Goal: Task Accomplishment & Management: Manage account settings

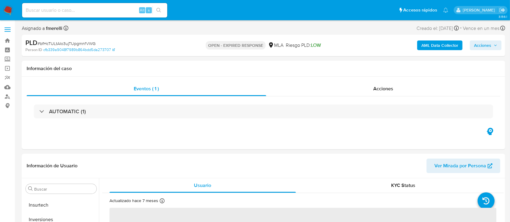
scroll to position [285, 0]
select select "10"
click at [70, 44] on span "# bfHcTULtAIo3ujTUpgmnfVWG" at bounding box center [67, 44] width 58 height 6
copy span "bfHcTULtAIo3ujTUpgmnfVWG"
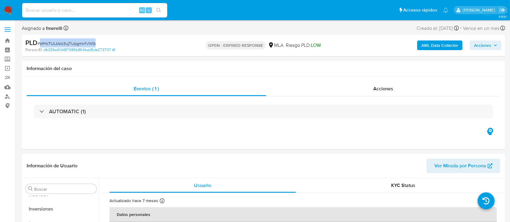
click at [11, 10] on img at bounding box center [8, 10] width 10 height 10
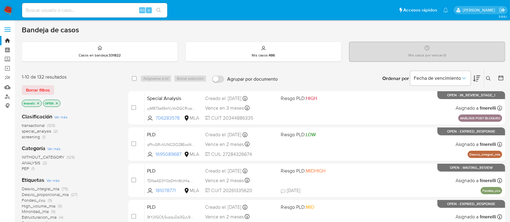
click at [490, 80] on icon at bounding box center [488, 78] width 5 height 5
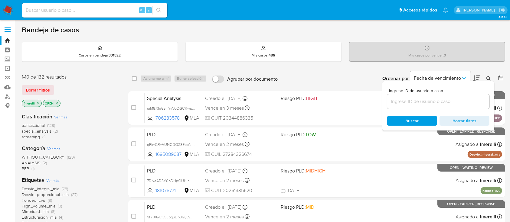
click at [441, 102] on input at bounding box center [438, 102] width 102 height 8
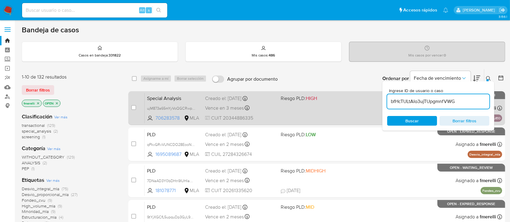
type input "bfHcTULtAIo3ujTUpgmnfVWG"
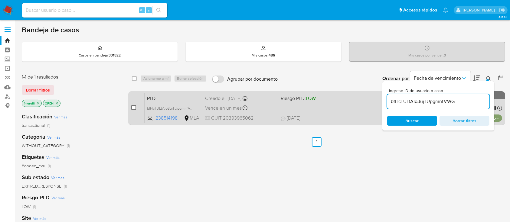
click at [133, 110] on input "checkbox" at bounding box center [133, 107] width 5 height 5
checkbox input "true"
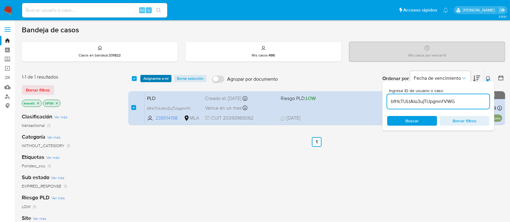
click at [163, 77] on span "Asignarme a mí" at bounding box center [155, 79] width 25 height 6
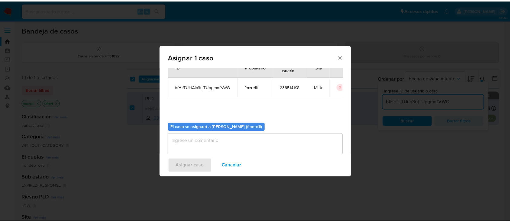
scroll to position [31, 0]
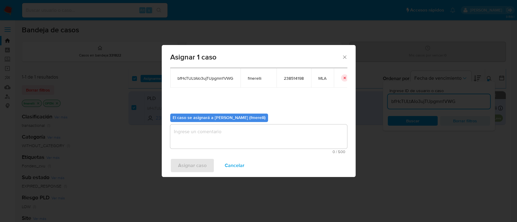
drag, startPoint x: 199, startPoint y: 132, endPoint x: 200, endPoint y: 176, distance: 44.2
click at [199, 132] on textarea "assign-modal" at bounding box center [258, 137] width 177 height 24
click at [195, 161] on span "Asignar caso" at bounding box center [192, 165] width 28 height 13
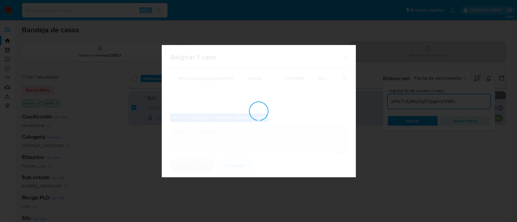
checkbox input "false"
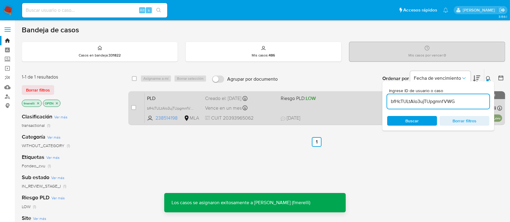
click at [286, 99] on span "Riesgo PLD: LOW" at bounding box center [298, 98] width 35 height 7
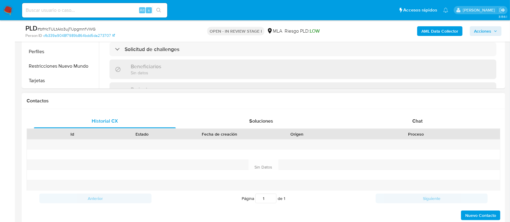
scroll to position [242, 0]
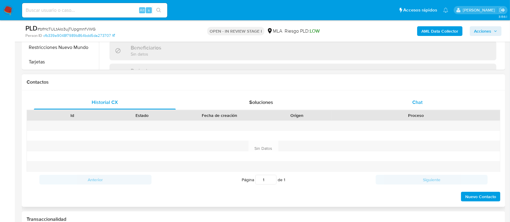
click at [409, 103] on div "Chat" at bounding box center [418, 102] width 142 height 15
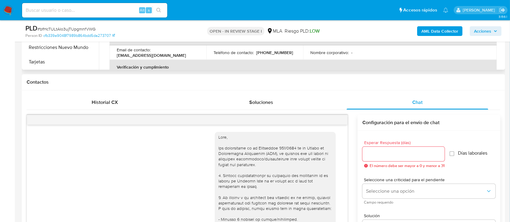
select select "10"
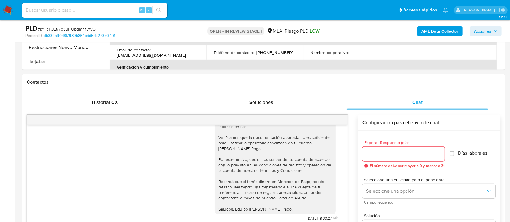
drag, startPoint x: 0, startPoint y: 115, endPoint x: 0, endPoint y: 77, distance: 37.5
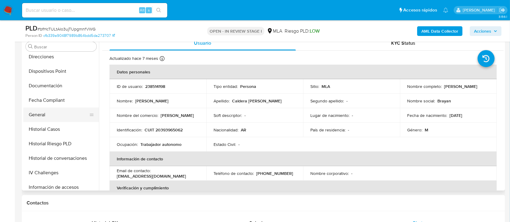
scroll to position [124, 0]
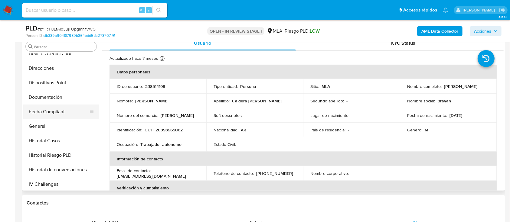
drag, startPoint x: 92, startPoint y: 129, endPoint x: 86, endPoint y: 111, distance: 18.8
click at [86, 96] on ul "Anticipos de dinero Archivos adjuntos CBT CVU Cruces y Relaciones Créditos Cuen…" at bounding box center [61, 122] width 76 height 137
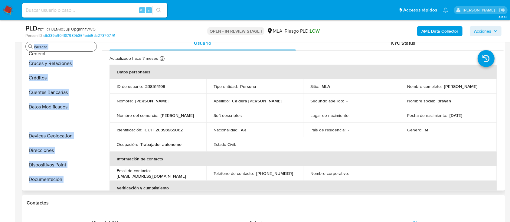
scroll to position [0, 0]
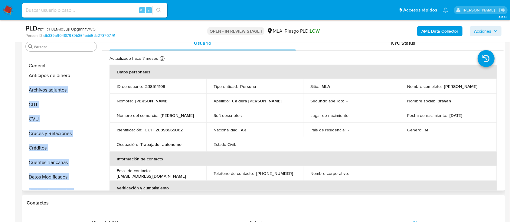
drag, startPoint x: 88, startPoint y: 125, endPoint x: 85, endPoint y: 65, distance: 60.3
click at [85, 65] on ul "Anticipos de dinero Archivos adjuntos CBT CVU Cruces y Relaciones Créditos Cuen…" at bounding box center [61, 122] width 76 height 137
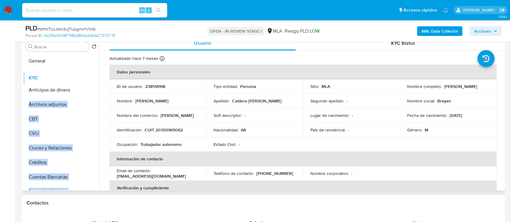
drag, startPoint x: 89, startPoint y: 137, endPoint x: 87, endPoint y: 78, distance: 58.5
click at [87, 77] on ul "General Anticipos de dinero Archivos adjuntos CBT CVU Cruces y Relaciones Crédi…" at bounding box center [61, 122] width 76 height 137
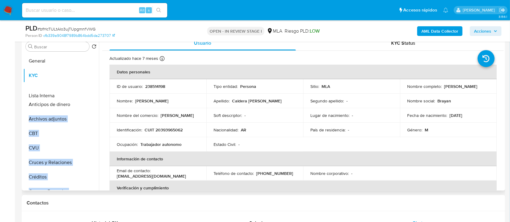
drag, startPoint x: 89, startPoint y: 113, endPoint x: 82, endPoint y: 97, distance: 17.8
click at [82, 97] on ul "General KYC Anticipos de dinero Archivos adjuntos CBT CVU Cruces y Relaciones C…" at bounding box center [61, 122] width 76 height 137
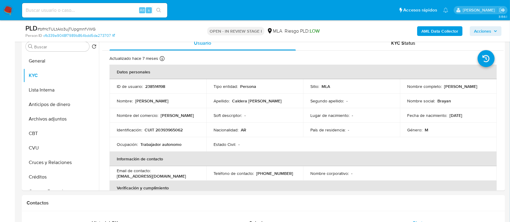
drag, startPoint x: 90, startPoint y: 117, endPoint x: 88, endPoint y: 106, distance: 11.2
click at [88, 106] on ul "General KYC Lista Interna Anticipos de dinero Archivos adjuntos CBT CVU Cruces …" at bounding box center [61, 122] width 76 height 137
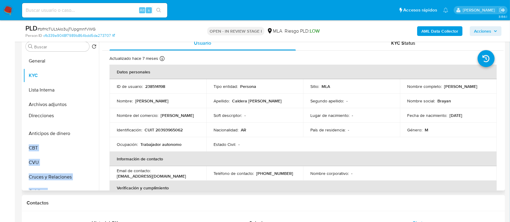
drag, startPoint x: 89, startPoint y: 154, endPoint x: 81, endPoint y: 114, distance: 40.1
click at [81, 114] on ul "General KYC Lista Interna Archivos adjuntos Anticipos de dinero CBT CVU Cruces …" at bounding box center [61, 122] width 76 height 137
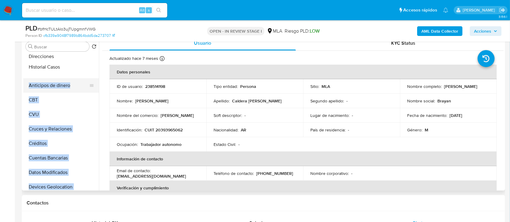
scroll to position [62, 0]
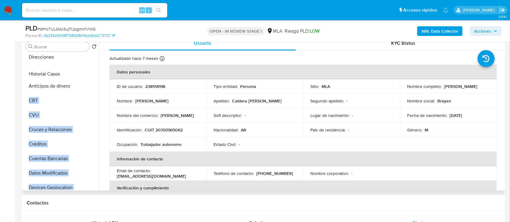
drag, startPoint x: 87, startPoint y: 132, endPoint x: 91, endPoint y: 75, distance: 57.6
click at [91, 75] on ul "General KYC Lista Interna Archivos adjuntos Direcciones Anticipos de dinero CBT…" at bounding box center [61, 122] width 76 height 137
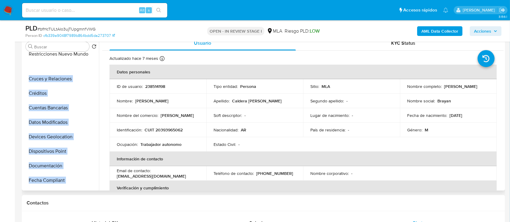
scroll to position [86, 0]
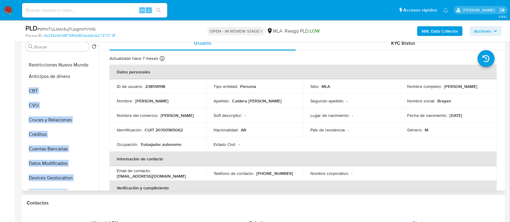
drag, startPoint x: 91, startPoint y: 169, endPoint x: 86, endPoint y: 67, distance: 102.4
click at [86, 67] on ul "General KYC Lista Interna Archivos adjuntos Direcciones Historial Casos Anticip…" at bounding box center [61, 122] width 76 height 137
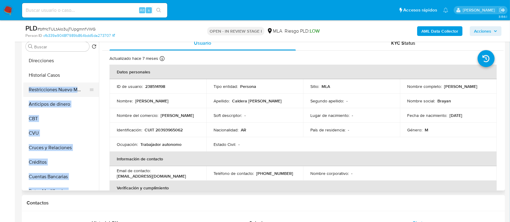
scroll to position [46, 0]
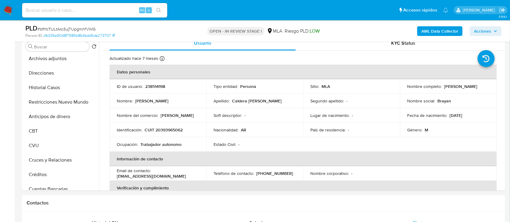
drag, startPoint x: 0, startPoint y: 164, endPoint x: 7, endPoint y: 156, distance: 10.5
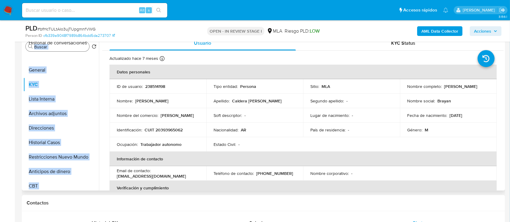
scroll to position [0, 0]
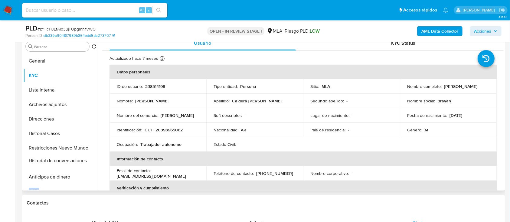
drag, startPoint x: 88, startPoint y: 135, endPoint x: 83, endPoint y: 161, distance: 26.3
click at [83, 161] on ul "General KYC Lista Interna Archivos adjuntos Direcciones Historial Casos Restric…" at bounding box center [61, 122] width 76 height 137
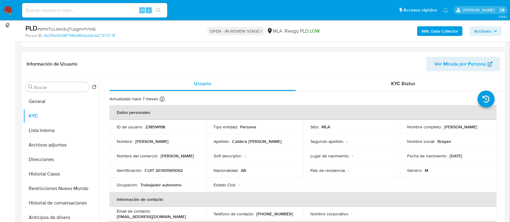
drag, startPoint x: 0, startPoint y: 163, endPoint x: 2, endPoint y: 166, distance: 3.7
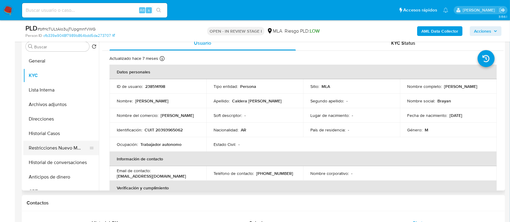
scroll to position [40, 0]
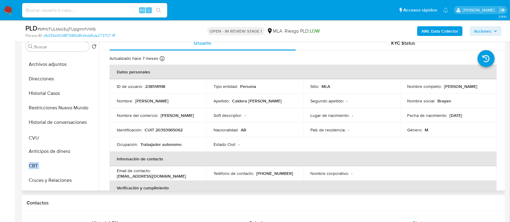
drag, startPoint x: 90, startPoint y: 166, endPoint x: 85, endPoint y: 139, distance: 27.8
click at [85, 139] on ul "General KYC Lista Interna Archivos adjuntos Direcciones Historial Casos Restric…" at bounding box center [61, 122] width 76 height 137
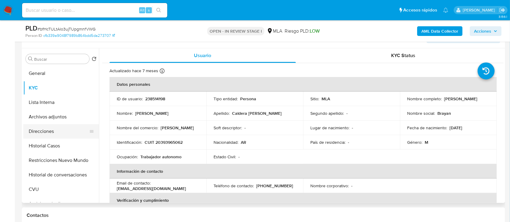
scroll to position [121, 0]
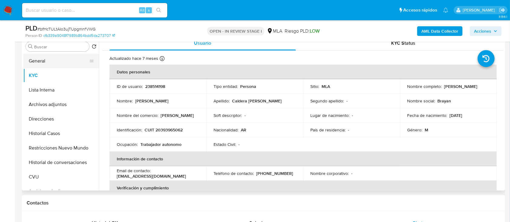
click at [48, 62] on button "General" at bounding box center [58, 61] width 71 height 15
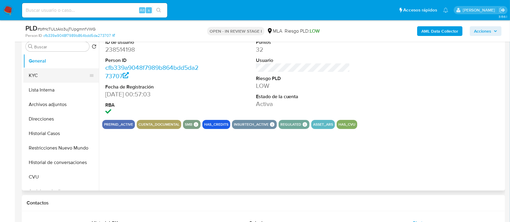
click at [39, 78] on button "KYC" at bounding box center [58, 75] width 71 height 15
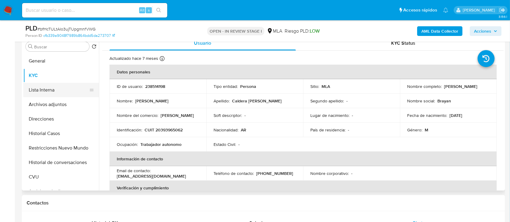
click at [42, 89] on button "Lista Interna" at bounding box center [58, 90] width 71 height 15
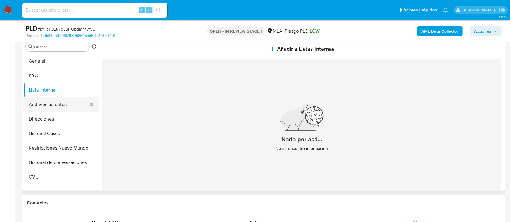
click at [47, 106] on button "Archivos adjuntos" at bounding box center [58, 104] width 71 height 15
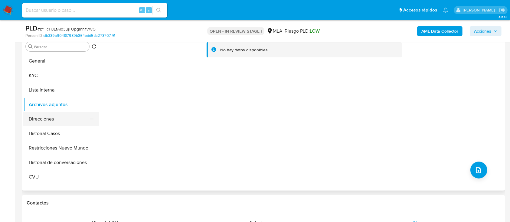
click at [57, 121] on button "Direcciones" at bounding box center [58, 119] width 71 height 15
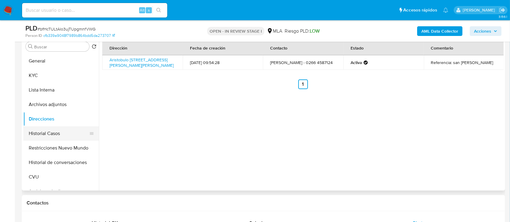
click at [58, 135] on button "Historial Casos" at bounding box center [58, 134] width 71 height 15
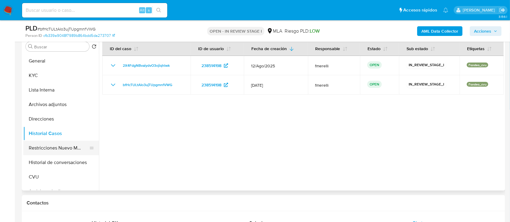
click at [56, 149] on button "Restricciones Nuevo Mundo" at bounding box center [58, 148] width 71 height 15
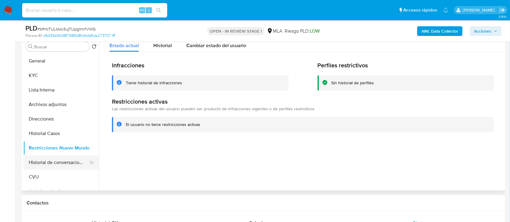
click at [56, 163] on button "Historial de conversaciones" at bounding box center [58, 163] width 71 height 15
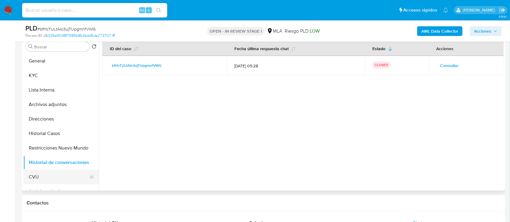
click at [56, 177] on button "CVU" at bounding box center [58, 177] width 71 height 15
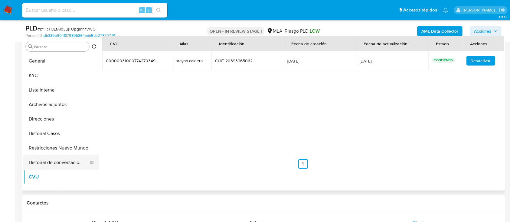
click at [56, 162] on button "Historial de conversaciones" at bounding box center [58, 163] width 71 height 15
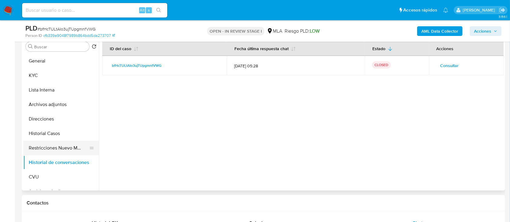
click at [55, 150] on button "Restricciones Nuevo Mundo" at bounding box center [58, 148] width 71 height 15
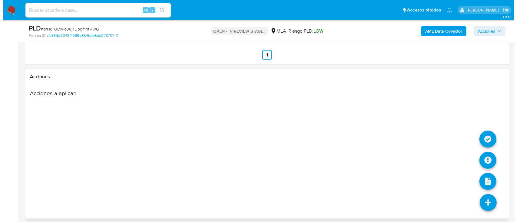
scroll to position [1079, 0]
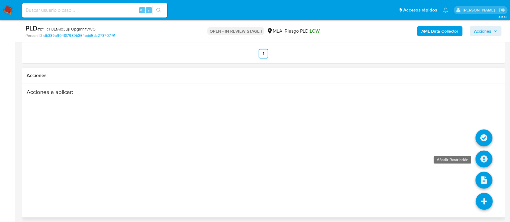
click at [479, 154] on icon at bounding box center [484, 159] width 17 height 17
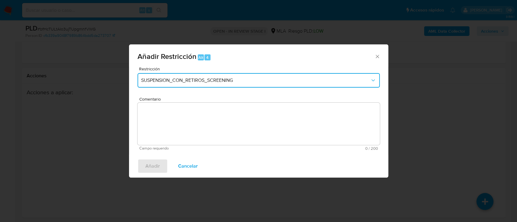
click at [222, 80] on span "SUSPENSION_CON_RETIROS_SCREENING" at bounding box center [255, 80] width 229 height 6
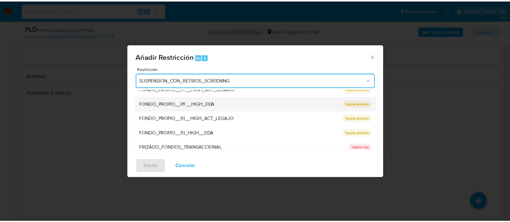
scroll to position [128, 0]
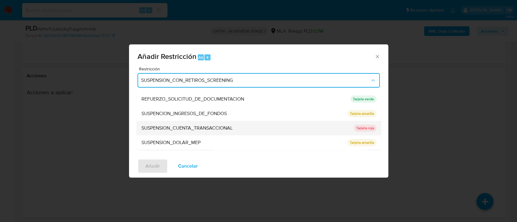
click at [241, 125] on div "SUSPENSION_CUENTA_TRANSACCIONAL" at bounding box center [245, 128] width 209 height 15
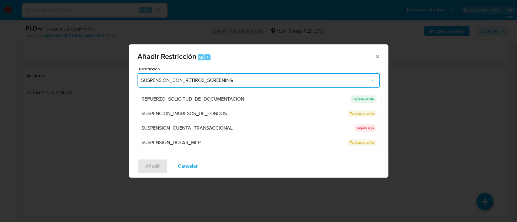
click at [233, 127] on textarea "Comentario" at bounding box center [258, 124] width 242 height 42
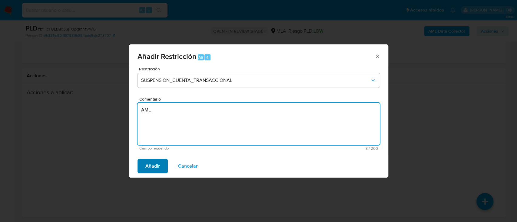
type textarea "AML"
click at [149, 171] on span "Añadir" at bounding box center [152, 166] width 15 height 13
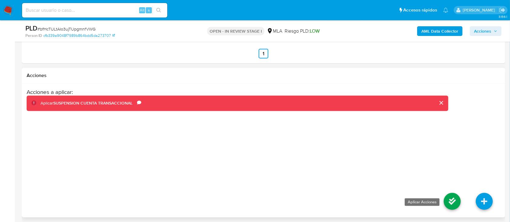
click at [448, 195] on icon at bounding box center [452, 201] width 17 height 17
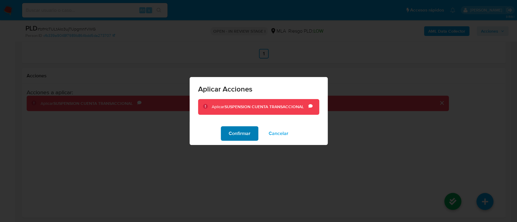
click at [241, 134] on span "Confirmar" at bounding box center [240, 133] width 22 height 13
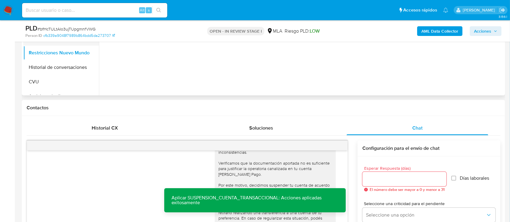
scroll to position [110, 0]
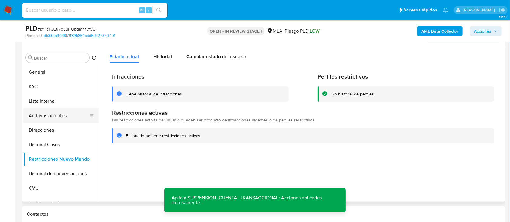
click at [53, 118] on button "Archivos adjuntos" at bounding box center [58, 116] width 71 height 15
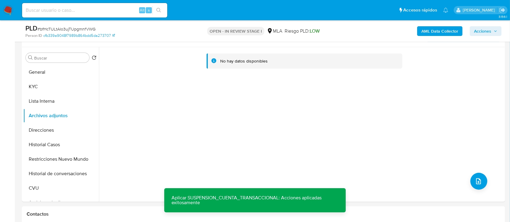
click at [437, 29] on b "AML Data Collector" at bounding box center [440, 31] width 37 height 10
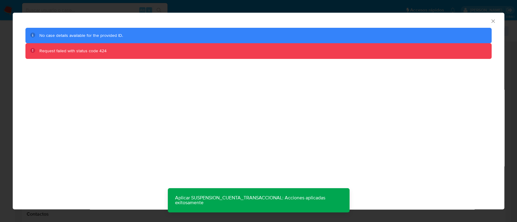
click at [0, 153] on div "AML Data Collector No case details available for the provided ID. Request faile…" at bounding box center [258, 111] width 517 height 222
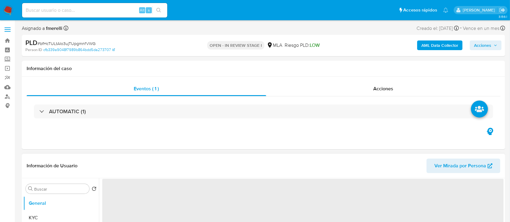
click at [344, 191] on span "‌" at bounding box center [303, 217] width 402 height 76
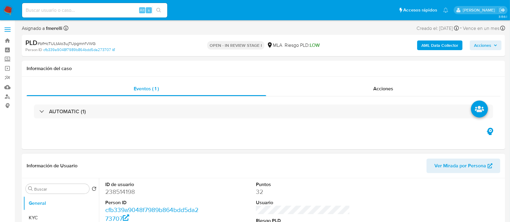
click at [437, 44] on b "AML Data Collector" at bounding box center [440, 46] width 37 height 10
select select "10"
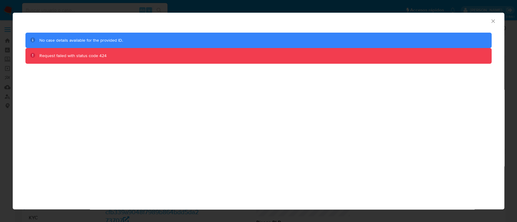
click at [402, 159] on div "AML Data Collector No case details available for the provided ID. Request faile…" at bounding box center [258, 111] width 491 height 197
click at [492, 19] on icon "Cerrar ventana" at bounding box center [493, 21] width 6 height 6
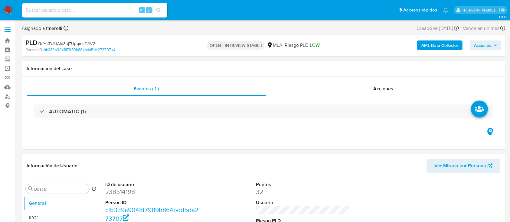
click at [435, 45] on b "AML Data Collector" at bounding box center [440, 46] width 37 height 10
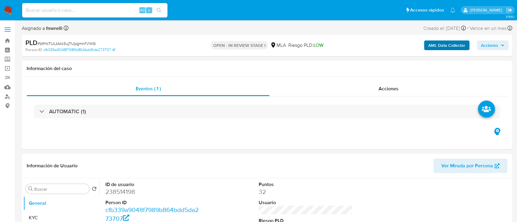
select select "10"
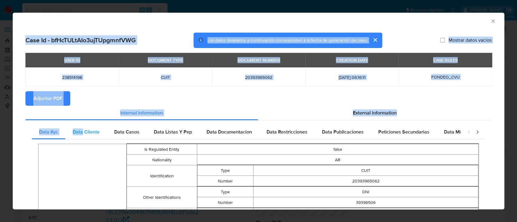
drag, startPoint x: 94, startPoint y: 86, endPoint x: 83, endPoint y: 131, distance: 46.0
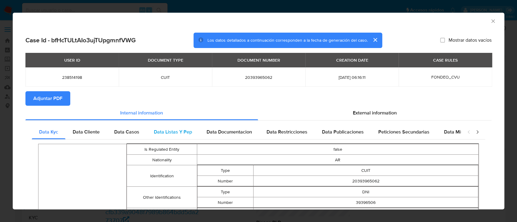
drag, startPoint x: 159, startPoint y: 140, endPoint x: 194, endPoint y: 137, distance: 34.6
click at [82, 131] on span "Data Cliente" at bounding box center [86, 132] width 27 height 7
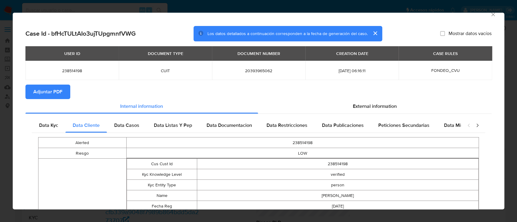
scroll to position [6, 0]
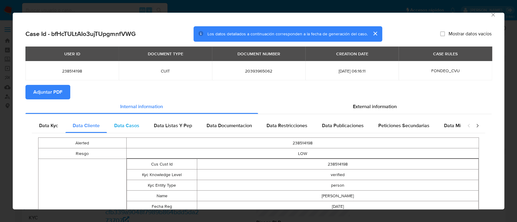
click at [129, 126] on span "Data Casos" at bounding box center [126, 125] width 25 height 7
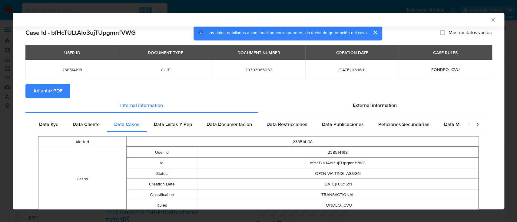
scroll to position [39, 0]
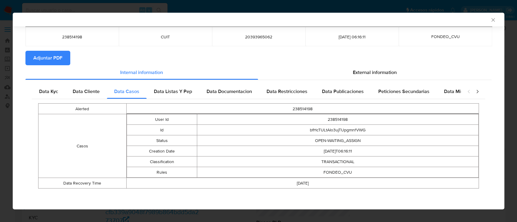
click at [179, 83] on div "Data Kyc Data Cliente Data Casos Data Listas Y Pep Data Documentacion Data Rest…" at bounding box center [258, 138] width 466 height 117
click at [179, 90] on span "Data Listas Y Pep" at bounding box center [173, 91] width 38 height 7
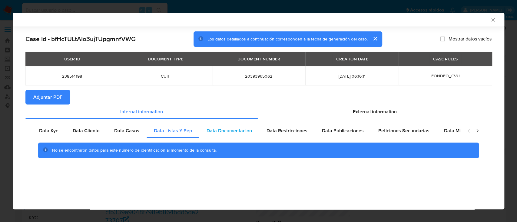
click at [239, 125] on div "Data Documentacion" at bounding box center [229, 131] width 60 height 15
click at [276, 129] on span "Data Restricciones" at bounding box center [286, 130] width 41 height 7
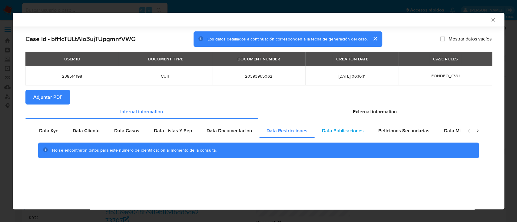
click at [337, 138] on div "Data Publicaciones" at bounding box center [343, 131] width 56 height 15
click at [395, 132] on span "Peticiones Secundarias" at bounding box center [403, 130] width 51 height 7
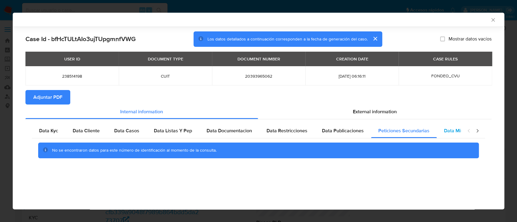
click at [455, 134] on span "Data Minoridad" at bounding box center [460, 130] width 33 height 7
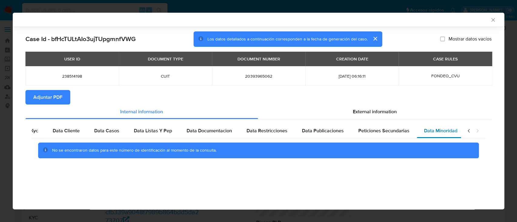
scroll to position [0, 20]
click at [376, 110] on span "External information" at bounding box center [375, 111] width 44 height 7
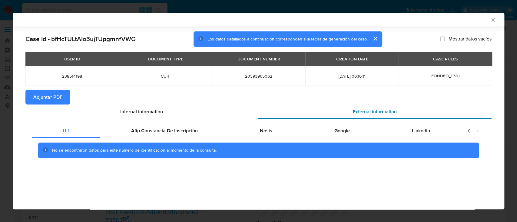
scroll to position [0, 0]
click at [154, 132] on span "Afip Constancia De Inscripción" at bounding box center [164, 130] width 67 height 7
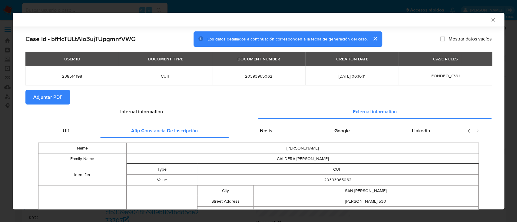
scroll to position [72, 0]
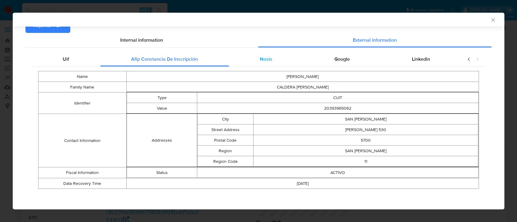
click at [266, 60] on span "Nosis" at bounding box center [266, 59] width 12 height 7
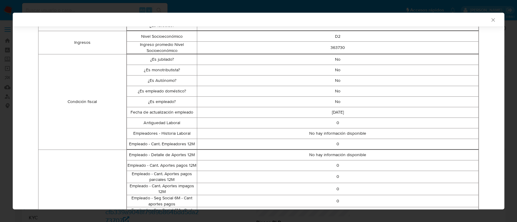
scroll to position [153, 0]
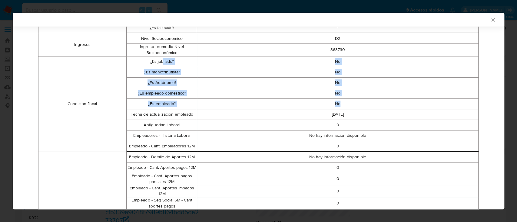
drag, startPoint x: 160, startPoint y: 60, endPoint x: 360, endPoint y: 101, distance: 203.5
click at [360, 101] on tbody "¿Es jubilado? No ¿Es monotributista? No ¿Es Autónomo? No ¿Es empleado doméstico…" at bounding box center [302, 103] width 351 height 95
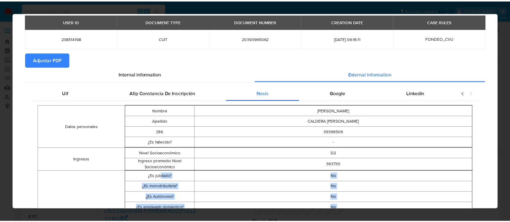
scroll to position [0, 0]
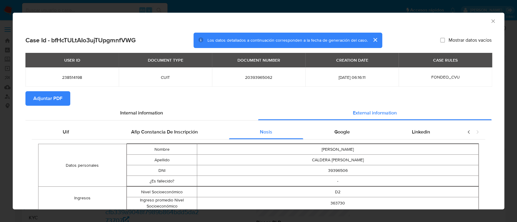
click at [339, 135] on span "Google" at bounding box center [341, 132] width 15 height 7
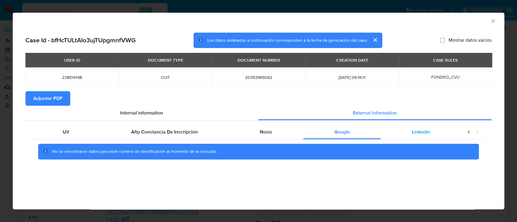
click at [404, 137] on div "Linkedin" at bounding box center [421, 132] width 80 height 15
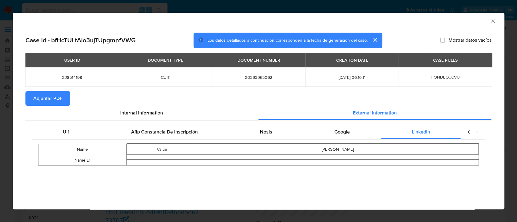
click at [55, 103] on span "Adjuntar PDF" at bounding box center [47, 98] width 29 height 13
click at [491, 22] on icon "Cerrar ventana" at bounding box center [492, 20] width 3 height 3
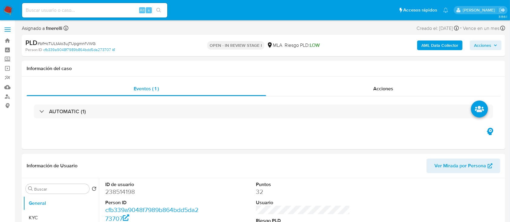
click at [101, 161] on header "Información de Usuario Ver Mirada por Persona" at bounding box center [264, 166] width 474 height 15
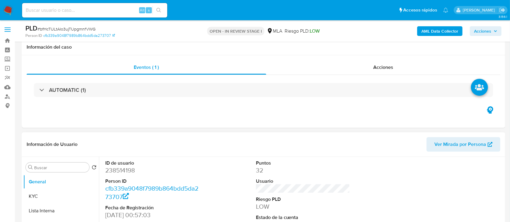
scroll to position [56, 0]
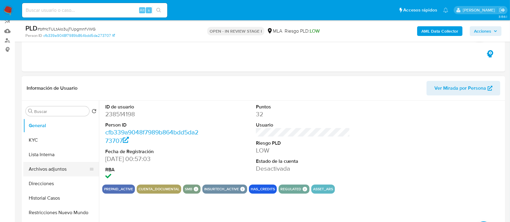
click at [60, 165] on button "Archivos adjuntos" at bounding box center [58, 169] width 71 height 15
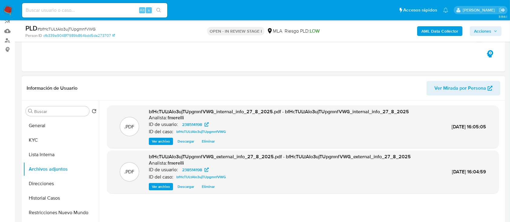
click at [169, 190] on span "Ver archivo" at bounding box center [161, 187] width 18 height 6
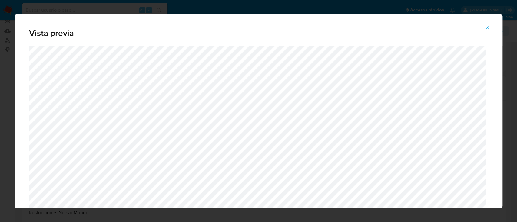
click at [487, 28] on icon "Attachment preview" at bounding box center [487, 27] width 5 height 5
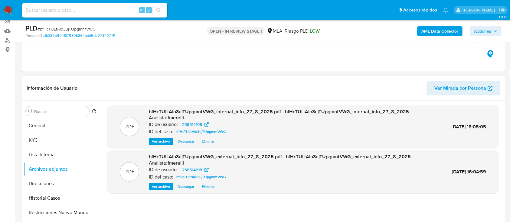
click at [164, 184] on span "Ver archivo" at bounding box center [161, 187] width 18 height 6
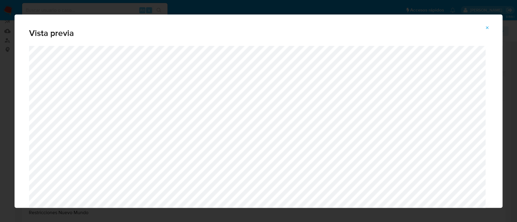
click at [486, 24] on span "Attachment preview" at bounding box center [487, 28] width 5 height 8
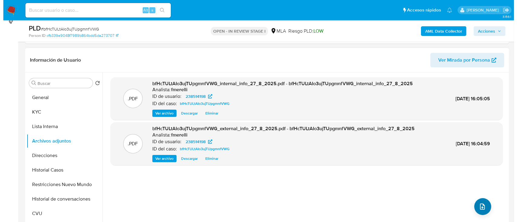
scroll to position [97, 0]
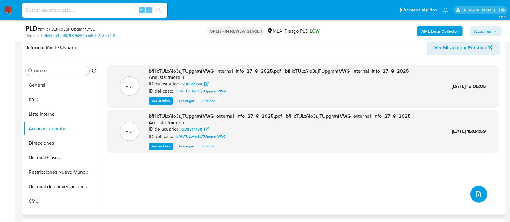
click at [476, 196] on icon "upload-file" at bounding box center [478, 194] width 7 height 7
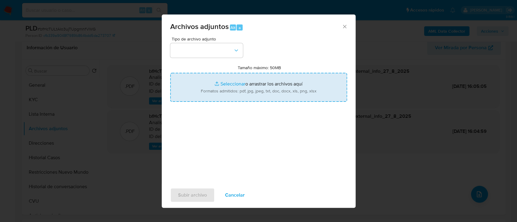
type input "C:\fakepath\NOSIS_Manager_InformeIndividual_20393965062_654927_20250820104107.p…"
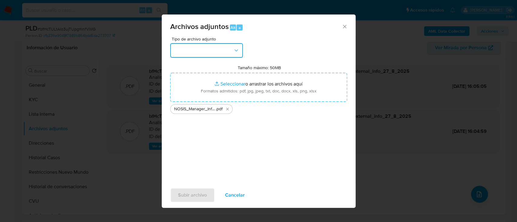
click at [211, 51] on button "button" at bounding box center [206, 50] width 73 height 15
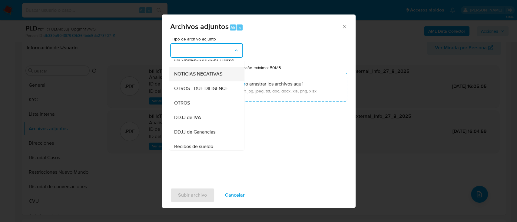
scroll to position [202, 0]
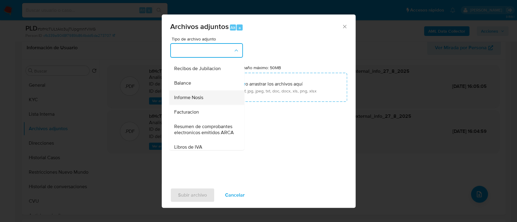
click at [203, 101] on span "Informe Nosis" at bounding box center [188, 98] width 29 height 6
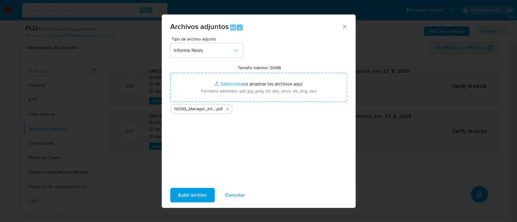
click at [187, 199] on span "Subir archivo" at bounding box center [192, 195] width 29 height 13
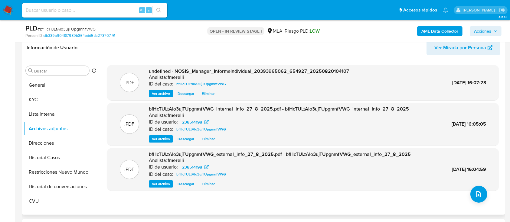
drag, startPoint x: 163, startPoint y: 96, endPoint x: 175, endPoint y: 108, distance: 17.1
click at [163, 95] on span "Ver archivo" at bounding box center [161, 94] width 18 height 6
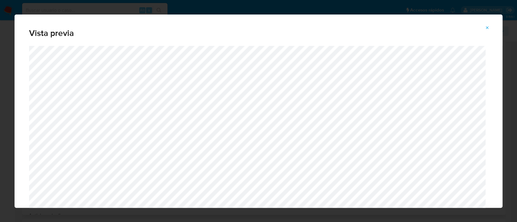
click at [486, 28] on icon "Attachment preview" at bounding box center [487, 27] width 5 height 5
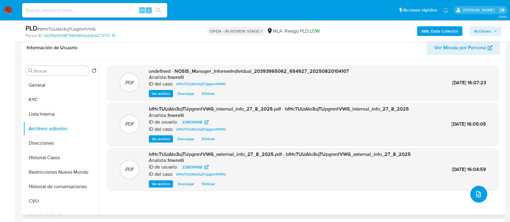
click at [475, 195] on icon "upload-file" at bounding box center [478, 194] width 7 height 7
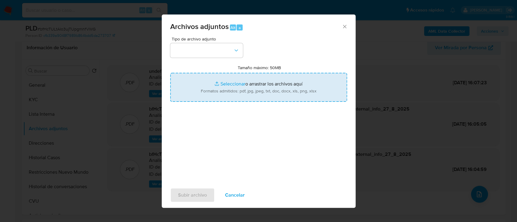
type input "C:\fakepath\Oblea.pdf"
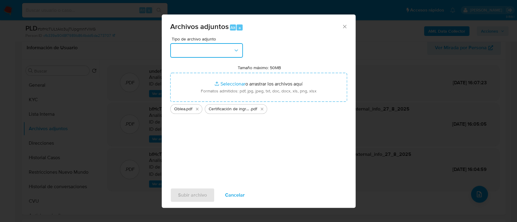
click at [197, 50] on button "button" at bounding box center [206, 50] width 73 height 15
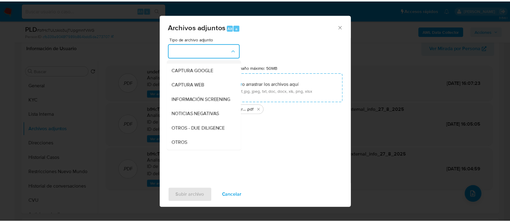
scroll to position [81, 0]
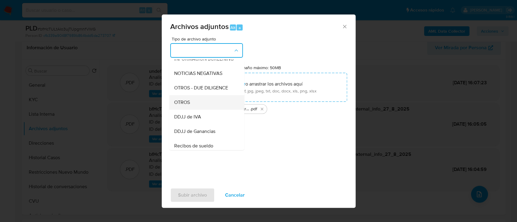
click at [201, 110] on div "OTROS" at bounding box center [205, 102] width 62 height 15
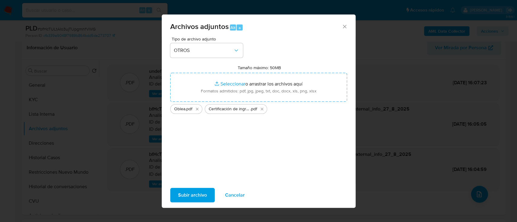
click at [190, 195] on span "Subir archivo" at bounding box center [192, 195] width 29 height 13
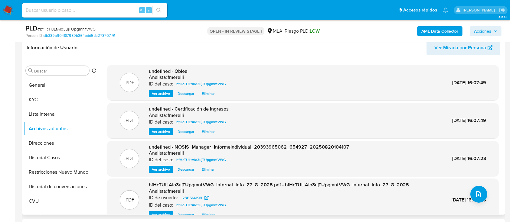
click at [160, 133] on span "Ver archivo" at bounding box center [161, 132] width 18 height 6
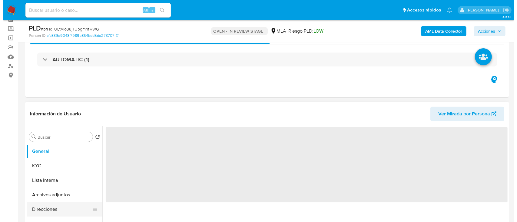
scroll to position [81, 0]
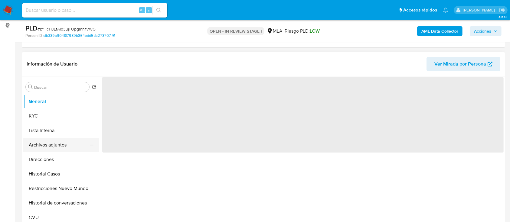
click at [54, 143] on button "Archivos adjuntos" at bounding box center [58, 145] width 71 height 15
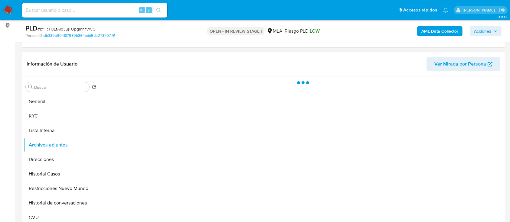
select select "10"
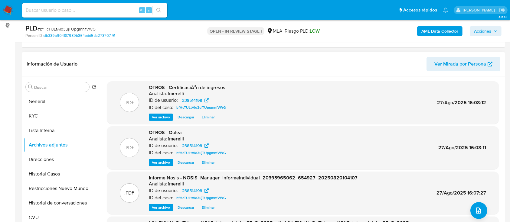
click at [158, 117] on span "Ver archivo" at bounding box center [161, 117] width 18 height 6
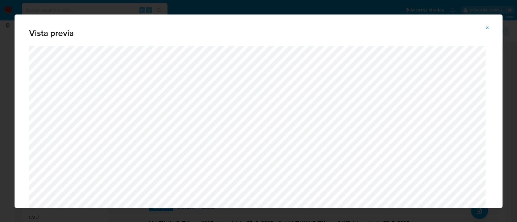
click at [485, 28] on icon "Attachment preview" at bounding box center [487, 27] width 5 height 5
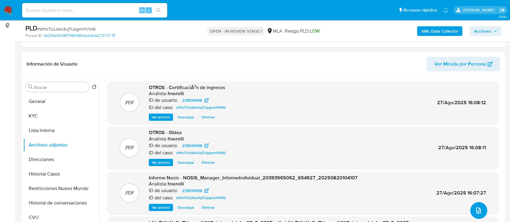
click at [478, 209] on icon "upload-file" at bounding box center [478, 210] width 7 height 7
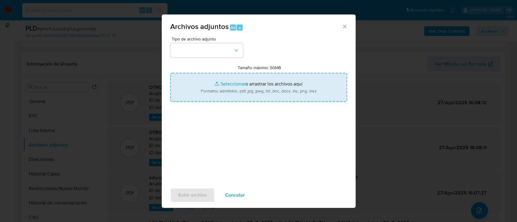
type input "C:\fakepath\Caselog 2X4FdgNBvaiydvO3ojiqhlwk_2025_08_19_06_31_25.docx"
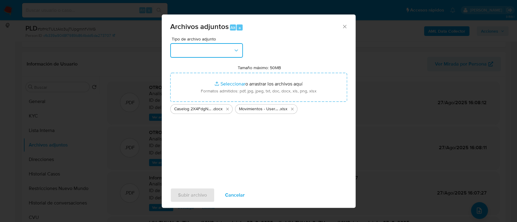
click at [209, 52] on button "button" at bounding box center [206, 50] width 73 height 15
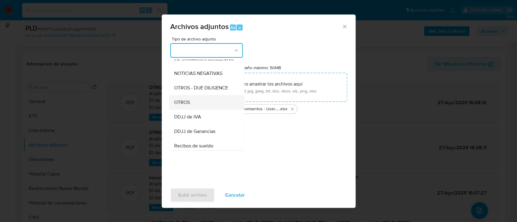
click at [197, 110] on div "OTROS" at bounding box center [205, 102] width 62 height 15
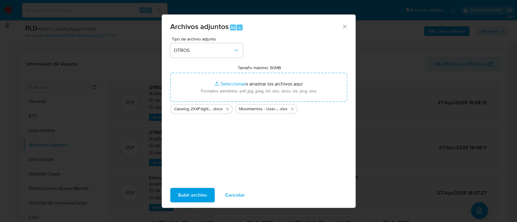
click at [199, 194] on span "Subir archivo" at bounding box center [192, 195] width 29 height 13
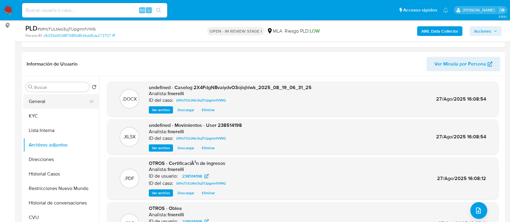
click at [51, 100] on button "General" at bounding box center [58, 101] width 71 height 15
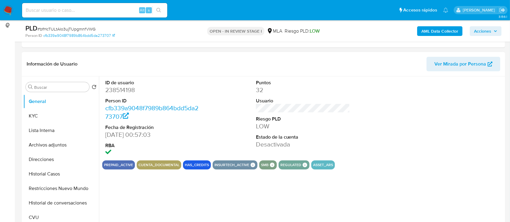
click at [122, 90] on dd "238514198" at bounding box center [152, 90] width 94 height 8
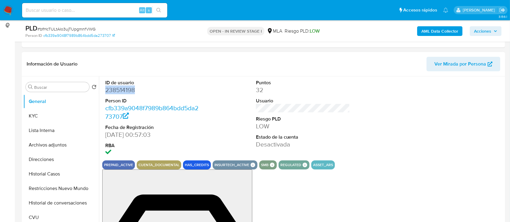
copy dd "238514198"
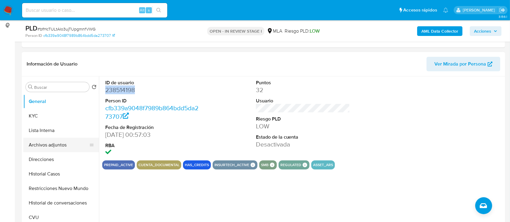
click at [38, 142] on button "Archivos adjuntos" at bounding box center [58, 145] width 71 height 15
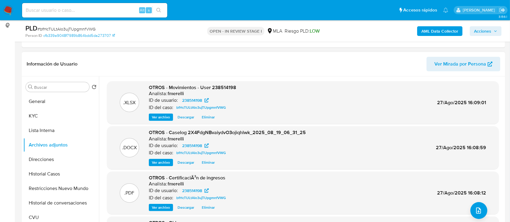
click at [154, 163] on span "Ver archivo" at bounding box center [161, 163] width 18 height 6
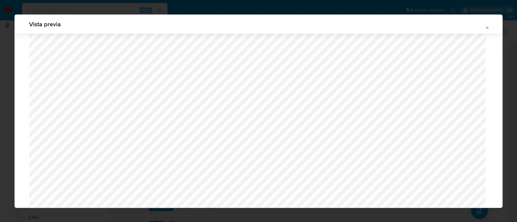
scroll to position [269, 0]
click at [486, 28] on icon "Attachment preview" at bounding box center [487, 27] width 5 height 5
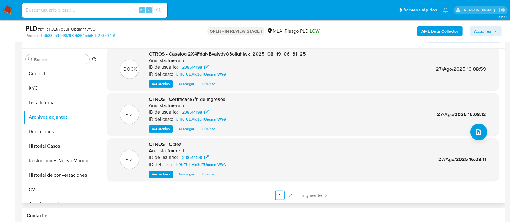
scroll to position [121, 0]
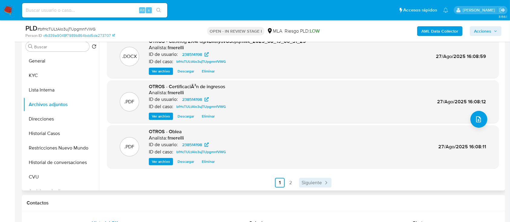
click at [313, 185] on span "Siguiente" at bounding box center [312, 183] width 20 height 5
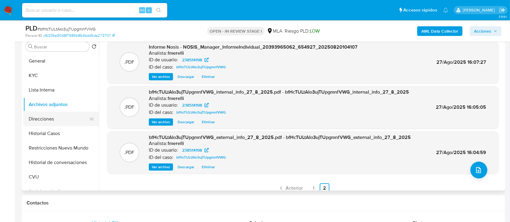
click at [46, 118] on button "Direcciones" at bounding box center [58, 119] width 71 height 15
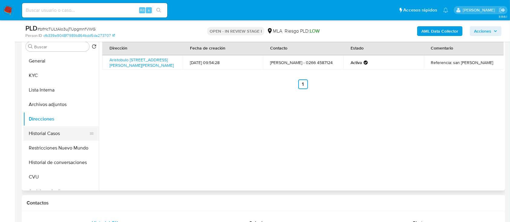
click at [52, 134] on button "Historial Casos" at bounding box center [58, 134] width 71 height 15
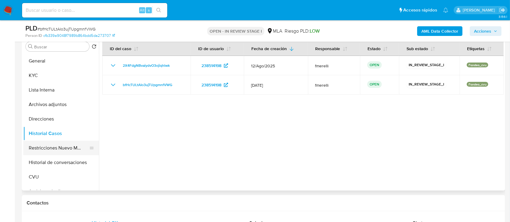
click at [59, 149] on button "Restricciones Nuevo Mundo" at bounding box center [58, 148] width 71 height 15
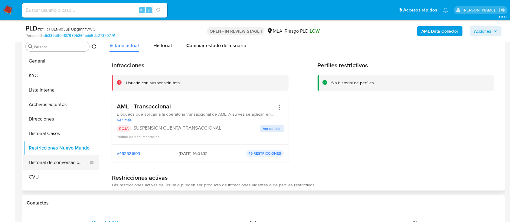
click at [53, 163] on button "Historial de conversaciones" at bounding box center [58, 163] width 71 height 15
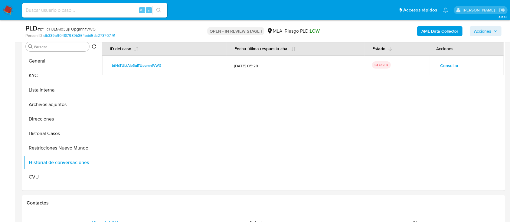
drag, startPoint x: 482, startPoint y: 36, endPoint x: 400, endPoint y: 47, distance: 82.8
click at [482, 36] on div "AML Data Collector Acciones" at bounding box center [423, 31] width 157 height 14
drag, startPoint x: 488, startPoint y: 30, endPoint x: 485, endPoint y: 31, distance: 3.2
click at [488, 30] on span "Acciones" at bounding box center [482, 31] width 17 height 10
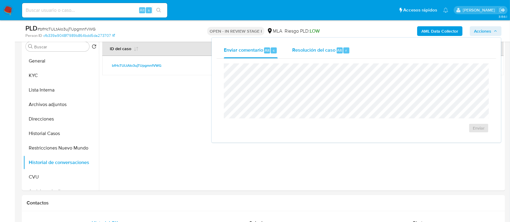
click at [319, 53] on span "Resolución del caso" at bounding box center [313, 50] width 43 height 7
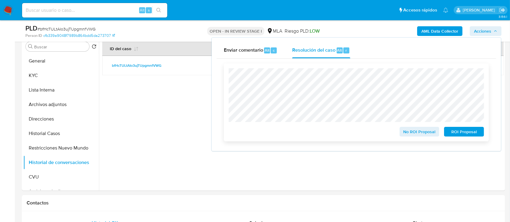
click at [459, 135] on span "ROI Proposal" at bounding box center [464, 132] width 31 height 8
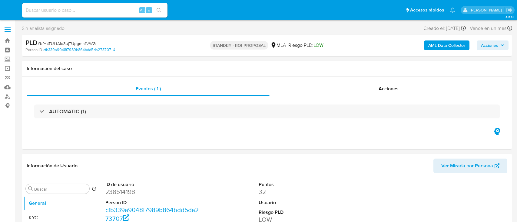
select select "10"
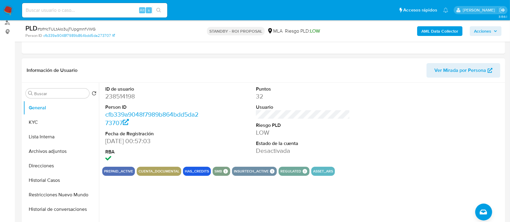
scroll to position [121, 0]
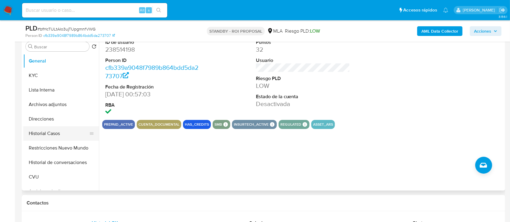
click at [57, 138] on button "Historial Casos" at bounding box center [58, 134] width 71 height 15
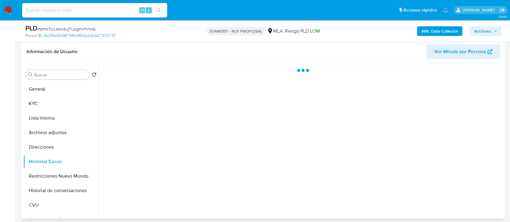
scroll to position [81, 0]
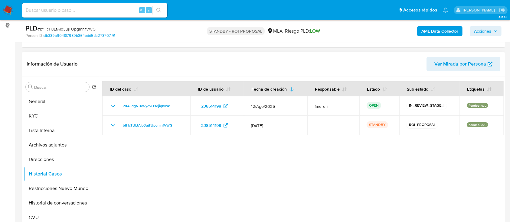
click at [246, 220] on div at bounding box center [301, 154] width 405 height 155
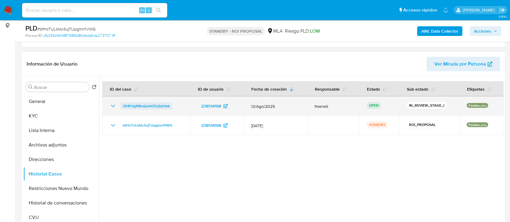
click at [131, 106] on span "2X4FdgNBvaiydvO3ojiqhlwk" at bounding box center [146, 106] width 47 height 7
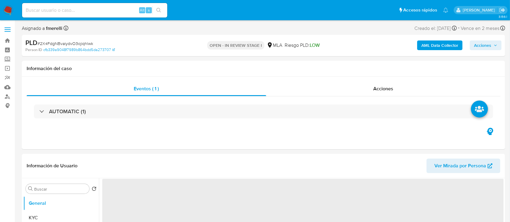
drag, startPoint x: 479, startPoint y: 45, endPoint x: 452, endPoint y: 51, distance: 27.6
click at [479, 44] on span "Acciones" at bounding box center [482, 46] width 17 height 10
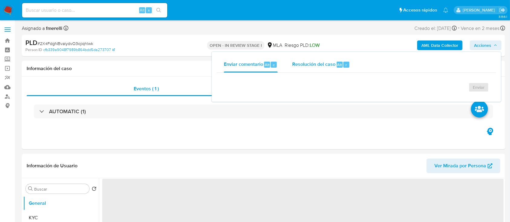
click at [344, 58] on div "Resolución del caso Alt r" at bounding box center [321, 65] width 58 height 16
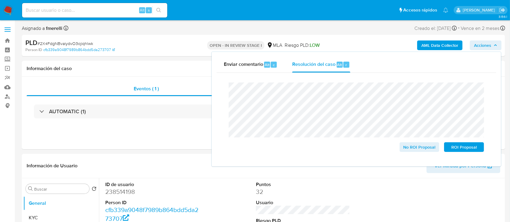
select select "10"
click at [467, 148] on span "ROI Proposal" at bounding box center [464, 147] width 31 height 8
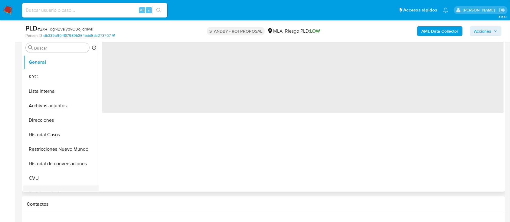
scroll to position [161, 0]
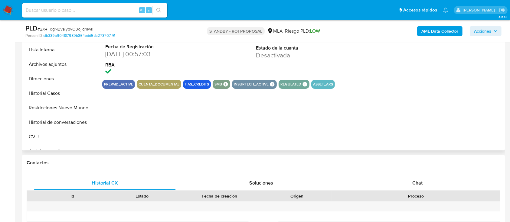
click at [57, 97] on button "Historial Casos" at bounding box center [61, 93] width 76 height 15
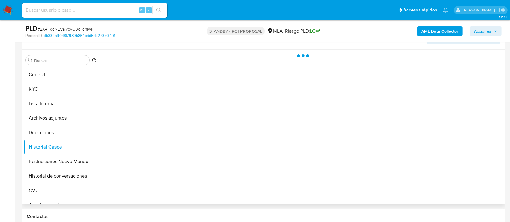
scroll to position [81, 0]
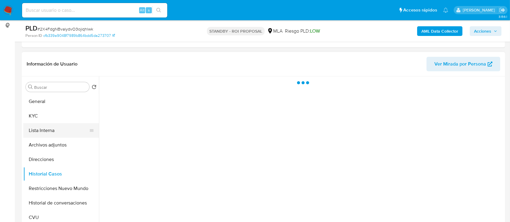
select select "10"
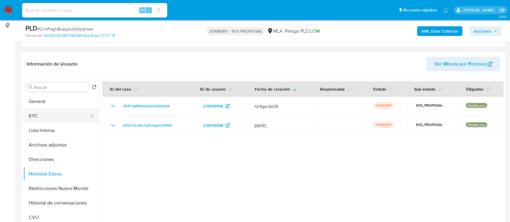
click at [46, 114] on button "KYC" at bounding box center [58, 116] width 71 height 15
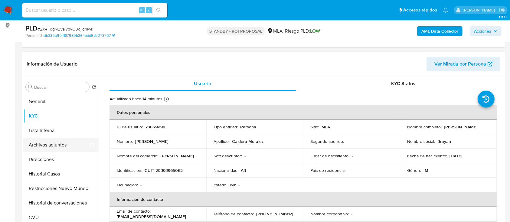
click at [56, 145] on button "Archivos adjuntos" at bounding box center [58, 145] width 71 height 15
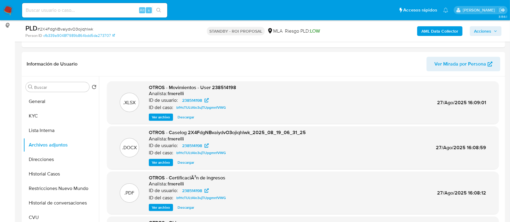
click at [80, 27] on span "# 2X4FdgNBvaiydvO3ojiqhlwk" at bounding box center [66, 29] width 56 height 6
copy span "2X4FdgNBvaiydvO3ojiqhlwk"
click at [169, 165] on span "Ver archivo" at bounding box center [161, 163] width 18 height 6
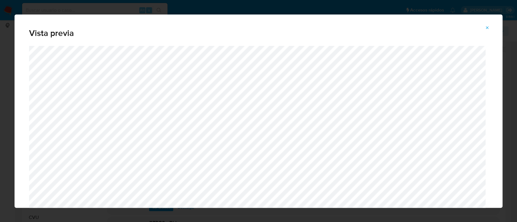
click at [487, 26] on icon "Attachment preview" at bounding box center [487, 27] width 5 height 5
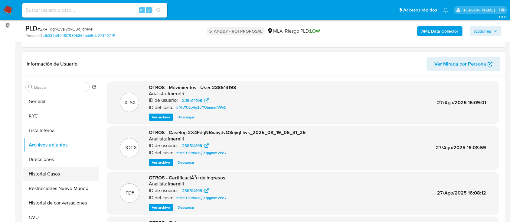
click at [52, 173] on button "Historial Casos" at bounding box center [58, 174] width 71 height 15
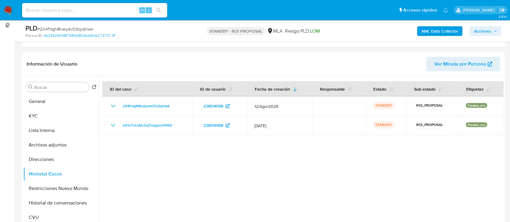
click at [2, 16] on nav "Pausado Ver notificaciones Alt s Accesos rápidos Presiona las siguientes teclas…" at bounding box center [255, 10] width 510 height 20
click at [5, 13] on img at bounding box center [8, 10] width 10 height 10
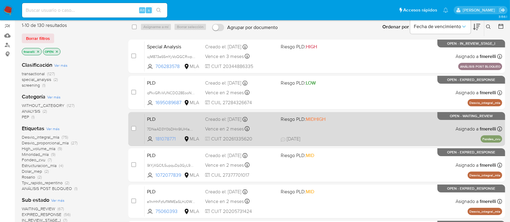
scroll to position [81, 0]
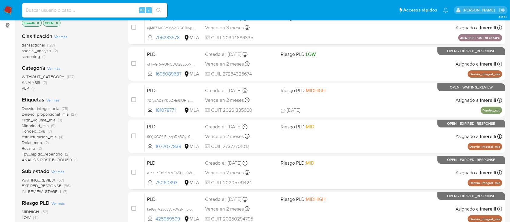
click at [110, 13] on input at bounding box center [94, 10] width 145 height 8
paste input "rIsQ0n4C8enTcpDdTrFZImA9"
type input "rIsQ0n4C8enTcpDdTrFZImA9"
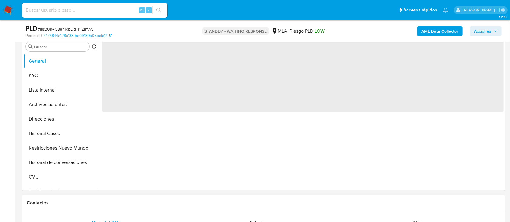
scroll to position [202, 0]
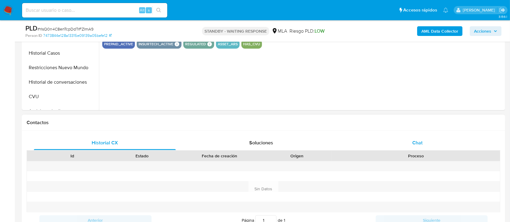
click at [419, 139] on div "Chat" at bounding box center [418, 143] width 142 height 15
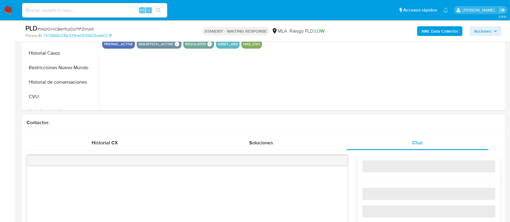
select select "10"
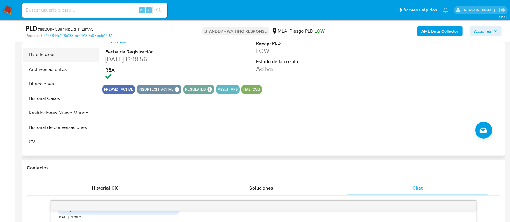
scroll to position [121, 0]
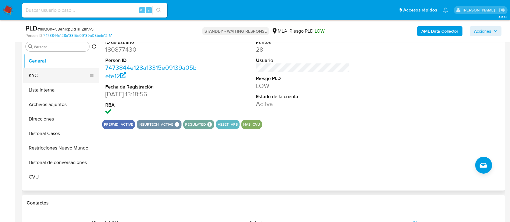
click at [35, 71] on button "KYC" at bounding box center [58, 75] width 71 height 15
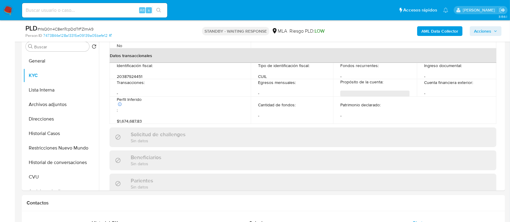
scroll to position [319, 0]
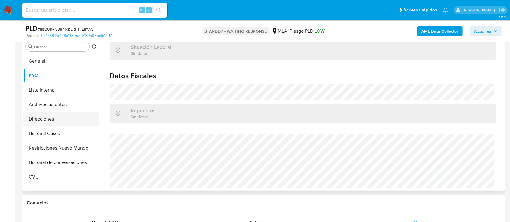
click at [52, 120] on button "Direcciones" at bounding box center [58, 119] width 71 height 15
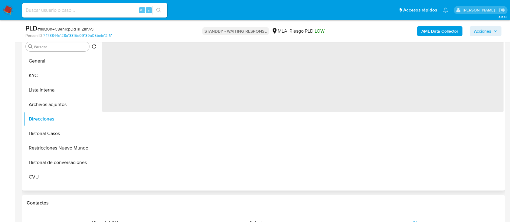
scroll to position [0, 0]
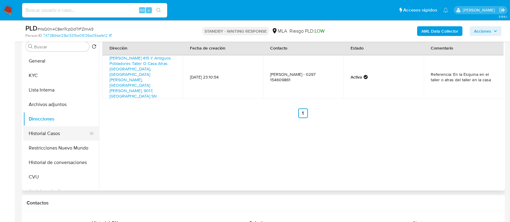
click at [65, 133] on button "Historial Casos" at bounding box center [58, 134] width 71 height 15
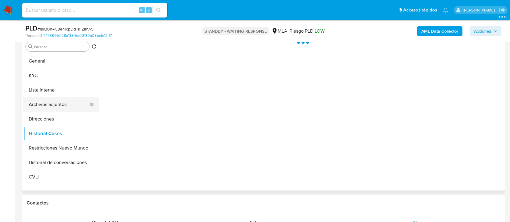
click at [55, 110] on button "Archivos adjuntos" at bounding box center [58, 104] width 71 height 15
click at [44, 117] on button "Direcciones" at bounding box center [58, 119] width 71 height 15
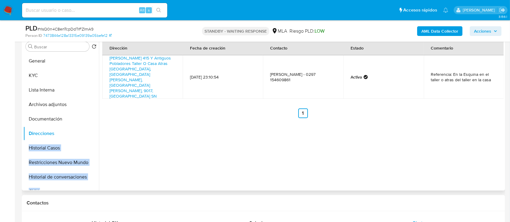
drag, startPoint x: 91, startPoint y: 186, endPoint x: 84, endPoint y: 118, distance: 68.2
click at [84, 118] on ul "General KYC Lista Interna Archivos adjuntos Direcciones Historial Casos Restric…" at bounding box center [61, 122] width 76 height 137
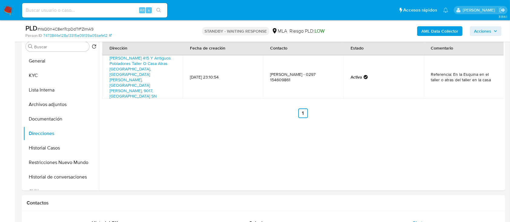
click at [128, 133] on div "Dirección Fecha de creación Contacto Estado Comentario Ramos Mejía 415 Y Antigu…" at bounding box center [301, 113] width 405 height 155
click at [42, 117] on button "Documentación" at bounding box center [58, 119] width 71 height 15
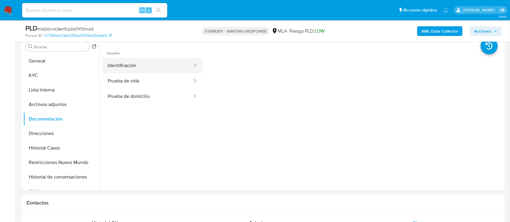
click at [136, 69] on button "Identificación" at bounding box center [147, 65] width 91 height 15
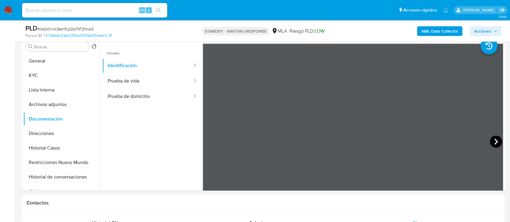
click at [490, 141] on icon at bounding box center [496, 142] width 12 height 12
click at [39, 66] on button "General" at bounding box center [58, 61] width 71 height 15
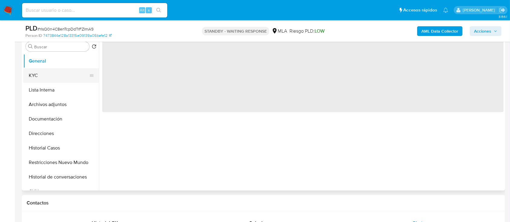
click at [36, 70] on button "KYC" at bounding box center [58, 75] width 71 height 15
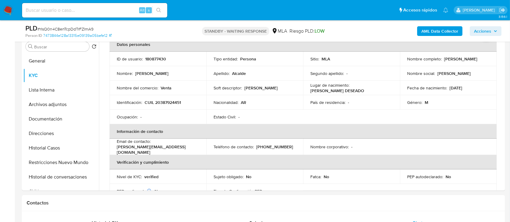
scroll to position [40, 0]
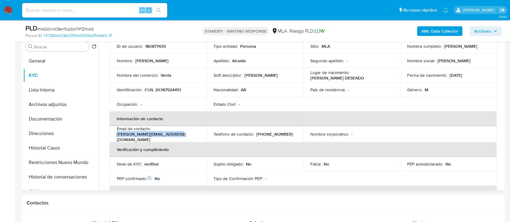
drag, startPoint x: 170, startPoint y: 139, endPoint x: 117, endPoint y: 139, distance: 53.0
click at [117, 139] on td "Email de contacto : mariano_alcalde@hotmail.com" at bounding box center [158, 134] width 97 height 16
copy p "mariano_alcalde@hotmail.com"
click at [261, 133] on p "(297) 4609861" at bounding box center [274, 134] width 37 height 5
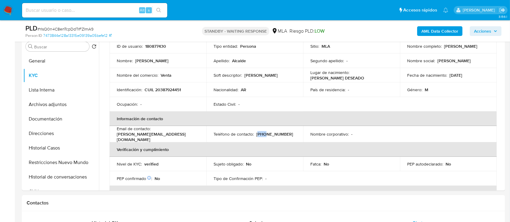
copy p "297"
click at [276, 134] on p "(297) 4609861" at bounding box center [274, 134] width 37 height 5
copy p "4609861"
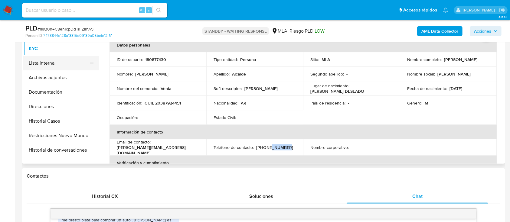
scroll to position [121, 0]
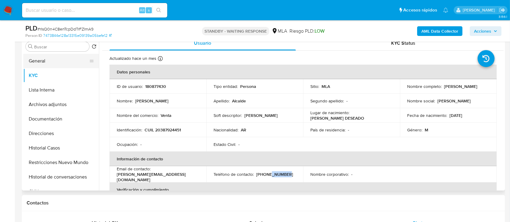
click at [61, 58] on button "General" at bounding box center [58, 61] width 71 height 15
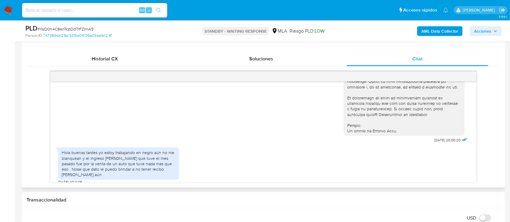
scroll to position [282, 0]
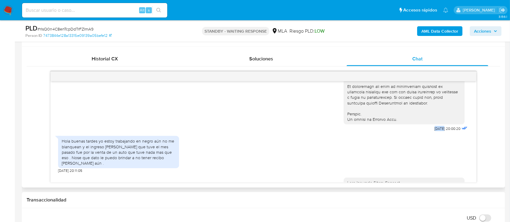
drag, startPoint x: 422, startPoint y: 140, endPoint x: 430, endPoint y: 140, distance: 7.3
click at [435, 131] on span "17/07/2025 20:00:20" at bounding box center [448, 129] width 26 height 5
drag, startPoint x: 421, startPoint y: 140, endPoint x: 437, endPoint y: 140, distance: 15.7
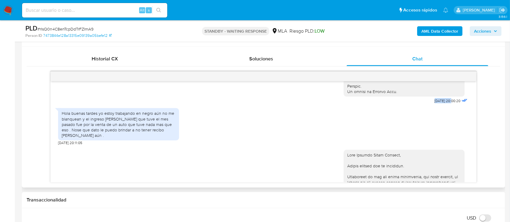
scroll to position [323, 0]
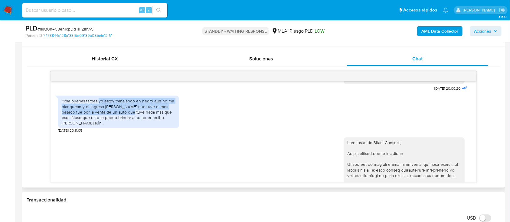
drag, startPoint x: 99, startPoint y: 112, endPoint x: 121, endPoint y: 124, distance: 25.5
click at [121, 124] on div "Hola buenas tardes yo estoy trabajando en negro aún no me blanquean y el ingres…" at bounding box center [119, 112] width 114 height 28
copy div "yo estoy trabajando en negro aún no me blanquean y el ingreso de plata que tuve…"
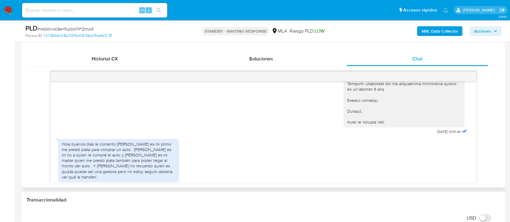
scroll to position [565, 0]
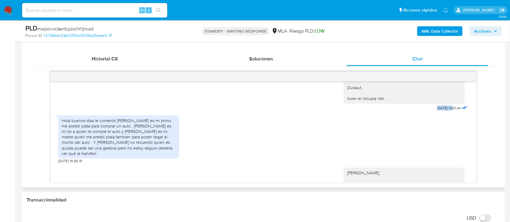
drag, startPoint x: 420, startPoint y: 122, endPoint x: 442, endPoint y: 120, distance: 21.3
click at [442, 113] on div "22/08/2025 14:01:44" at bounding box center [406, 1] width 125 height 221
copy span "22/08/2025"
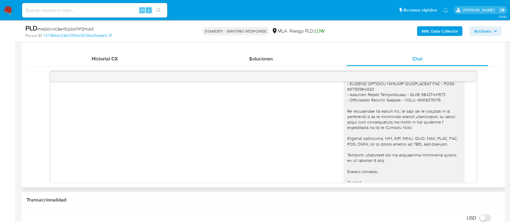
scroll to position [444, 0]
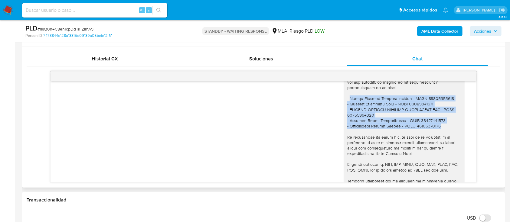
drag, startPoint x: 344, startPoint y: 110, endPoint x: 434, endPoint y: 135, distance: 93.2
click at [434, 135] on div at bounding box center [405, 121] width 114 height 204
copy div "Lucas Roberto Nicolia Alcalde - CUIT 20336167974 - Fabiana Alejandra Juan - CUI…"
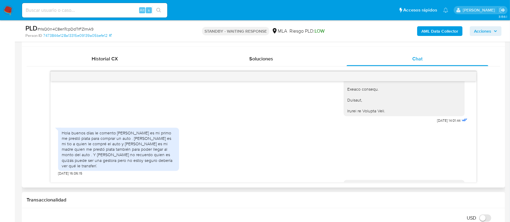
scroll to position [565, 0]
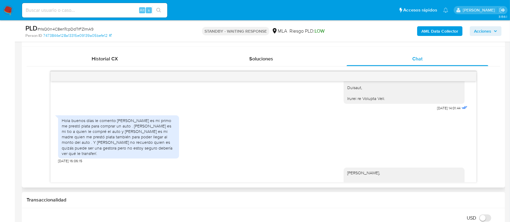
drag, startPoint x: 117, startPoint y: 131, endPoint x: 85, endPoint y: 166, distance: 46.5
click at [85, 157] on div "Hola buenos días le comento Lucas Roberto Nicolás es mi primo me prestó plata p…" at bounding box center [119, 137] width 114 height 38
copy div "Lucas Roberto Nicolás es mi primo me prestó plata para comprar un auto . Jonata…"
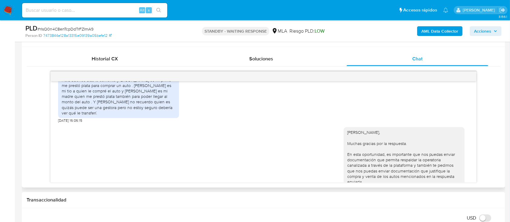
scroll to position [649, 0]
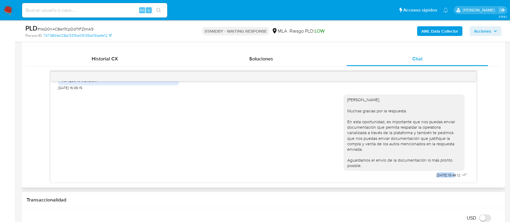
drag, startPoint x: 436, startPoint y: 177, endPoint x: 443, endPoint y: 177, distance: 7.0
click at [443, 177] on div "Hola Mariano Ruben Alcalde, Muchas gracias por la respuesta. En esta oportunida…" at bounding box center [406, 135] width 125 height 89
copy span "26/08/2025"
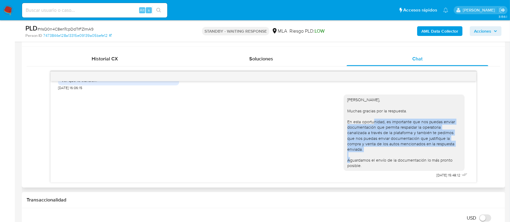
drag, startPoint x: 343, startPoint y: 122, endPoint x: 448, endPoint y: 153, distance: 109.4
click at [450, 151] on div "Hola Mariano Ruben Alcalde, Muchas gracias por la respuesta. En esta oportunida…" at bounding box center [405, 132] width 114 height 71
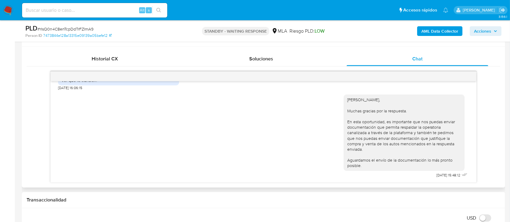
click at [401, 156] on div "Hola Mariano Ruben Alcalde, Muchas gracias por la respuesta. En esta oportunida…" at bounding box center [405, 132] width 114 height 71
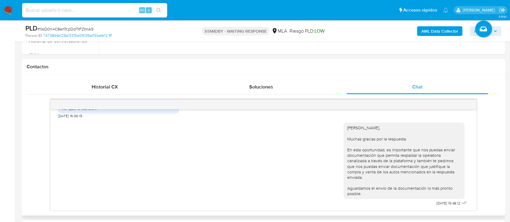
scroll to position [245, 0]
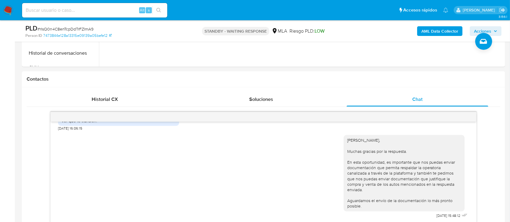
click at [113, 8] on input at bounding box center [94, 10] width 145 height 8
paste input "GYlUCyquP1eAk9qhTds0AqjG"
type input "GYlUCyquP1eAk9qhTds0AqjG"
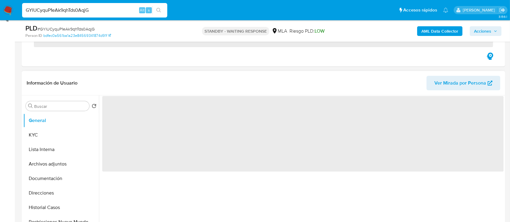
scroll to position [161, 0]
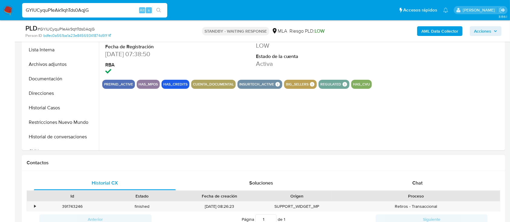
select select "10"
click at [57, 113] on button "Historial Casos" at bounding box center [58, 108] width 71 height 15
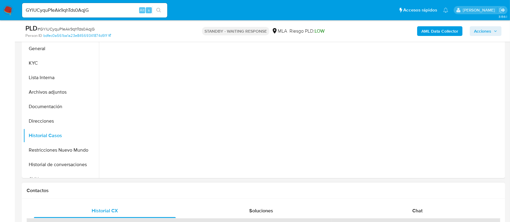
scroll to position [121, 0]
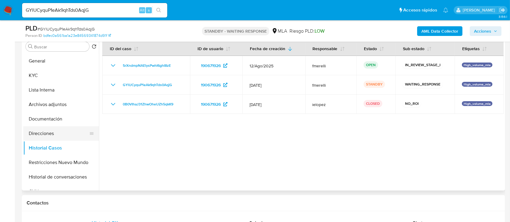
click at [48, 130] on button "Direcciones" at bounding box center [58, 134] width 71 height 15
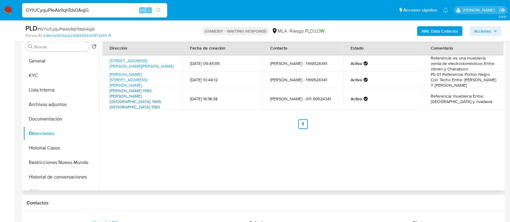
click at [152, 93] on link "Piñero 1583, José C. Paz, Buenos Aires, 1665, Argentina 1583" at bounding box center [136, 99] width 52 height 22
drag, startPoint x: 162, startPoint y: 0, endPoint x: 121, endPoint y: 133, distance: 139.4
click at [138, 148] on div "Dirección Fecha de creación Contacto Estado Comentario Avenida Eva Duarte De Pe…" at bounding box center [301, 113] width 405 height 155
click at [48, 80] on button "KYC" at bounding box center [58, 75] width 71 height 15
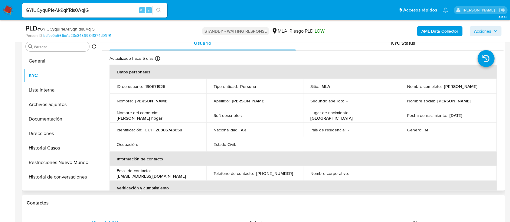
click at [170, 129] on p "CUIT 20386743658" at bounding box center [164, 129] width 38 height 5
copy p "20386743658"
click at [451, 33] on b "AML Data Collector" at bounding box center [440, 31] width 37 height 10
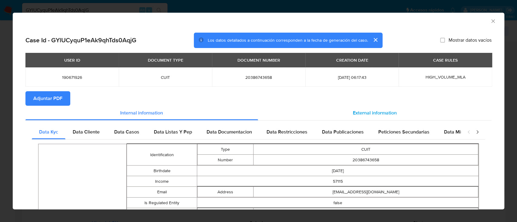
click at [378, 112] on span "External information" at bounding box center [375, 113] width 44 height 7
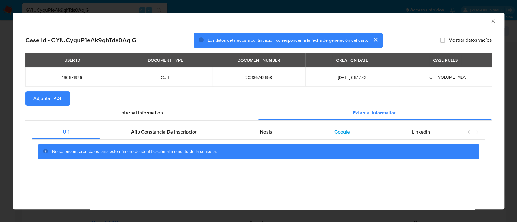
click at [344, 135] on span "Google" at bounding box center [341, 132] width 15 height 7
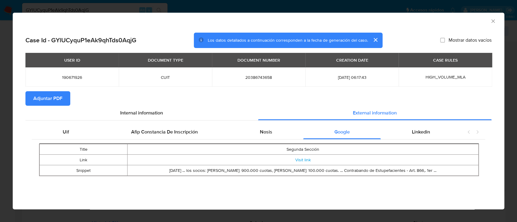
click at [491, 20] on icon "Cerrar ventana" at bounding box center [493, 21] width 6 height 6
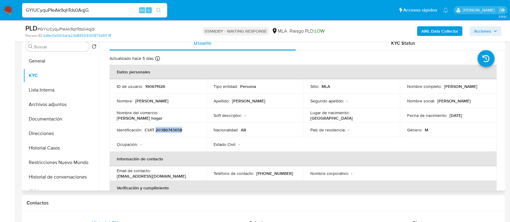
click at [179, 130] on p "CUIT 20386743658" at bounding box center [164, 129] width 38 height 5
copy p "20386743658"
drag, startPoint x: 160, startPoint y: 115, endPoint x: 212, endPoint y: 117, distance: 51.5
click at [212, 117] on tr "Nombre del comercio : Gadea hogar Soft descriptor : - Lugar de nacimiento : BUE…" at bounding box center [303, 115] width 387 height 15
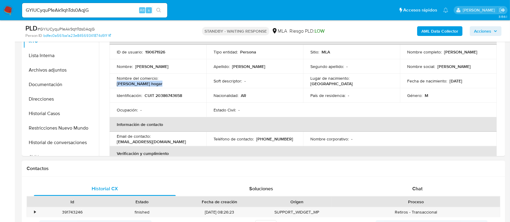
scroll to position [202, 0]
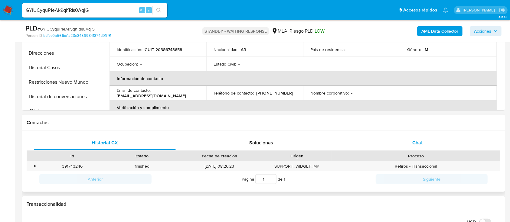
click at [415, 140] on span "Chat" at bounding box center [418, 143] width 10 height 7
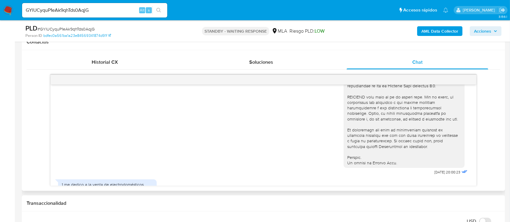
scroll to position [282, 0]
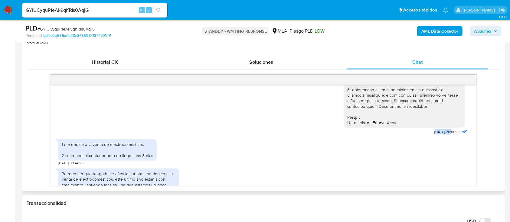
drag, startPoint x: 419, startPoint y: 143, endPoint x: 439, endPoint y: 144, distance: 20.0
drag, startPoint x: 72, startPoint y: 156, endPoint x: 148, endPoint y: 156, distance: 76.3
click at [148, 156] on div "1 me dedico a la venta de electrodomésticos 2 se lo pedi al contador pero no ll…" at bounding box center [107, 150] width 91 height 17
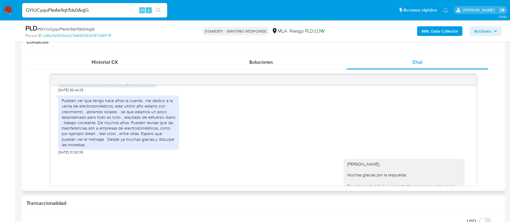
scroll to position [363, 0]
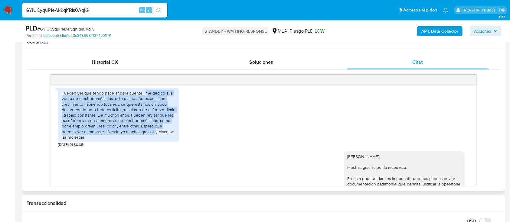
drag, startPoint x: 145, startPoint y: 104, endPoint x: 155, endPoint y: 145, distance: 42.1
click at [155, 140] on div "Pueden ver que tengo hace años la cuenta , me dedico a la venta de electrodomés…" at bounding box center [119, 116] width 114 height 50
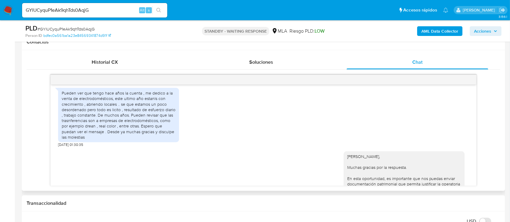
click at [140, 140] on div "Pueden ver que tengo hace años la cuenta , me dedico a la venta de electrodomés…" at bounding box center [119, 116] width 114 height 50
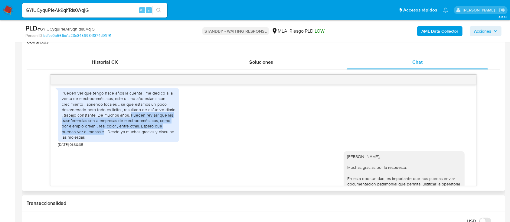
drag, startPoint x: 131, startPoint y: 127, endPoint x: 103, endPoint y: 143, distance: 32.1
click at [103, 140] on div "Pueden ver que tengo hace años la cuenta , me dedico a la venta de electrodomés…" at bounding box center [119, 116] width 114 height 50
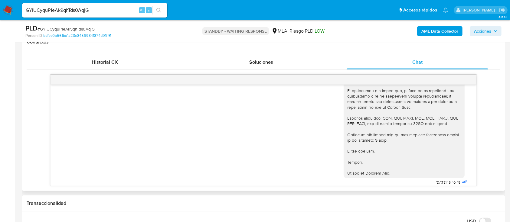
scroll to position [646, 0]
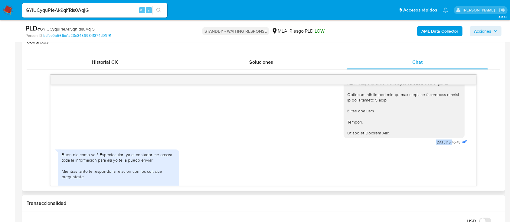
drag, startPoint x: 430, startPoint y: 156, endPoint x: 440, endPoint y: 156, distance: 10.9
click at [440, 147] on div "Hola Nicolas Javier Gadea, Muchas gracias por la respuesta. En esta oportunidad…" at bounding box center [406, 6] width 125 height 282
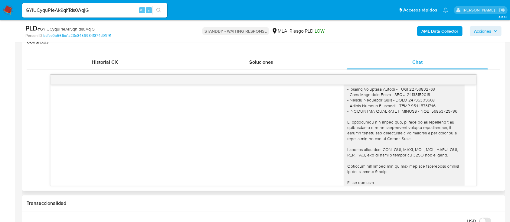
scroll to position [533, 0]
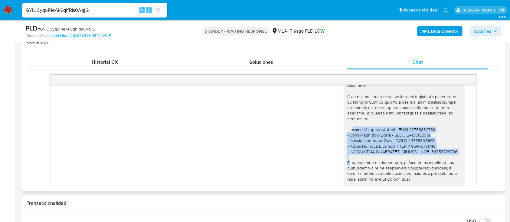
drag, startPoint x: 344, startPoint y: 141, endPoint x: 452, endPoint y: 168, distance: 111.3
click at [452, 168] on div "Hola Nicolas Javier Gadea, Muchas gracias por la respuesta. En esta oportunidad…" at bounding box center [405, 116] width 114 height 264
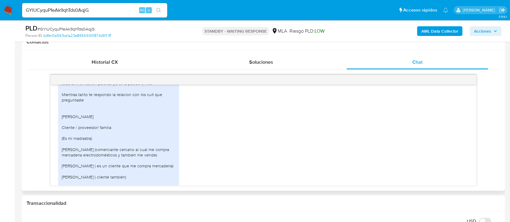
scroll to position [735, 0]
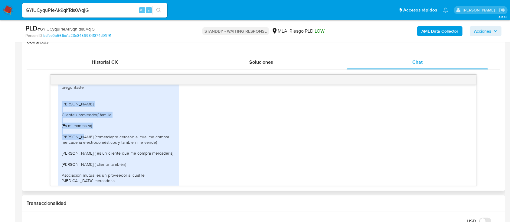
drag, startPoint x: 61, startPoint y: 114, endPoint x: 117, endPoint y: 140, distance: 62.4
click at [117, 140] on div "Buen dia como va ? Espectacular.. ya el contador me oasara toda la informacion …" at bounding box center [118, 131] width 121 height 143
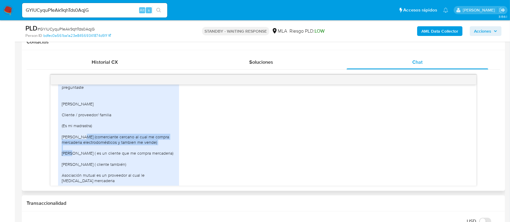
drag, startPoint x: 60, startPoint y: 148, endPoint x: 159, endPoint y: 156, distance: 99.6
click at [159, 156] on div "Buen dia como va ? Espectacular.. ya el contador me oasara toda la informacion …" at bounding box center [118, 131] width 121 height 143
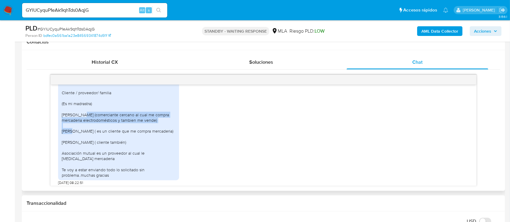
scroll to position [776, 0]
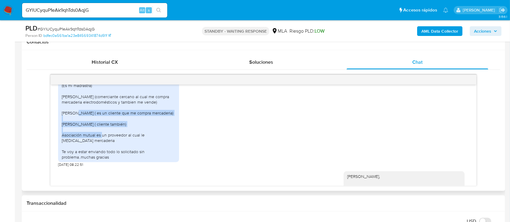
drag, startPoint x: 61, startPoint y: 124, endPoint x: 144, endPoint y: 143, distance: 85.4
click at [144, 143] on div "Buen dia como va ? Espectacular.. ya el contador me oasara toda la informacion …" at bounding box center [118, 91] width 121 height 143
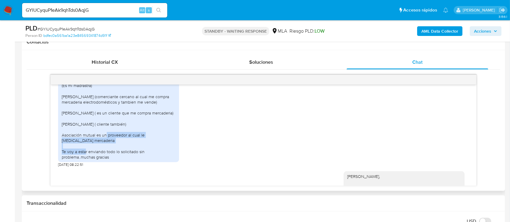
drag, startPoint x: 63, startPoint y: 152, endPoint x: 101, endPoint y: 156, distance: 38.6
click at [101, 156] on div "Buen dia como va ? Espectacular.. ya el contador me oasara toda la informacion …" at bounding box center [119, 91] width 114 height 138
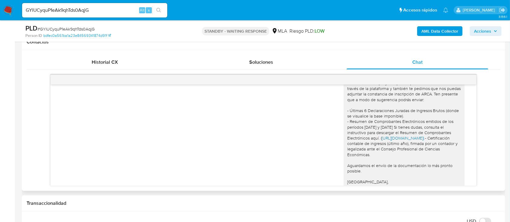
scroll to position [937, 0]
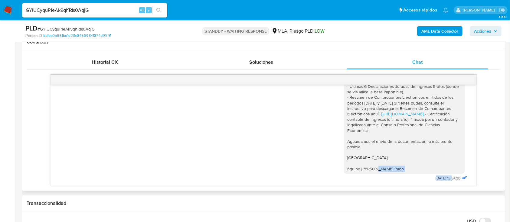
drag, startPoint x: 416, startPoint y: 180, endPoint x: 440, endPoint y: 182, distance: 24.9
click at [440, 182] on div "Hola Nicolas Javier Gadea, Muchas gracias por la respuesta y por la información…" at bounding box center [406, 102] width 125 height 161
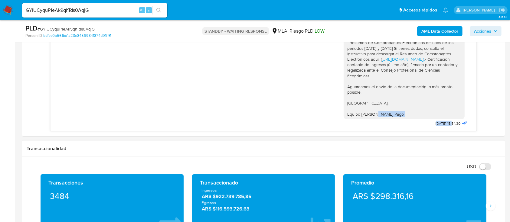
scroll to position [363, 0]
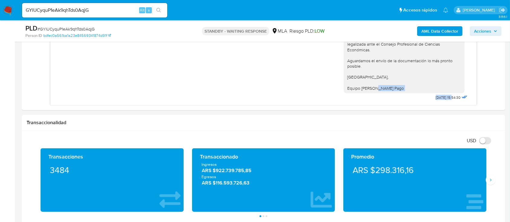
click at [119, 9] on input "GYlUCyquP1eAk9qhTds0AqjG" at bounding box center [94, 10] width 145 height 8
paste input "rIsQ0n4C8enTcpDdTrFZImA9"
type input "rIsQ0n4C8enTcpDdTrFZImA9"
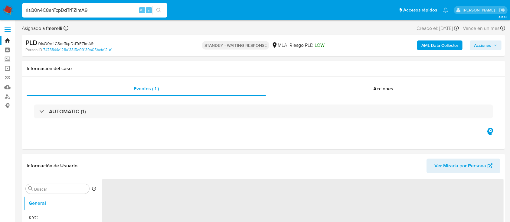
select select "10"
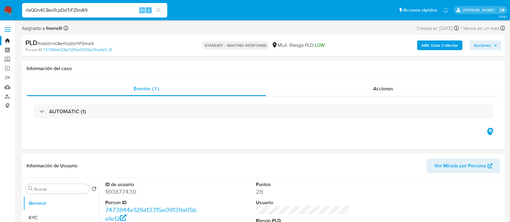
click at [122, 17] on div "rIsQ0n4C8enTcpDdTrFZImA9 Alt s" at bounding box center [94, 10] width 145 height 15
click at [125, 13] on input "rIsQ0n4C8enTcpDdTrFZImA9" at bounding box center [94, 10] width 145 height 8
click at [125, 12] on input "rIsQ0n4C8enTcpDdTrFZImA9" at bounding box center [94, 10] width 145 height 8
paste input "GYlUCyquP1eAk9qhTds0AqjG"
type input "GYlUCyquP1eAk9qhTds0AqjG"
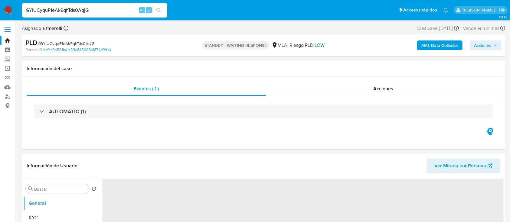
click at [15, 8] on nav "Pausado Ver notificaciones GYlUCyquP1eAk9qhTds0AqjG Alt s Accesos rápidos Presi…" at bounding box center [255, 10] width 510 height 20
click at [9, 11] on img at bounding box center [8, 10] width 10 height 10
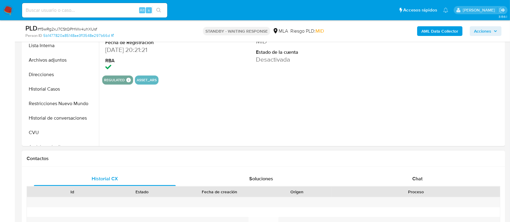
scroll to position [202, 0]
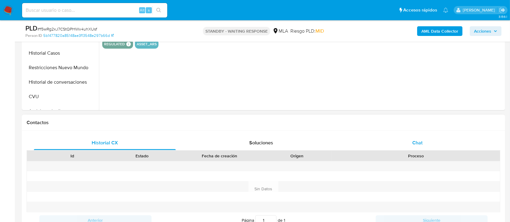
select select "10"
click at [413, 146] on span "Chat" at bounding box center [418, 143] width 10 height 7
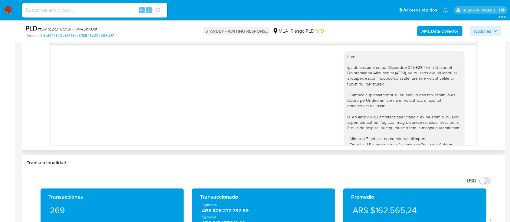
scroll to position [1075, 0]
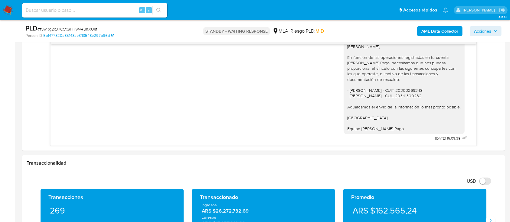
click at [124, 9] on input at bounding box center [94, 10] width 145 height 8
paste input "aur3b11sfMwGZx7ostVDX9Xi"
type input "aur3b11sfMwGZx7ostVDX9Xi"
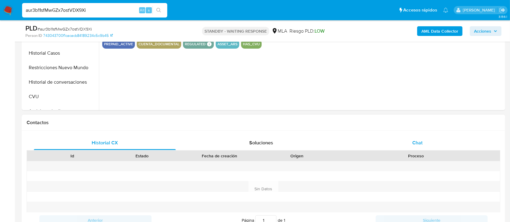
click at [423, 145] on div "Chat" at bounding box center [418, 143] width 142 height 15
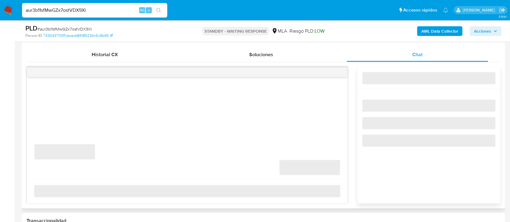
select select "10"
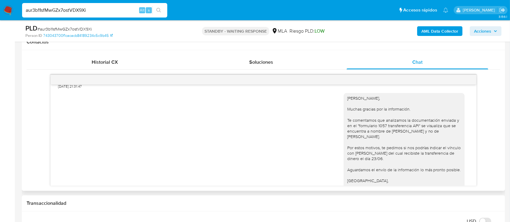
scroll to position [833, 0]
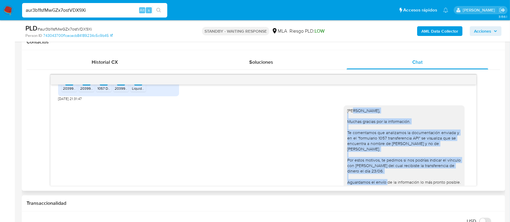
drag, startPoint x: 358, startPoint y: 124, endPoint x: 394, endPoint y: 180, distance: 67.3
click at [394, 180] on div "Hola Santiago, Muchas gracias por la información. Te comentamos que analizamos …" at bounding box center [405, 157] width 114 height 99
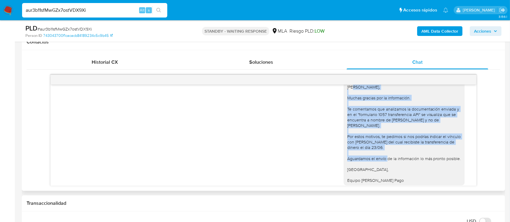
scroll to position [873, 0]
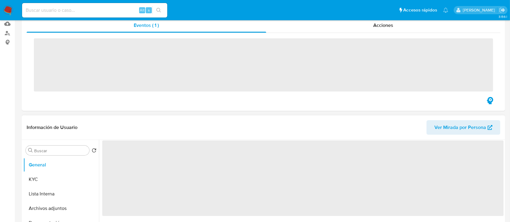
scroll to position [121, 0]
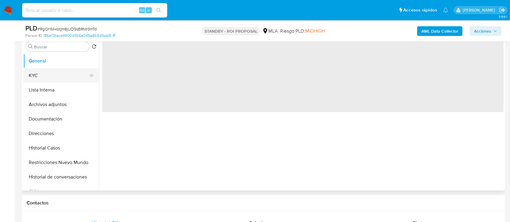
click at [47, 79] on button "KYC" at bounding box center [58, 75] width 71 height 15
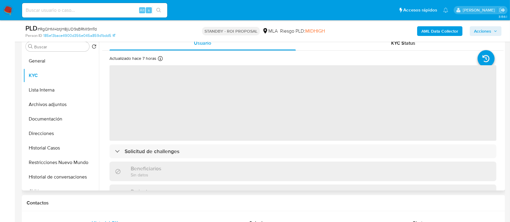
select select "10"
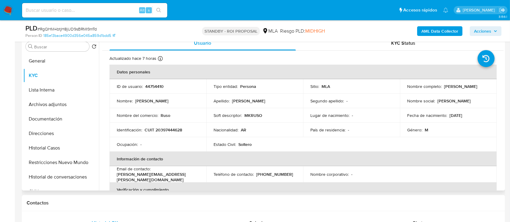
drag, startPoint x: 405, startPoint y: 90, endPoint x: 476, endPoint y: 91, distance: 71.1
click at [476, 89] on div "Nombre completo : [PERSON_NAME]" at bounding box center [448, 86] width 82 height 5
copy p "[PERSON_NAME]"
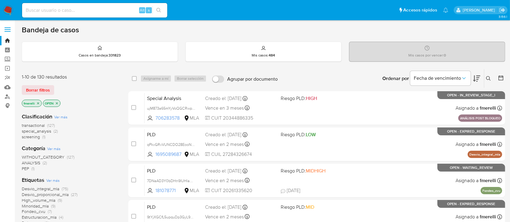
click at [82, 12] on input at bounding box center [94, 10] width 145 height 8
paste input "cNXPuEPQoyPzfYxsnbU32Vwb"
type input "cNXPuEPQoyPzfYxsnbU32Vwb"
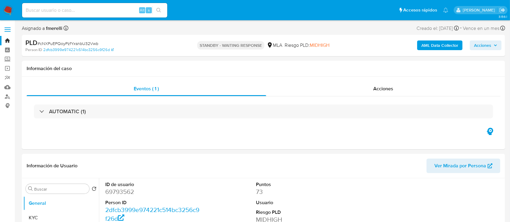
select select "10"
click at [120, 11] on input at bounding box center [94, 10] width 145 height 8
paste input "aur3b11sfMwGZx7ostVDX9Xi"
type input "aur3b11sfMwGZx7ostVDX9Xi"
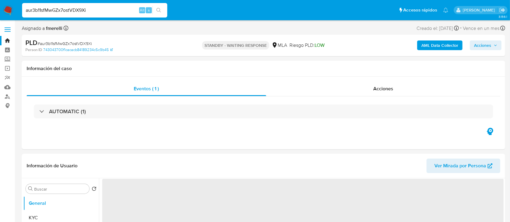
select select "10"
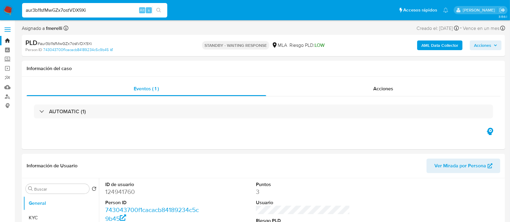
click at [119, 13] on input "aur3b11sfMwGZx7ostVDX9Xi" at bounding box center [94, 10] width 145 height 8
paste input "z0kAXepeafF0HSOfgCN7qSXS"
type input "z0kAXepeafF0HSOfgCN7qSXS"
select select "10"
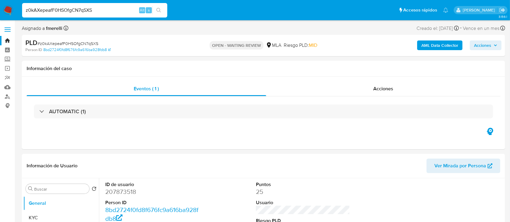
click at [129, 12] on input "z0kAXepeafF0HSOfgCN7qSXS" at bounding box center [94, 10] width 145 height 8
paste input "f5wRg2xJ7CStQPHWv4uhXUsf"
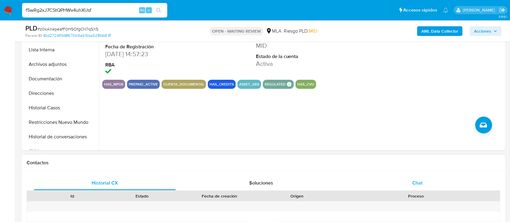
type input "f5wRg2xJ7CStQPHWv4uhXUsf"
click at [402, 187] on div "Chat" at bounding box center [418, 183] width 142 height 15
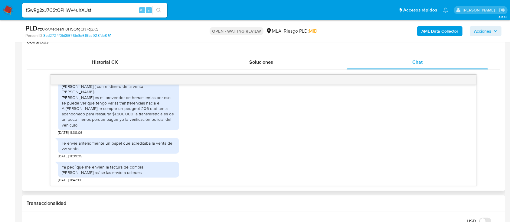
scroll to position [323, 0]
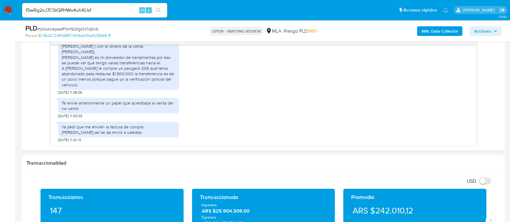
click at [83, 15] on div "f5wRg2xJ7CStQPHWv4uhXUsf Alt s" at bounding box center [94, 10] width 145 height 15
click at [85, 12] on input "f5wRg2xJ7CStQPHWv4uhXUsf" at bounding box center [94, 10] width 145 height 8
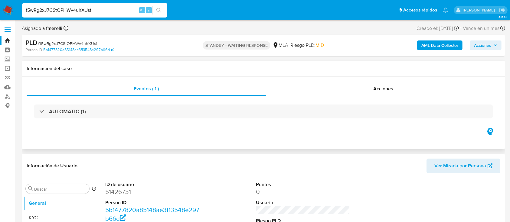
select select "10"
click at [9, 8] on img at bounding box center [8, 10] width 10 height 10
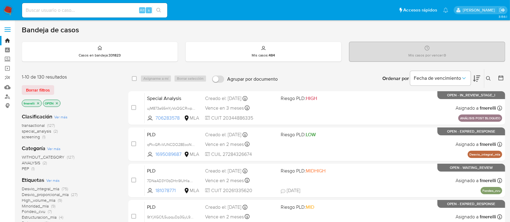
click at [491, 77] on icon at bounding box center [488, 78] width 5 height 5
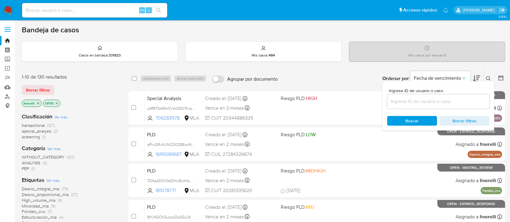
click at [465, 101] on input at bounding box center [438, 102] width 102 height 8
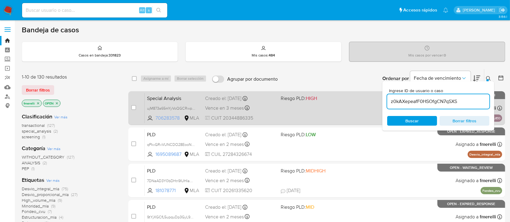
type input "z0kAXepeafF0HSOfgCN7qSXS"
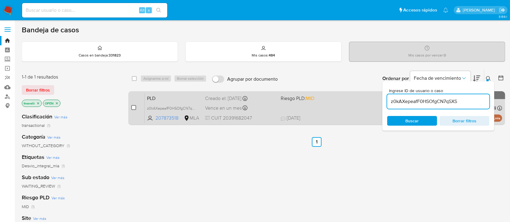
click at [132, 107] on input "checkbox" at bounding box center [133, 107] width 5 height 5
checkbox input "true"
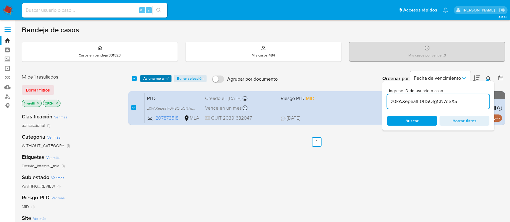
click at [158, 76] on span "Asignarme a mí" at bounding box center [155, 79] width 25 height 6
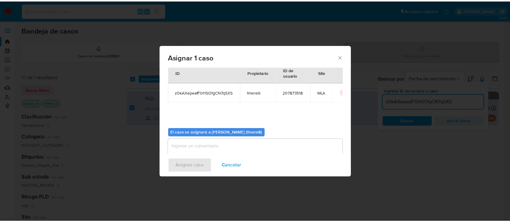
scroll to position [31, 0]
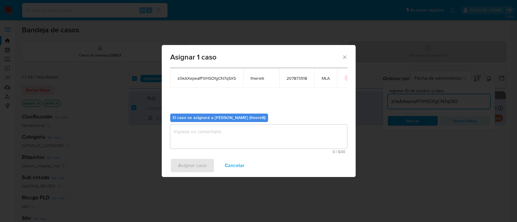
click at [205, 135] on textarea "assign-modal" at bounding box center [258, 137] width 177 height 24
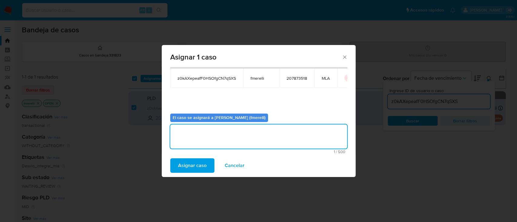
click at [195, 167] on span "Asignar caso" at bounding box center [192, 165] width 28 height 13
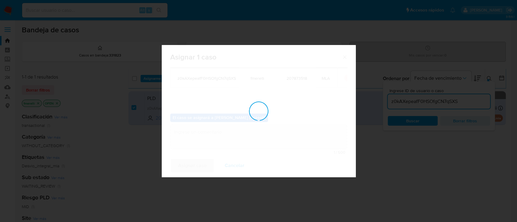
checkbox input "false"
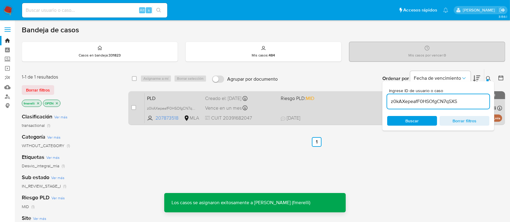
click at [280, 112] on div "PLD z0kAXepeafF0HSOfgCN7qSXS 207873518 MLA Riesgo PLD: MID Creado el: [DATE] Cr…" at bounding box center [324, 108] width 358 height 31
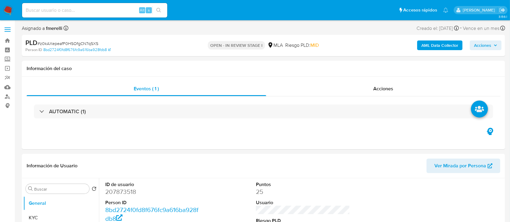
select select "10"
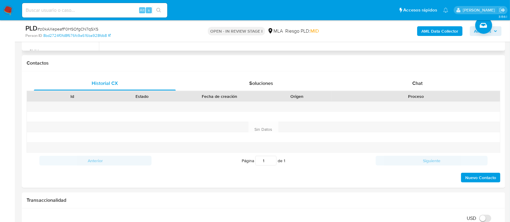
scroll to position [283, 0]
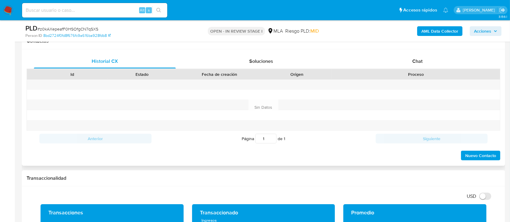
click at [221, 137] on div "Página 1 de 1" at bounding box center [264, 139] width 224 height 12
click at [457, 67] on div "Chat" at bounding box center [418, 61] width 142 height 15
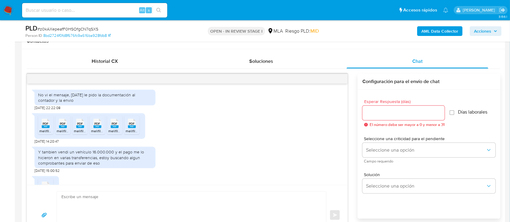
scroll to position [540, 0]
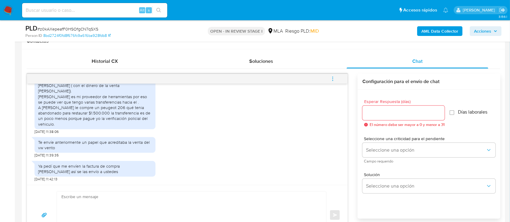
click at [116, 201] on textarea at bounding box center [189, 216] width 257 height 48
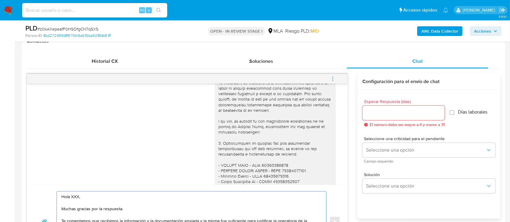
scroll to position [177, 0]
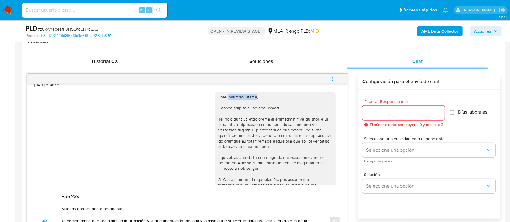
drag, startPoint x: 222, startPoint y: 96, endPoint x: 250, endPoint y: 95, distance: 28.8
click at [250, 95] on div at bounding box center [276, 220] width 114 height 253
copy div "[PERSON_NAME]"
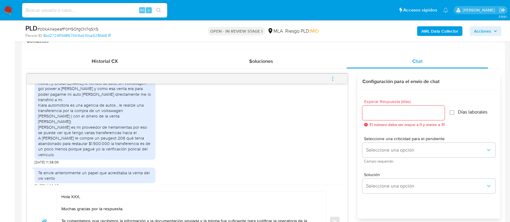
scroll to position [500, 0]
click at [75, 199] on textarea "Hola XXX, Muchas gracias por la respuesta. Te comentamos que recibimos la infor…" at bounding box center [189, 222] width 257 height 61
paste textarea "[PERSON_NAME]"
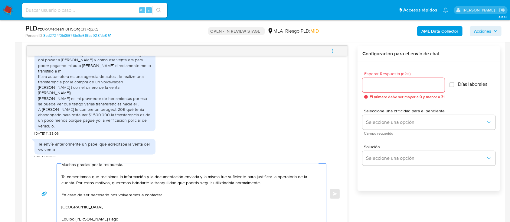
scroll to position [324, 0]
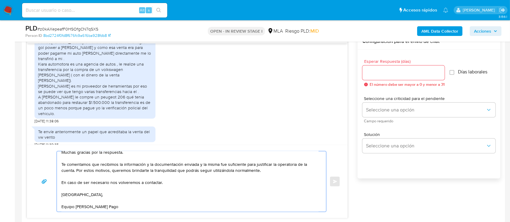
type textarea "[PERSON_NAME], Muchas gracias por la respuesta. Te comentamos que recibimos la …"
click at [383, 69] on input "Esperar Respuesta (días)" at bounding box center [404, 73] width 82 height 8
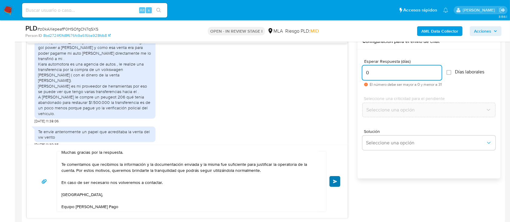
type input "0"
click at [334, 180] on span "Enviar" at bounding box center [335, 182] width 4 height 4
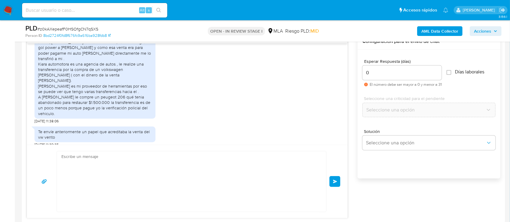
scroll to position [640, 0]
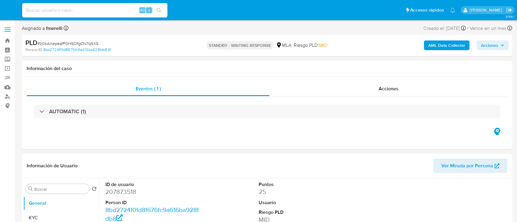
select select "10"
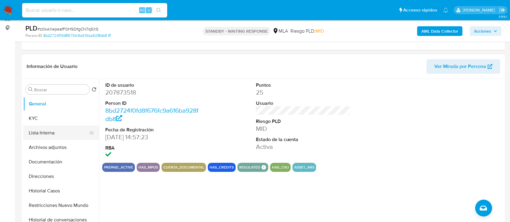
scroll to position [81, 0]
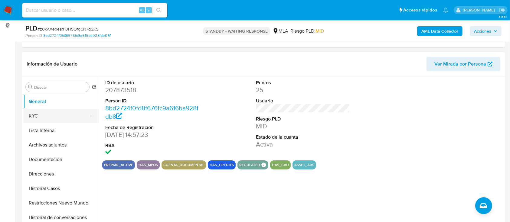
click at [48, 118] on button "KYC" at bounding box center [58, 116] width 71 height 15
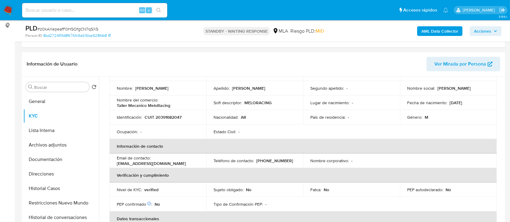
scroll to position [40, 0]
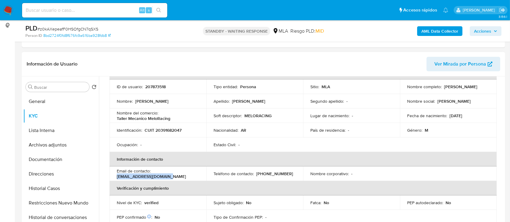
drag, startPoint x: 172, startPoint y: 176, endPoint x: 114, endPoint y: 178, distance: 58.1
click at [114, 178] on td "Email de contacto : [EMAIL_ADDRESS][DOMAIN_NAME]" at bounding box center [158, 174] width 97 height 15
copy p "[EMAIL_ADDRESS][DOMAIN_NAME]"
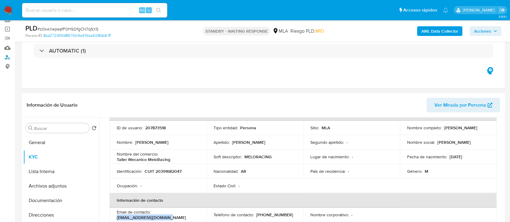
scroll to position [81, 0]
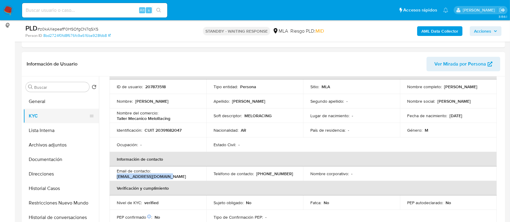
drag, startPoint x: 40, startPoint y: 103, endPoint x: 92, endPoint y: 117, distance: 53.5
click at [41, 103] on button "General" at bounding box center [61, 101] width 76 height 15
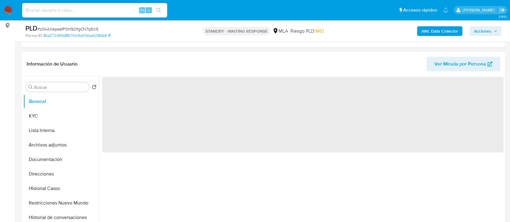
scroll to position [0, 0]
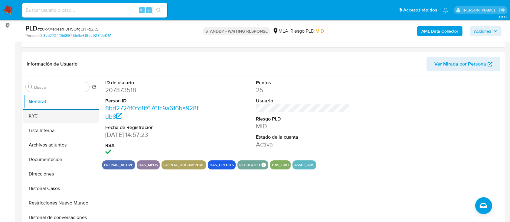
click at [47, 124] on button "Lista Interna" at bounding box center [61, 131] width 76 height 15
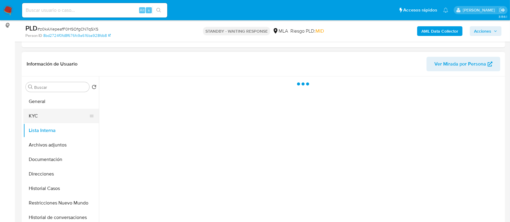
click at [48, 120] on button "KYC" at bounding box center [58, 116] width 71 height 15
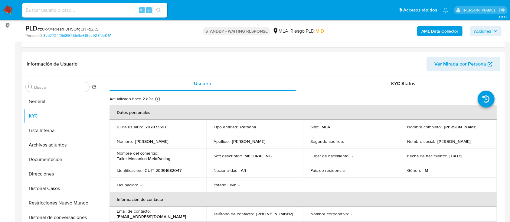
click at [163, 168] on p "CUIT 20391682047" at bounding box center [163, 170] width 37 height 5
drag, startPoint x: 163, startPoint y: 168, endPoint x: 206, endPoint y: 146, distance: 48.1
click at [163, 168] on p "CUIT 20391682047" at bounding box center [163, 170] width 37 height 5
copy p "20391682047"
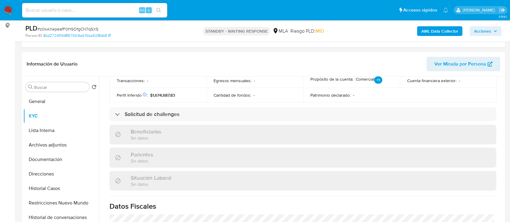
scroll to position [323, 0]
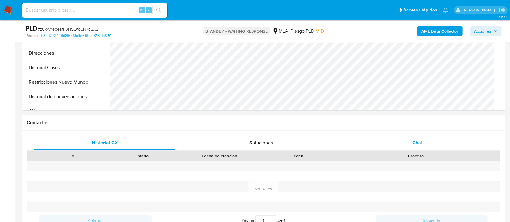
click at [414, 145] on span "Chat" at bounding box center [418, 143] width 10 height 7
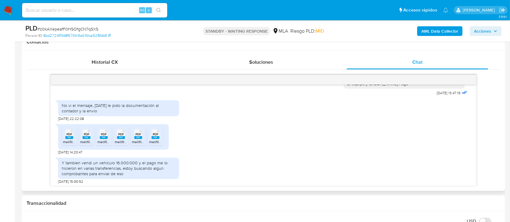
scroll to position [484, 0]
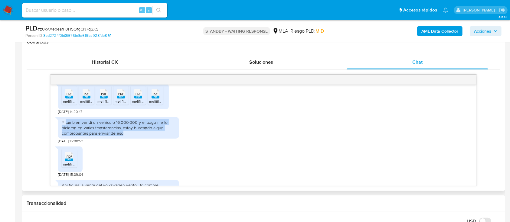
drag, startPoint x: 65, startPoint y: 140, endPoint x: 141, endPoint y: 153, distance: 77.1
click at [141, 139] on div "Y tambien vendi un vehículo 16.000.000 y el pago me lo hicieron en varias trans…" at bounding box center [118, 127] width 121 height 21
click at [93, 137] on div "Y tambien vendi un vehículo 16.000.000 y el pago me lo hicieron en varias trans…" at bounding box center [119, 128] width 114 height 17
click at [83, 137] on div "Y tambien vendi un vehículo 16.000.000 y el pago me lo hicieron en varias trans…" at bounding box center [119, 128] width 114 height 17
drag, startPoint x: 82, startPoint y: 139, endPoint x: 131, endPoint y: 153, distance: 51.3
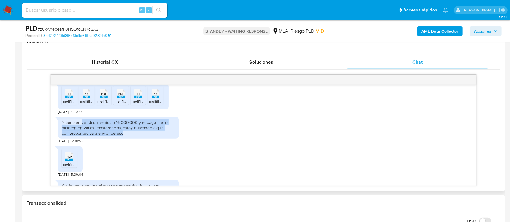
click at [131, 139] on div "Y tambien vendi un vehículo 16.000.000 y el pago me lo hicieron en varias trans…" at bounding box center [118, 127] width 121 height 21
copy div "vendi un vehículo 16.000.000 y el pago me lo hicieron en varias transferencias,…"
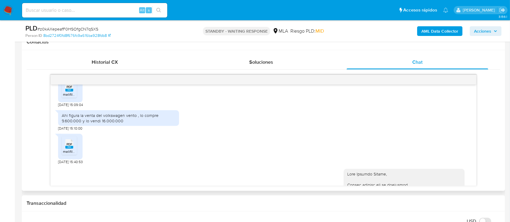
scroll to position [565, 0]
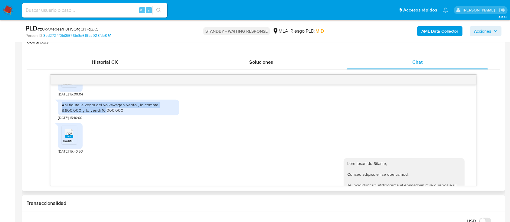
drag, startPoint x: 62, startPoint y: 122, endPoint x: 108, endPoint y: 128, distance: 46.8
click at [107, 113] on div "Ahi figura la venta del volkswagen vento , lo compre 9.600.000 y lo vendi 16.00…" at bounding box center [119, 107] width 114 height 11
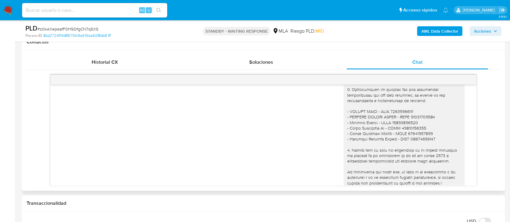
scroll to position [727, 0]
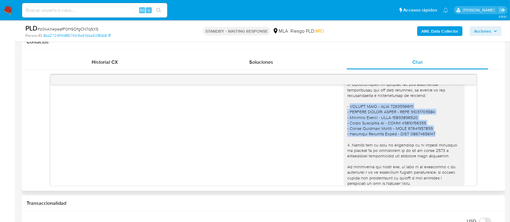
drag, startPoint x: 344, startPoint y: 122, endPoint x: 431, endPoint y: 151, distance: 92.0
click at [431, 151] on div at bounding box center [405, 125] width 114 height 253
copy div "BRANDI ALAN - CUIL 20388650223 - CLAUDIO DANIEL ROJAS - CUIL 20430565282 - Juli…"
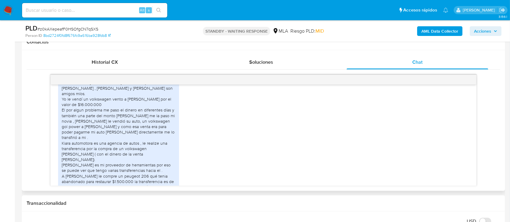
scroll to position [928, 0]
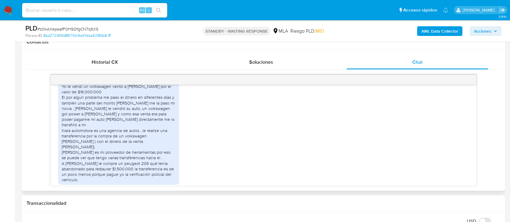
drag, startPoint x: 90, startPoint y: 114, endPoint x: 156, endPoint y: 119, distance: 66.5
click at [156, 119] on div "Hola buen día! Julieta brandi es mi novia y hermana de alan brandi , alan brand…" at bounding box center [119, 125] width 114 height 116
copy div "Julieta brandi es mi novia y hermana de alan brandi , alan brandi y Daniel roja…"
drag, startPoint x: 62, startPoint y: 125, endPoint x: 174, endPoint y: 128, distance: 111.8
click at [174, 128] on div "Hola buen día! Julieta brandi es mi novia y hermana de alan brandi , alan brand…" at bounding box center [119, 125] width 114 height 116
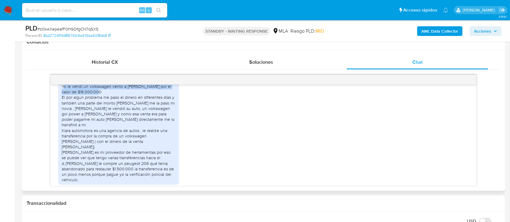
copy div "Yo le vendí un volkswagen vento a alan brandi por el valor de $16.000.000"
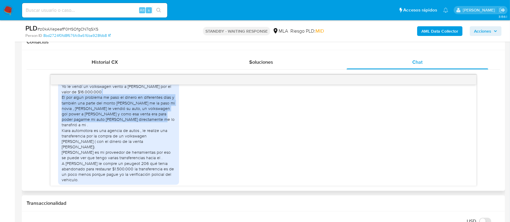
drag, startPoint x: 63, startPoint y: 135, endPoint x: 138, endPoint y: 159, distance: 79.0
click at [138, 159] on div "Hola buen día! Julieta brandi es mi novia y hermana de alan brandi , alan brand…" at bounding box center [119, 125] width 114 height 116
copy div "El por algun problema me paso el dinero en diferentes días y también una parte …"
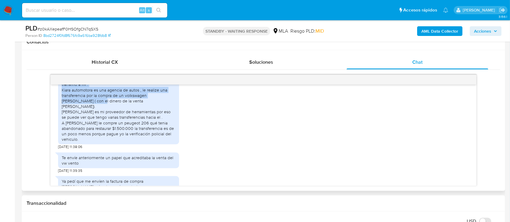
drag, startPoint x: 62, startPoint y: 122, endPoint x: 128, endPoint y: 134, distance: 67.0
click at [128, 134] on div "Hola buen día! Julieta brandi es mi novia y hermana de alan brandi , alan brand…" at bounding box center [119, 85] width 114 height 116
copy div "Kiara automotora es una agencia de autos , le realize una transferencia por la …"
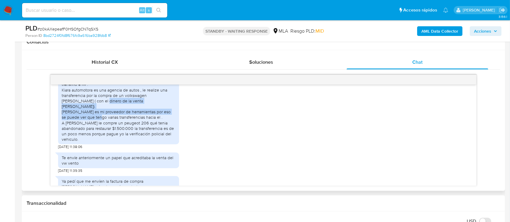
drag, startPoint x: 61, startPoint y: 139, endPoint x: 164, endPoint y: 145, distance: 103.4
click at [164, 145] on div "Hola buen día! Julieta brandi es mi novia y hermana de alan brandi , alan brand…" at bounding box center [118, 84] width 121 height 120
copy div "norberto guido es mi proveedor de herramientas por eso se puede ver que tengo v…"
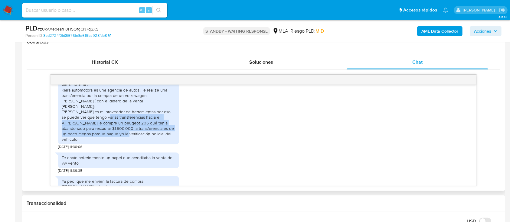
drag, startPoint x: 66, startPoint y: 151, endPoint x: 162, endPoint y: 165, distance: 97.0
click at [162, 142] on div "Hola buen día! Julieta brandi es mi novia y hermana de alan brandi , alan brand…" at bounding box center [119, 85] width 114 height 116
copy div "Diego kobelik le compre un peugeot 206 qué tenia abandonado para restaurar $1.5…"
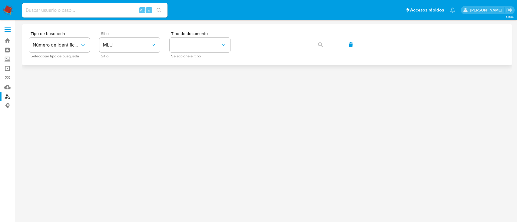
click at [132, 37] on div "Sitio MLU Sitio" at bounding box center [129, 44] width 61 height 26
click at [129, 49] on button "MLU" at bounding box center [129, 45] width 61 height 15
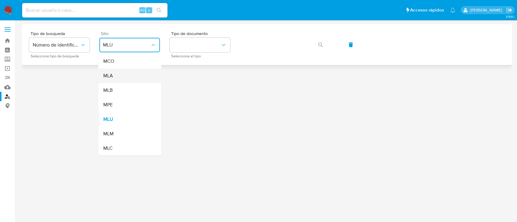
click at [124, 76] on div "MLA" at bounding box center [128, 76] width 50 height 15
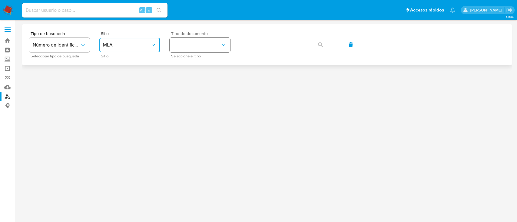
click at [185, 50] on button "identificationType" at bounding box center [200, 45] width 61 height 15
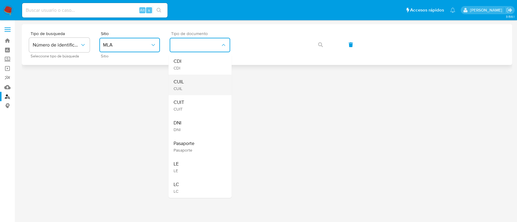
click at [190, 91] on div "CUIL CUIL" at bounding box center [198, 85] width 50 height 21
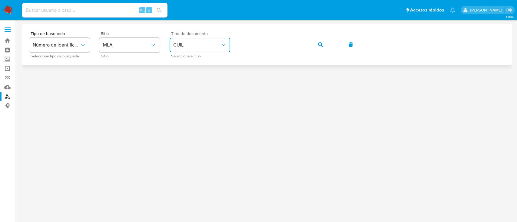
click at [316, 44] on button "button" at bounding box center [320, 45] width 21 height 15
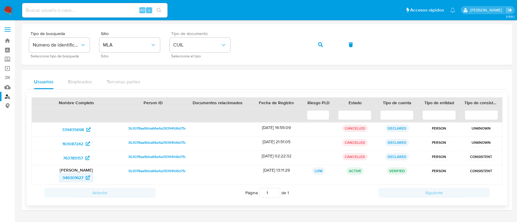
click at [86, 175] on span "346301627" at bounding box center [76, 178] width 28 height 10
click at [322, 46] on button "button" at bounding box center [320, 45] width 21 height 15
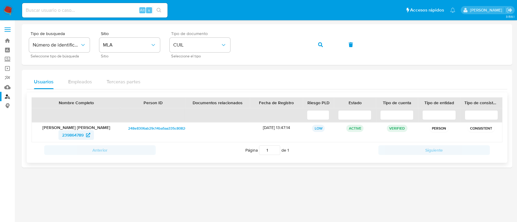
click at [83, 134] on span "239864789" at bounding box center [72, 135] width 21 height 10
click at [318, 48] on span "button" at bounding box center [320, 44] width 5 height 13
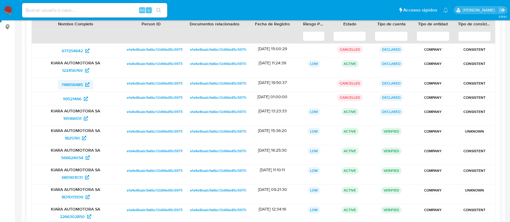
scroll to position [81, 0]
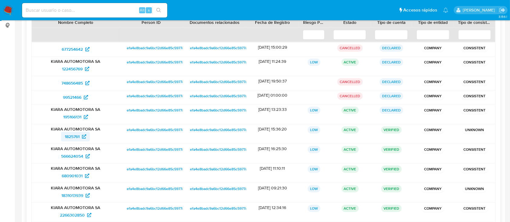
click at [65, 134] on span "1825761" at bounding box center [72, 137] width 15 height 10
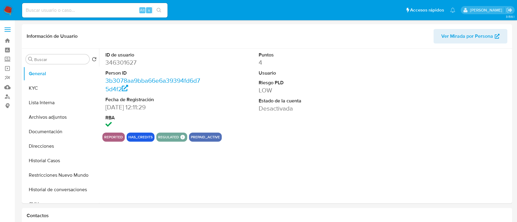
select select "10"
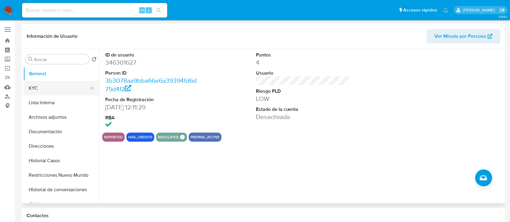
click at [54, 87] on button "KYC" at bounding box center [58, 88] width 71 height 15
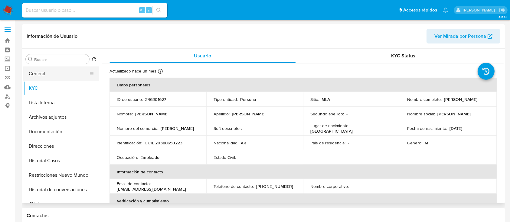
click at [36, 72] on button "General" at bounding box center [58, 74] width 71 height 15
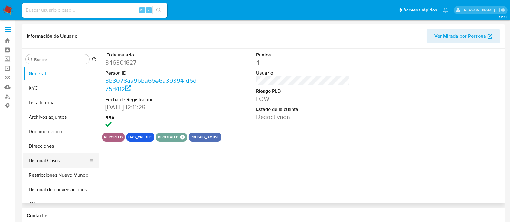
click at [56, 160] on button "Historial Casos" at bounding box center [58, 161] width 71 height 15
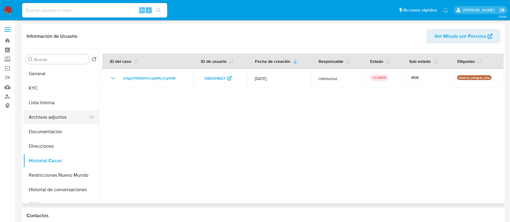
click at [48, 117] on button "Archivos adjuntos" at bounding box center [58, 117] width 71 height 15
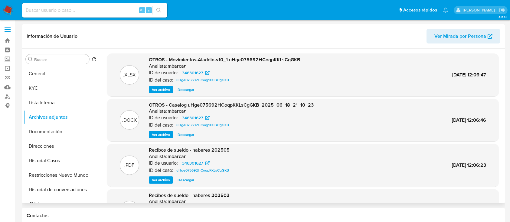
click at [157, 132] on span "Ver archivo" at bounding box center [161, 135] width 18 height 6
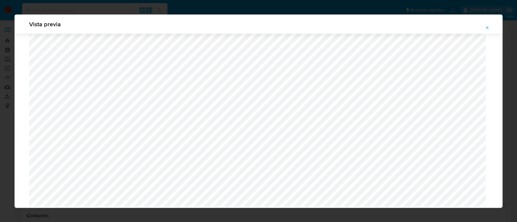
scroll to position [1455, 0]
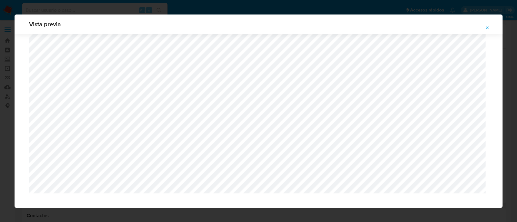
click at [488, 25] on icon "Attachment preview" at bounding box center [487, 27] width 5 height 5
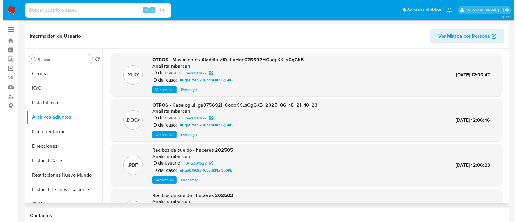
scroll to position [40, 0]
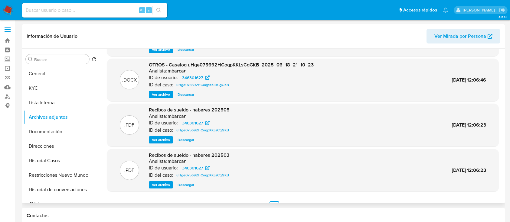
click at [160, 139] on span "Ver archivo" at bounding box center [161, 140] width 18 height 6
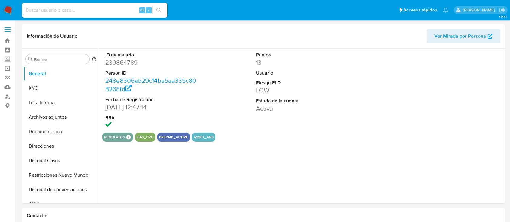
select select "10"
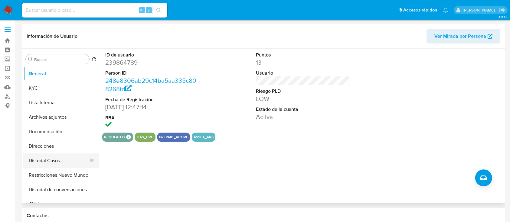
drag, startPoint x: 45, startPoint y: 148, endPoint x: 53, endPoint y: 164, distance: 17.9
click at [45, 148] on button "Direcciones" at bounding box center [61, 146] width 76 height 15
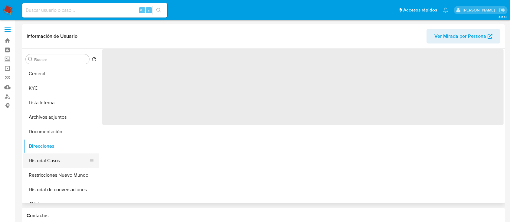
click at [53, 164] on button "Historial Casos" at bounding box center [58, 161] width 71 height 15
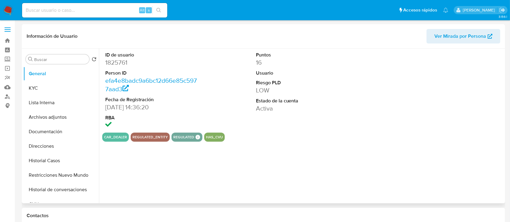
select select "10"
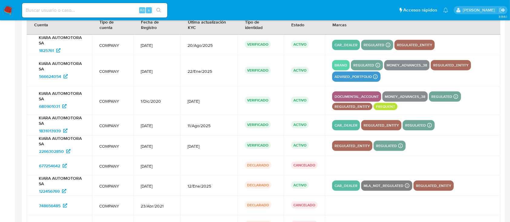
scroll to position [716, 0]
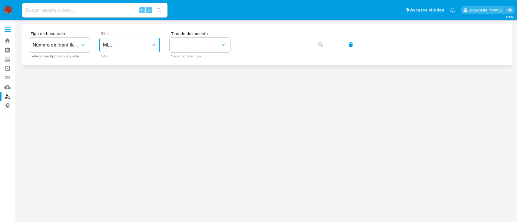
click at [140, 41] on button "MLU" at bounding box center [129, 45] width 61 height 15
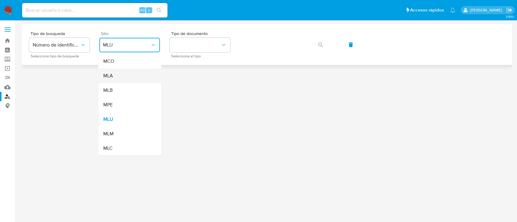
click at [122, 74] on div "MLA" at bounding box center [128, 76] width 50 height 15
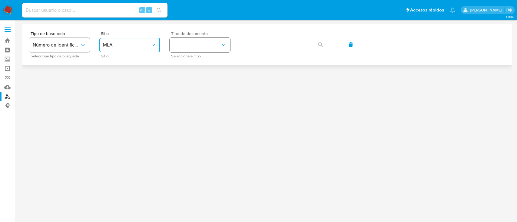
click at [191, 47] on button "identificationType" at bounding box center [200, 45] width 61 height 15
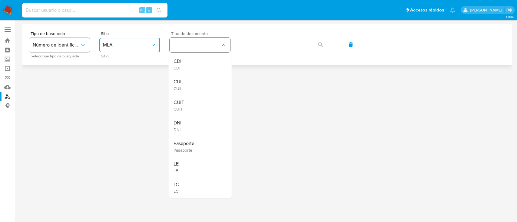
click at [192, 90] on div "CUIL CUIL" at bounding box center [198, 85] width 50 height 21
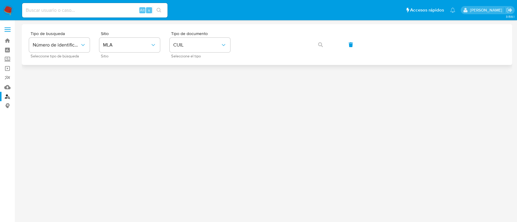
click at [259, 54] on div "Tipo de busqueda Número de identificación Seleccione tipo de búsqueda Sitio MLA…" at bounding box center [267, 44] width 476 height 26
click at [318, 46] on icon "button" at bounding box center [320, 44] width 5 height 5
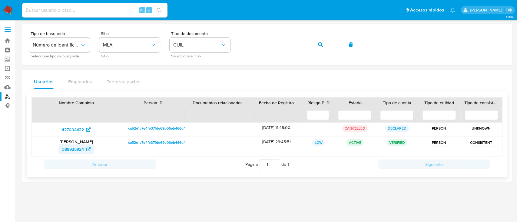
click at [81, 147] on span "388925924" at bounding box center [73, 150] width 22 height 10
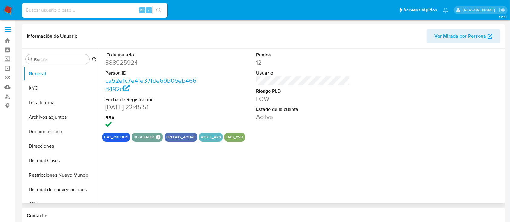
select select "10"
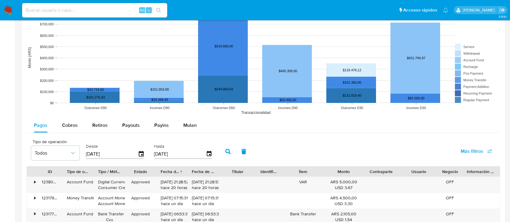
scroll to position [692, 0]
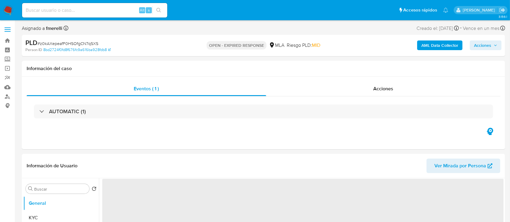
click at [66, 39] on div "PLD # z0kAXepeafF0HSOfgCN7qSXS" at bounding box center [103, 42] width 157 height 9
copy span "z0kAXepeafF0HSOfgCN7qSXS"
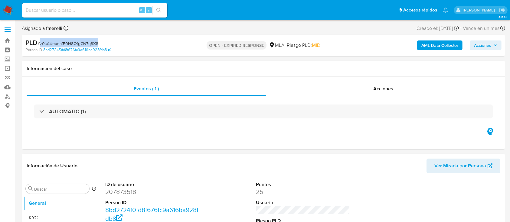
click at [7, 12] on img at bounding box center [8, 10] width 10 height 10
select select "10"
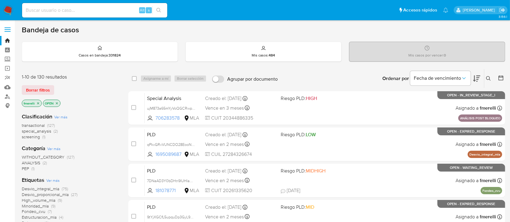
drag, startPoint x: 489, startPoint y: 78, endPoint x: 480, endPoint y: 88, distance: 13.3
click at [489, 78] on icon at bounding box center [488, 78] width 5 height 5
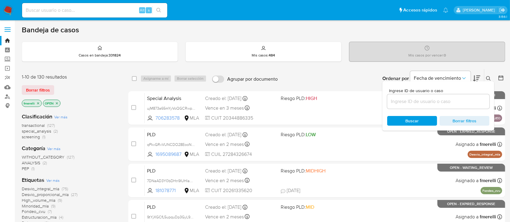
click at [460, 108] on div at bounding box center [438, 101] width 102 height 15
click at [465, 104] on input at bounding box center [438, 102] width 102 height 8
paste input "z0kAXepeafF0HSOfgCN7qSXS"
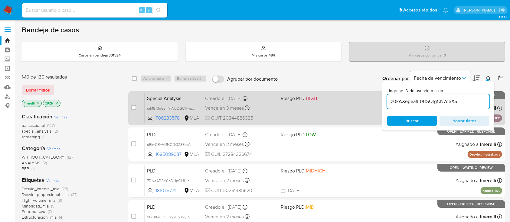
type input "z0kAXepeafF0HSOfgCN7qSXS"
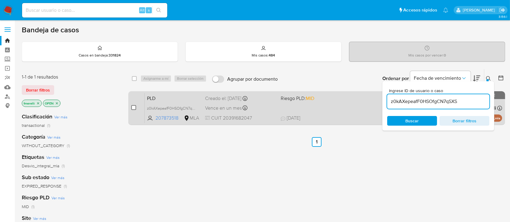
click at [133, 107] on input "checkbox" at bounding box center [133, 107] width 5 height 5
checkbox input "true"
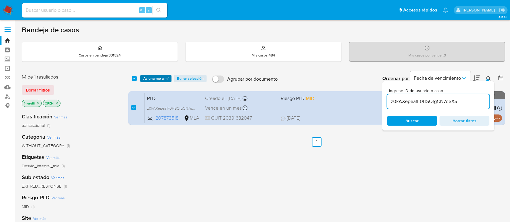
click at [170, 78] on button "Asignarme a mí" at bounding box center [155, 78] width 31 height 7
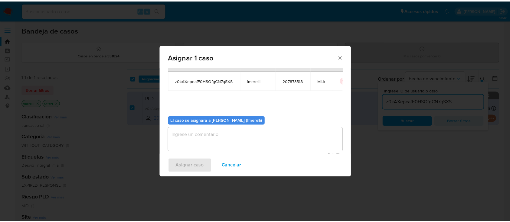
scroll to position [31, 0]
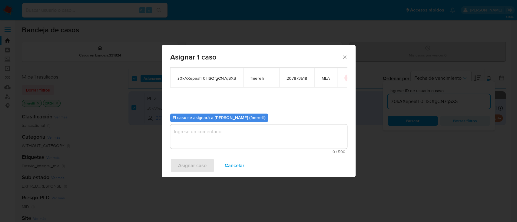
click at [235, 136] on textarea "assign-modal" at bounding box center [258, 137] width 177 height 24
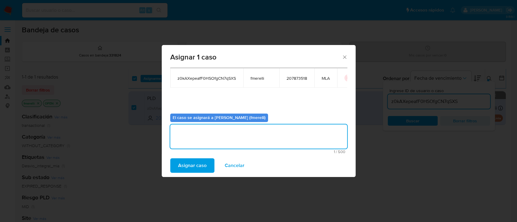
click at [184, 167] on span "Asignar caso" at bounding box center [192, 165] width 28 height 13
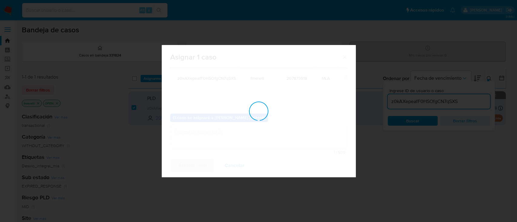
checkbox input "false"
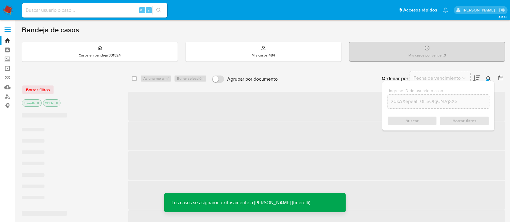
click at [264, 100] on span "‌" at bounding box center [316, 106] width 377 height 29
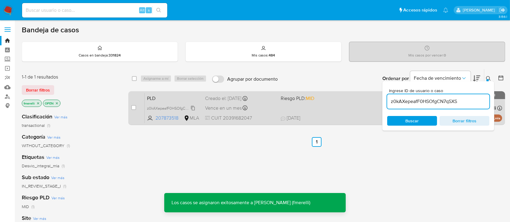
click at [179, 105] on span "z0kAXepeafF0HSOfgCN7qSXS" at bounding box center [173, 108] width 52 height 7
click at [269, 99] on div "Creado el: 12/07/2025 Creado el: 12/07/2025 03:13:37" at bounding box center [240, 98] width 71 height 7
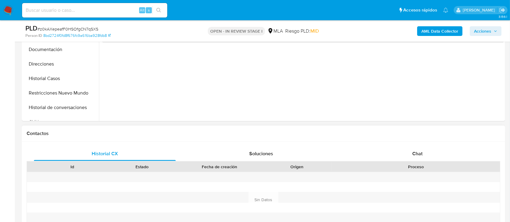
scroll to position [202, 0]
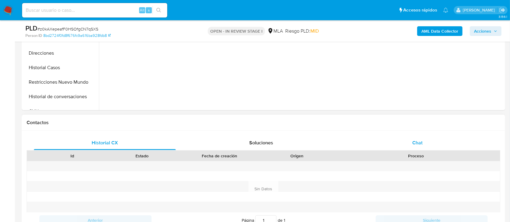
click at [386, 140] on div "Chat" at bounding box center [418, 143] width 142 height 15
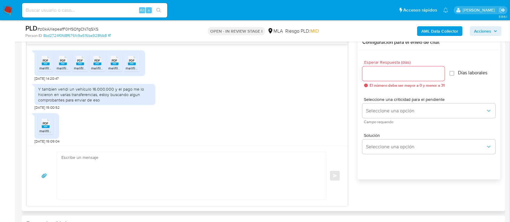
scroll to position [617, 0]
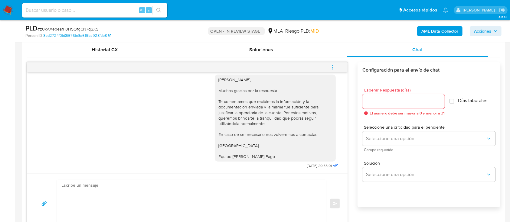
select select "10"
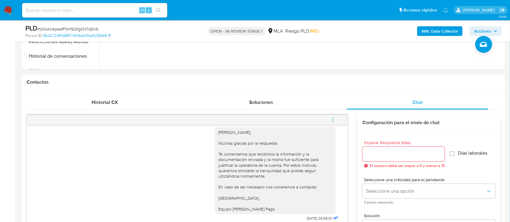
click at [329, 121] on button "menu-action" at bounding box center [333, 120] width 20 height 15
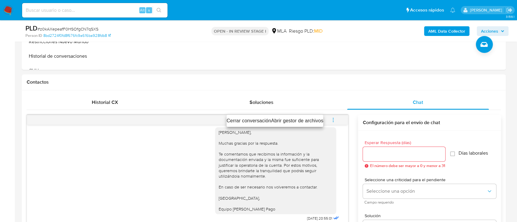
click at [260, 117] on ul "Cerrar conversación Abrir gestor de archivos" at bounding box center [274, 121] width 97 height 12
click at [254, 121] on li "Cerrar conversación" at bounding box center [248, 120] width 44 height 7
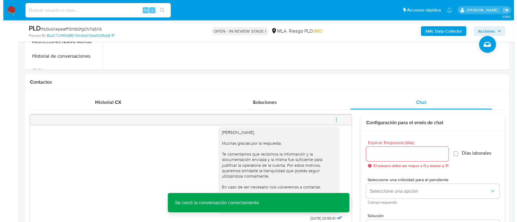
scroll to position [121, 0]
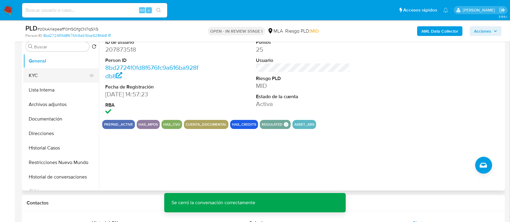
click at [57, 74] on button "KYC" at bounding box center [58, 75] width 71 height 15
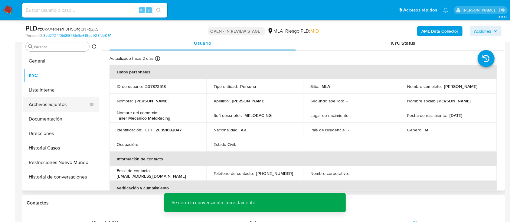
click at [59, 101] on button "Archivos adjuntos" at bounding box center [58, 104] width 71 height 15
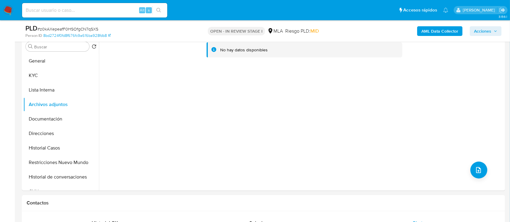
click at [439, 31] on b "AML Data Collector" at bounding box center [440, 31] width 37 height 10
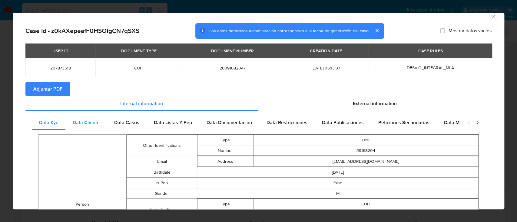
click at [98, 123] on span "Data Cliente" at bounding box center [86, 122] width 27 height 7
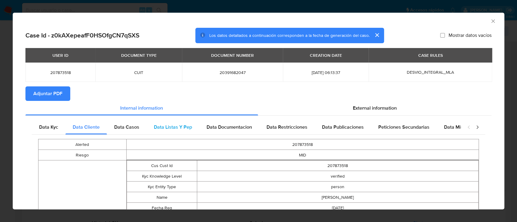
scroll to position [0, 0]
click at [139, 128] on div "Data Casos" at bounding box center [127, 127] width 40 height 15
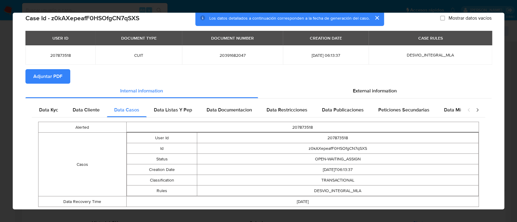
scroll to position [34, 0]
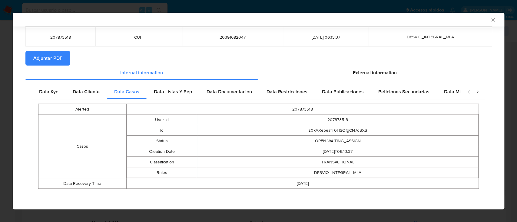
drag, startPoint x: 184, startPoint y: 94, endPoint x: 187, endPoint y: 94, distance: 3.0
click at [184, 94] on span "Data Listas Y Pep" at bounding box center [173, 91] width 38 height 7
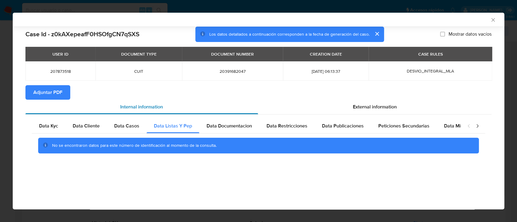
scroll to position [0, 0]
click at [232, 129] on span "Data Documentacion" at bounding box center [228, 126] width 45 height 7
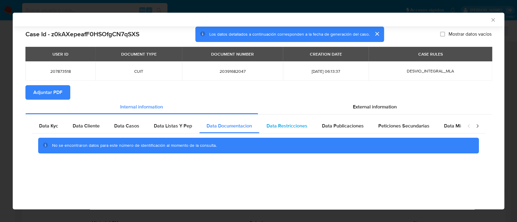
click at [292, 127] on span "Data Restricciones" at bounding box center [286, 126] width 41 height 7
click at [360, 128] on span "Data Publicaciones" at bounding box center [343, 126] width 42 height 7
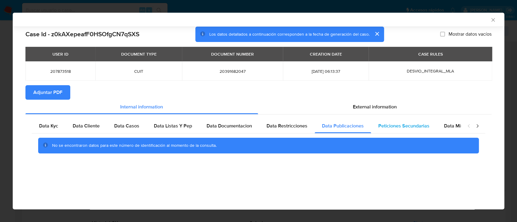
click at [402, 127] on span "Peticiones Secundarias" at bounding box center [403, 126] width 51 height 7
click at [450, 127] on span "Data Minoridad" at bounding box center [460, 126] width 33 height 7
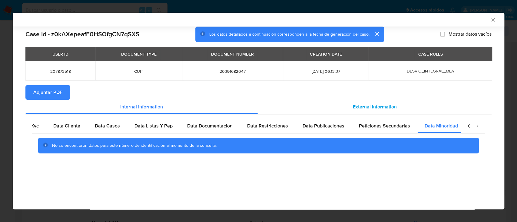
scroll to position [0, 20]
click at [388, 103] on div "External information" at bounding box center [375, 107] width 234 height 15
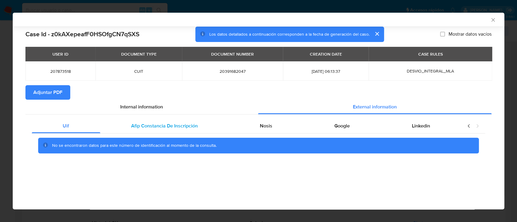
scroll to position [0, 0]
click at [165, 130] on div "Afip Constancia De Inscripción" at bounding box center [164, 126] width 129 height 15
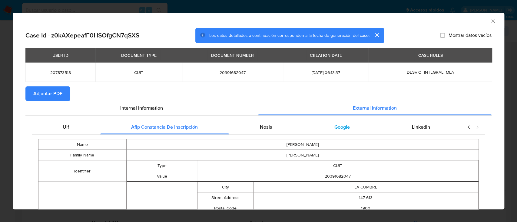
drag, startPoint x: 251, startPoint y: 132, endPoint x: 354, endPoint y: 132, distance: 102.9
click at [252, 132] on div "Nosis" at bounding box center [266, 127] width 74 height 15
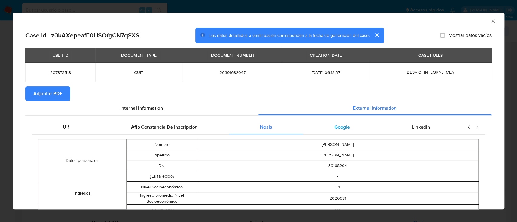
click at [334, 131] on div "Google" at bounding box center [341, 127] width 77 height 15
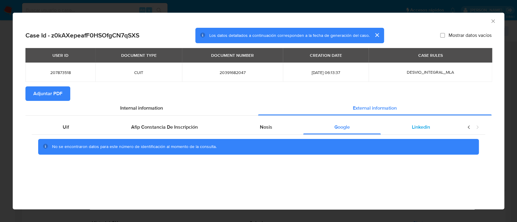
click at [407, 129] on div "Linkedin" at bounding box center [421, 127] width 80 height 15
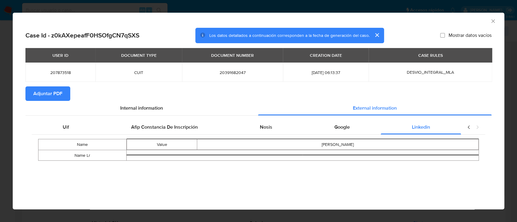
click at [49, 88] on span "Adjuntar PDF" at bounding box center [47, 93] width 29 height 13
click at [492, 23] on icon "Cerrar ventana" at bounding box center [493, 21] width 6 height 6
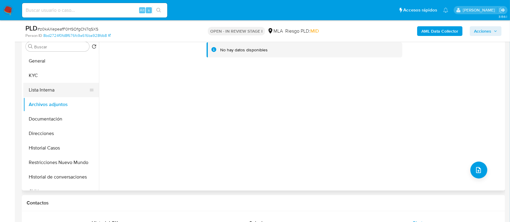
click at [51, 90] on button "Lista Interna" at bounding box center [58, 90] width 71 height 15
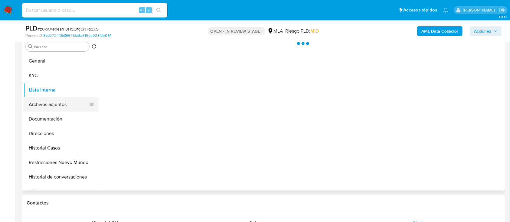
click at [53, 106] on button "Archivos adjuntos" at bounding box center [58, 104] width 71 height 15
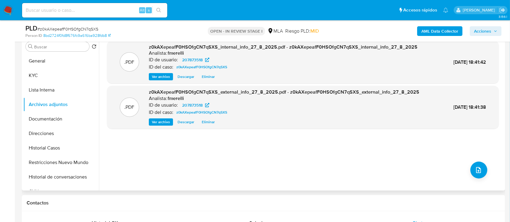
click at [160, 120] on span "Ver archivo" at bounding box center [161, 122] width 18 height 6
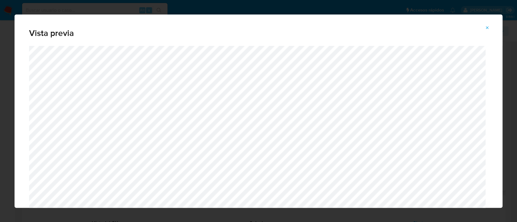
click at [486, 28] on icon "Attachment preview" at bounding box center [487, 27] width 5 height 5
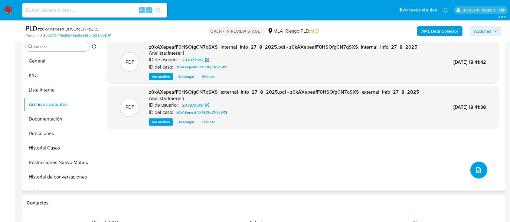
click at [166, 74] on span "Ver archivo" at bounding box center [161, 77] width 18 height 6
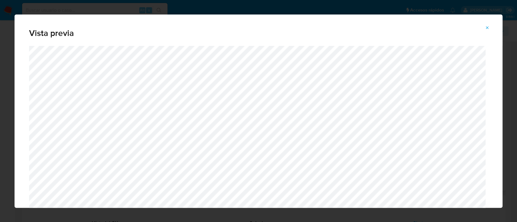
click at [489, 27] on icon "Attachment preview" at bounding box center [487, 27] width 5 height 5
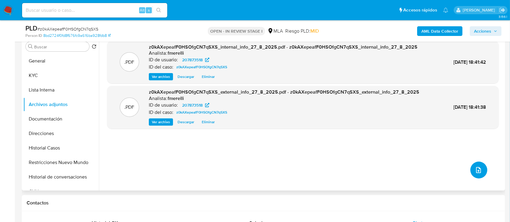
click at [475, 170] on icon "upload-file" at bounding box center [478, 170] width 7 height 7
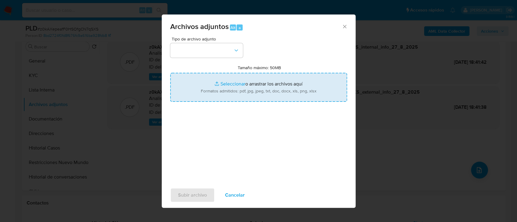
type input "C:\fakepath\NOSIS_Manager_InformeIndividual_20391682047_654927_20250812160717.p…"
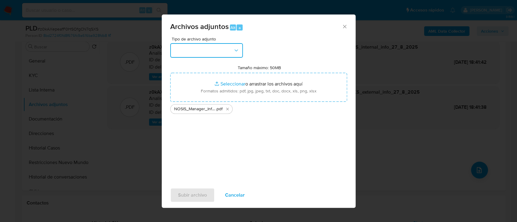
click at [221, 52] on button "button" at bounding box center [206, 50] width 73 height 15
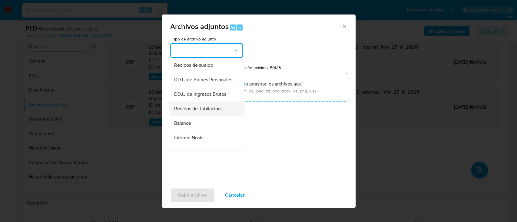
scroll to position [202, 0]
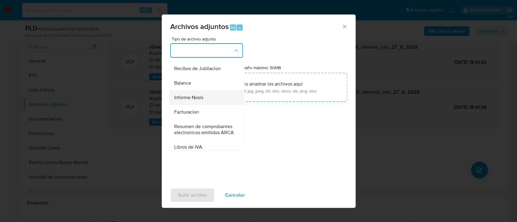
click at [209, 105] on div "Informe Nosis" at bounding box center [205, 98] width 62 height 15
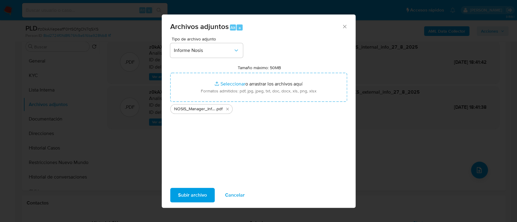
click at [201, 198] on span "Subir archivo" at bounding box center [192, 195] width 29 height 13
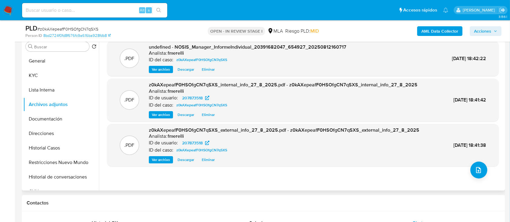
click at [163, 71] on span "Ver archivo" at bounding box center [161, 70] width 18 height 6
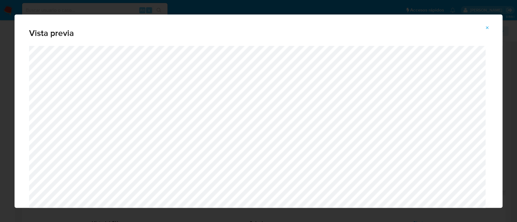
click at [484, 28] on button "Attachment preview" at bounding box center [486, 28] width 13 height 10
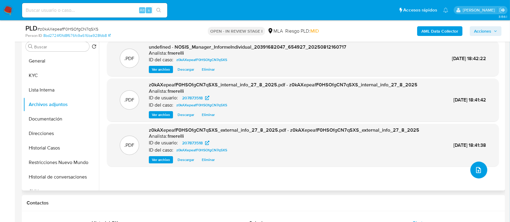
click at [479, 170] on icon "upload-file" at bounding box center [478, 170] width 7 height 7
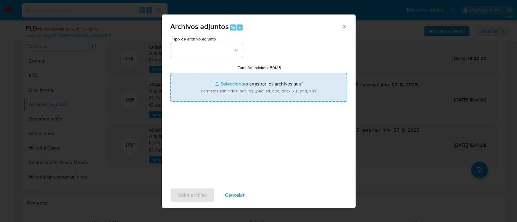
type input "C:\fakepath\IIBB - abril - junio 25.pdf"
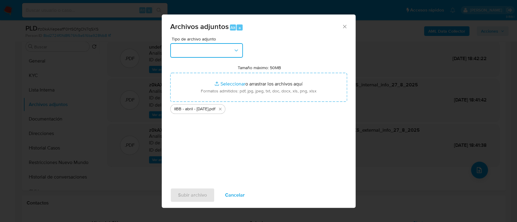
click at [209, 53] on button "button" at bounding box center [206, 50] width 73 height 15
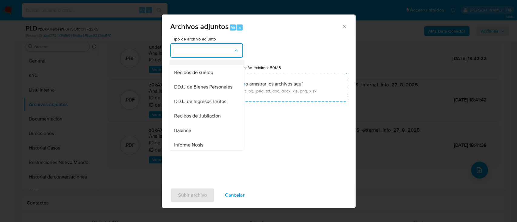
scroll to position [161, 0]
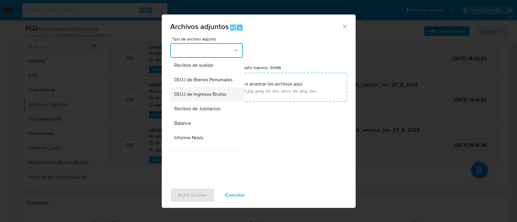
click at [210, 101] on div "DDJJ de Ingresos Brutos" at bounding box center [205, 94] width 62 height 15
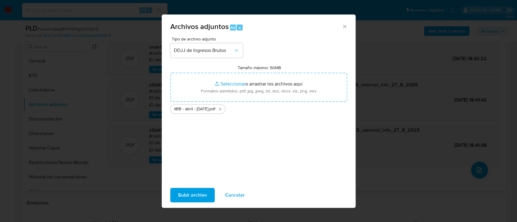
click at [195, 190] on span "Subir archivo" at bounding box center [192, 195] width 29 height 13
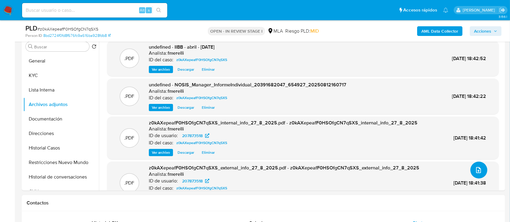
click at [476, 176] on button "upload-file" at bounding box center [479, 170] width 17 height 17
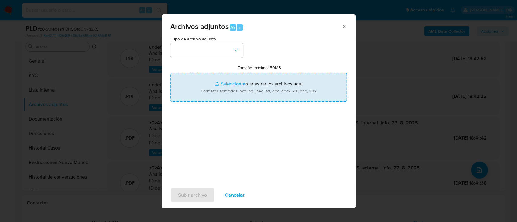
type input "C:\fakepath\Movimientos - User 207873518.xlsx"
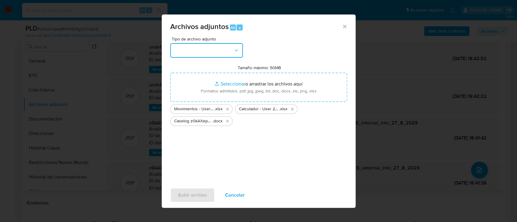
click at [214, 56] on button "button" at bounding box center [206, 50] width 73 height 15
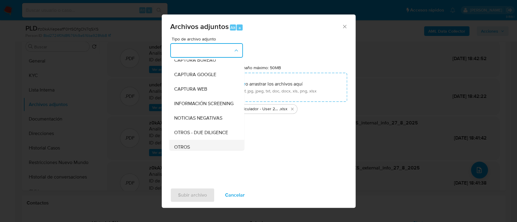
scroll to position [81, 0]
click at [204, 107] on div "OTROS" at bounding box center [205, 102] width 62 height 15
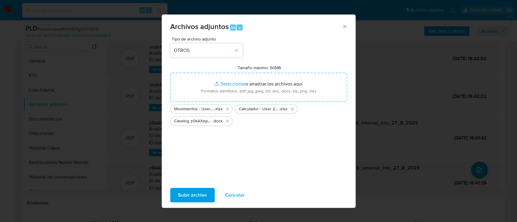
click at [199, 199] on span "Subir archivo" at bounding box center [192, 195] width 29 height 13
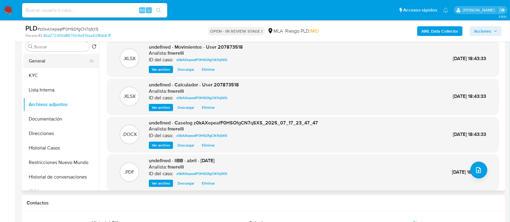
click at [59, 65] on button "General" at bounding box center [58, 61] width 71 height 15
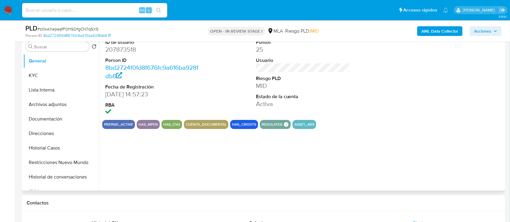
click at [131, 50] on dd "207873518" at bounding box center [152, 49] width 94 height 8
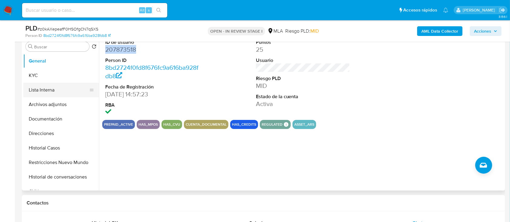
copy dd "207873518"
click at [48, 106] on button "Archivos adjuntos" at bounding box center [58, 104] width 71 height 15
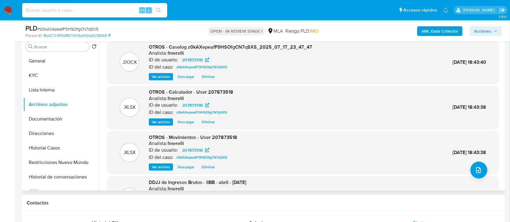
click at [169, 74] on span "Ver archivo" at bounding box center [161, 77] width 18 height 6
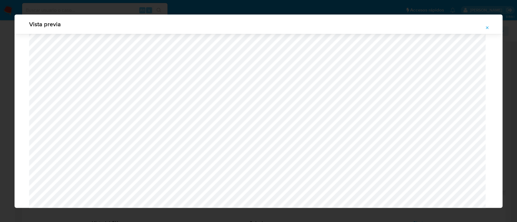
scroll to position [673, 0]
click at [485, 31] on span "Attachment preview" at bounding box center [487, 28] width 5 height 8
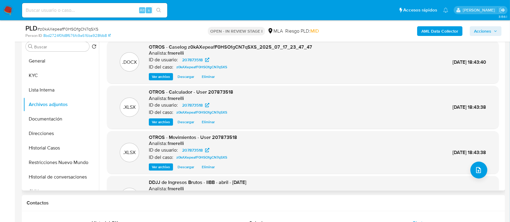
scroll to position [51, 0]
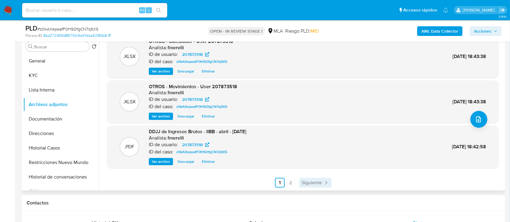
click at [318, 183] on span "Siguiente" at bounding box center [312, 183] width 20 height 5
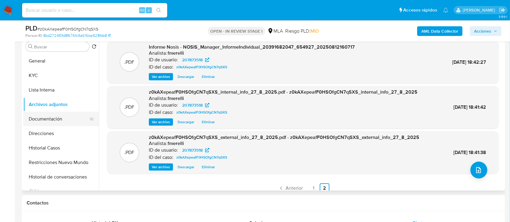
click at [54, 120] on button "Documentación" at bounding box center [58, 119] width 71 height 15
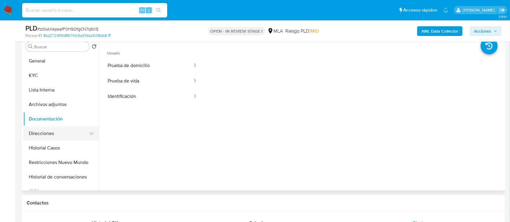
click at [58, 130] on button "Direcciones" at bounding box center [58, 134] width 71 height 15
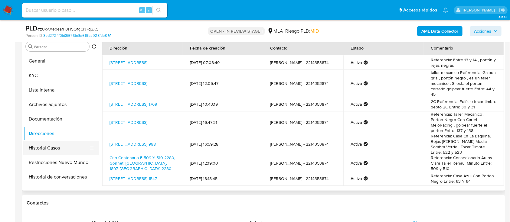
click at [60, 148] on button "Historial Casos" at bounding box center [58, 148] width 71 height 15
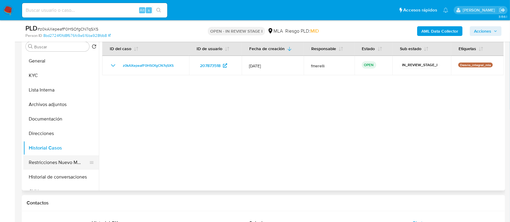
click at [48, 160] on button "Restricciones Nuevo Mundo" at bounding box center [58, 163] width 71 height 15
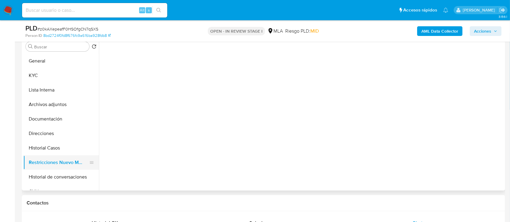
scroll to position [40, 0]
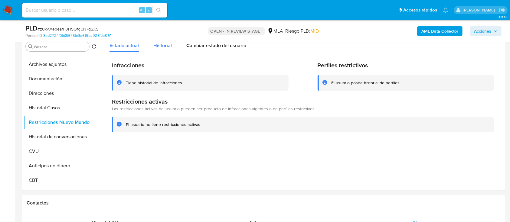
click at [165, 48] on span "Historial" at bounding box center [162, 45] width 18 height 7
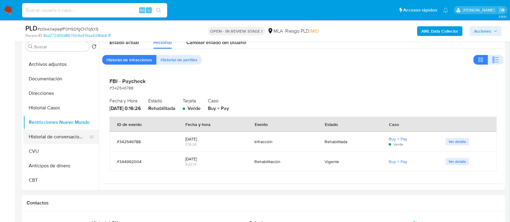
scroll to position [4, 0]
click at [60, 141] on button "Historial de conversaciones" at bounding box center [58, 137] width 71 height 15
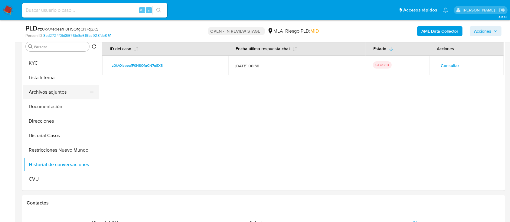
scroll to position [0, 0]
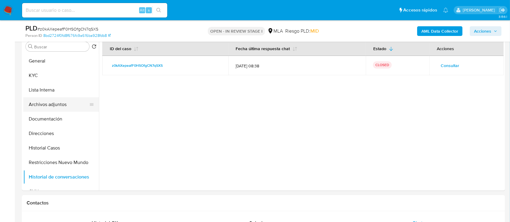
click at [51, 108] on button "Archivos adjuntos" at bounding box center [58, 104] width 71 height 15
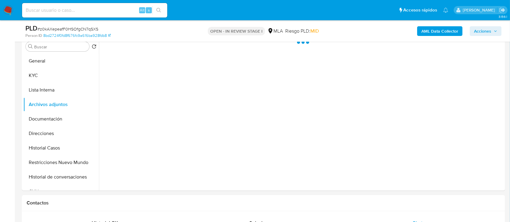
click at [486, 30] on span "Acciones" at bounding box center [482, 31] width 17 height 10
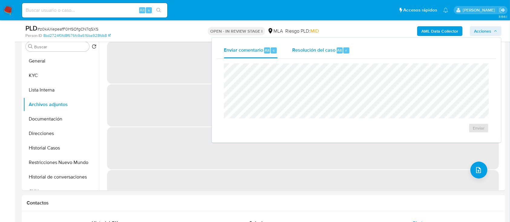
click at [330, 54] on div "Resolución del caso Alt r" at bounding box center [321, 51] width 58 height 16
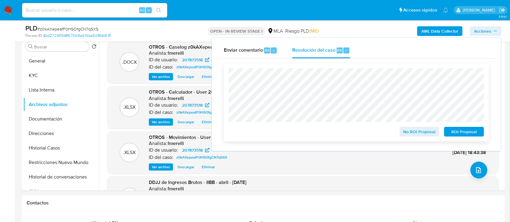
click at [408, 131] on span "No ROI Proposal" at bounding box center [419, 132] width 31 height 8
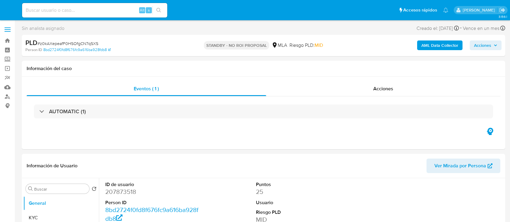
select select "10"
click at [120, 11] on input at bounding box center [94, 10] width 145 height 8
paste input "f5wRg2xJ7CStQPHWv4uhXUsf"
type input "f5wRg2xJ7CStQPHWv4uhXUsf"
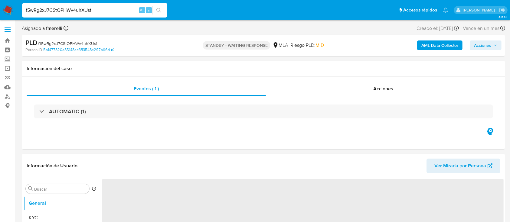
select select "10"
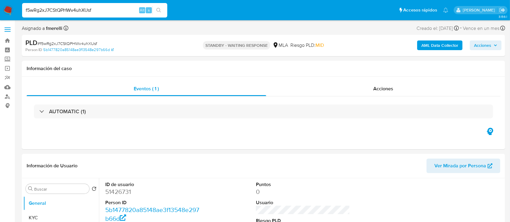
click at [106, 8] on input "f5wRg2xJ7CStQPHWv4uhXUsf" at bounding box center [94, 10] width 145 height 8
paste input "aur3b11sfMwGZx7ostVDX9Xi"
type input "aur3b11sfMwGZx7ostVDX9Xi"
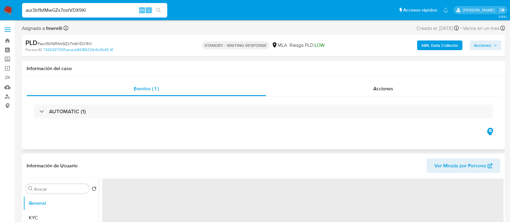
select select "10"
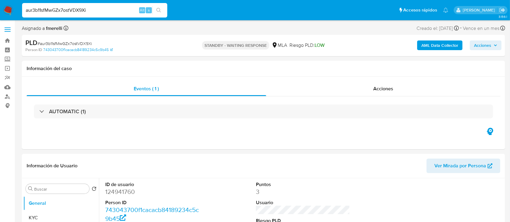
click at [121, 14] on input "aur3b11sfMwGZx7ostVDX9Xi" at bounding box center [94, 10] width 145 height 8
click at [121, 13] on input "aur3b11sfMwGZx7ostVDX9Xi" at bounding box center [94, 10] width 145 height 8
paste input "GYlUCyquP1eAk9qhTds0AqjG"
type input "GYlUCyquP1eAk9qhTds0AqjG"
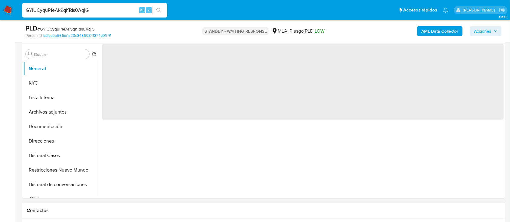
scroll to position [242, 0]
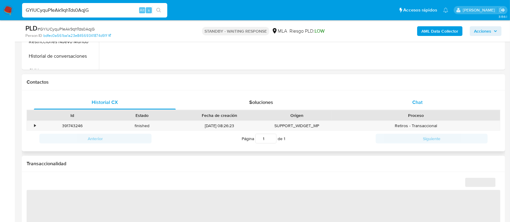
click at [455, 102] on div "Chat" at bounding box center [418, 102] width 142 height 15
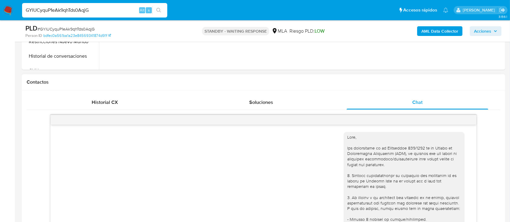
scroll to position [937, 0]
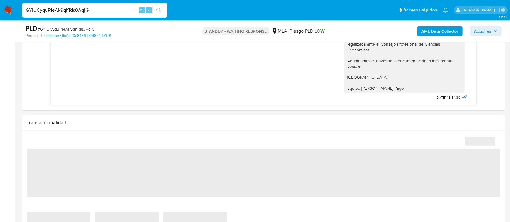
select select "10"
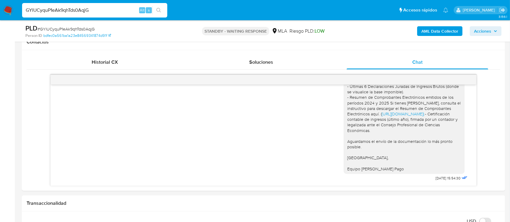
click at [7, 8] on img at bounding box center [8, 10] width 10 height 10
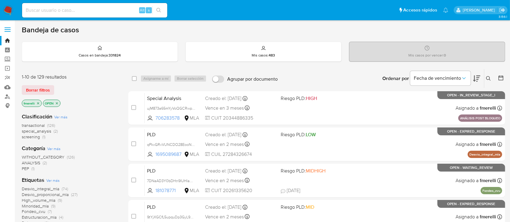
drag, startPoint x: 86, startPoint y: 112, endPoint x: 94, endPoint y: 113, distance: 7.9
click at [87, 112] on div "Clasificación Ver más transactional (126) special_analysis (2) screening (1) Ca…" at bounding box center [70, 220] width 97 height 225
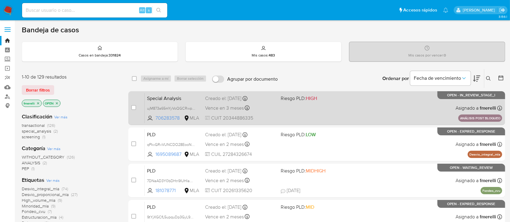
click at [351, 112] on div "Special Analysis ujM873a65mYyVoQGCRwp5yl3 706283578 MLA Riesgo PLD: HIGH Creado…" at bounding box center [324, 108] width 358 height 31
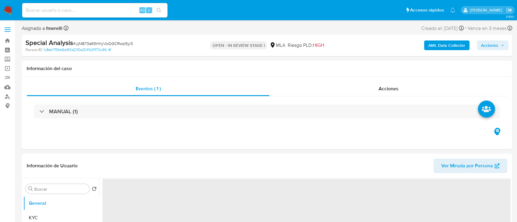
select select "10"
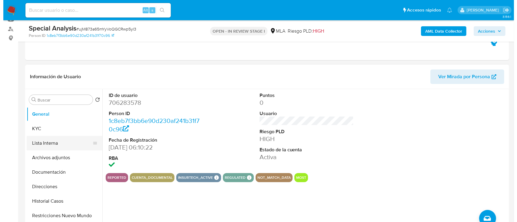
scroll to position [81, 0]
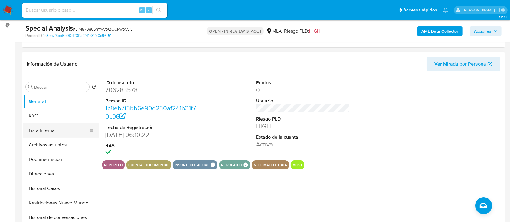
click at [67, 129] on button "Lista Interna" at bounding box center [58, 131] width 71 height 15
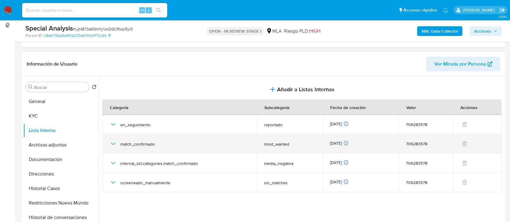
click at [147, 143] on tr "match_confirmado most_wanted [DATE] [DATE] 13:10:31 706283578" at bounding box center [302, 143] width 400 height 19
click at [109, 143] on td "match_confirmado" at bounding box center [179, 143] width 155 height 19
click at [111, 144] on icon "button" at bounding box center [113, 143] width 7 height 7
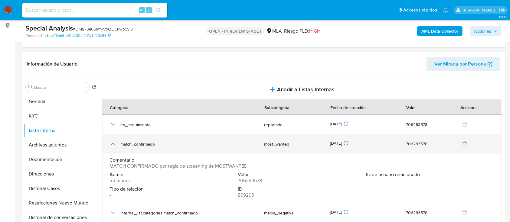
click at [111, 144] on icon "button" at bounding box center [113, 144] width 4 height 2
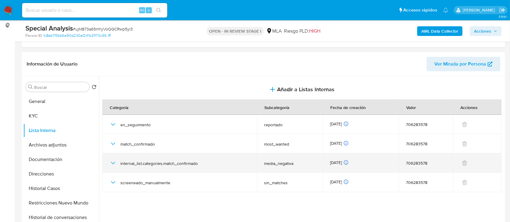
click at [114, 162] on icon "button" at bounding box center [113, 163] width 7 height 7
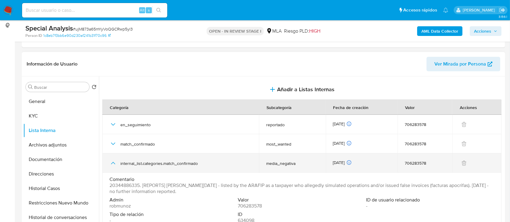
click at [114, 162] on icon "button" at bounding box center [113, 163] width 4 height 2
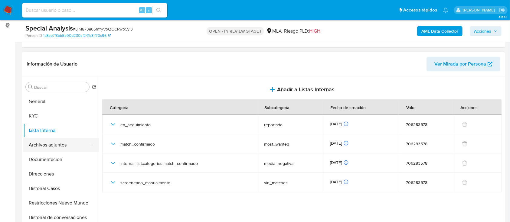
click at [56, 141] on button "Archivos adjuntos" at bounding box center [58, 145] width 71 height 15
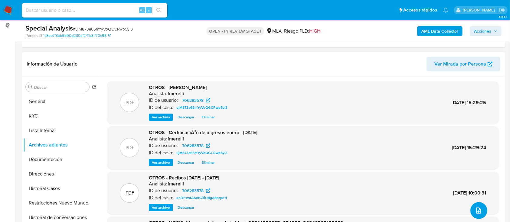
click at [475, 207] on span "upload-file" at bounding box center [478, 210] width 7 height 7
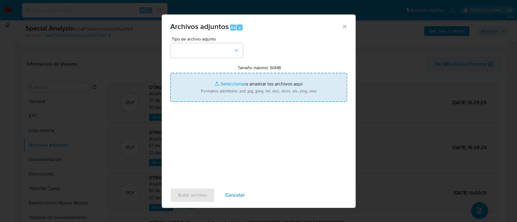
type input "C:\fakepath\Plan de deuda impositiva y previsional.pdf"
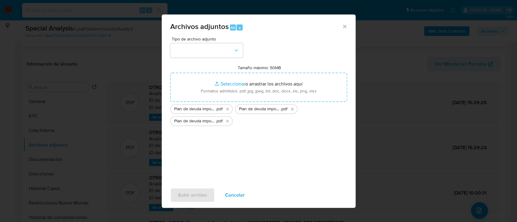
click at [211, 58] on div "Tipo de archivo adjunto Tamaño máximo: 50MB Seleccionar archivos Seleccionar o …" at bounding box center [258, 108] width 177 height 143
click at [213, 45] on button "button" at bounding box center [206, 50] width 73 height 15
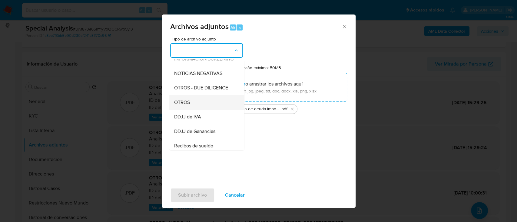
click at [198, 106] on div "OTROS" at bounding box center [205, 102] width 62 height 15
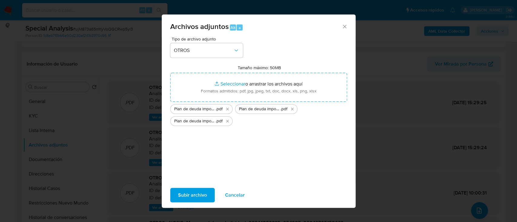
click at [191, 193] on span "Subir archivo" at bounding box center [192, 195] width 29 height 13
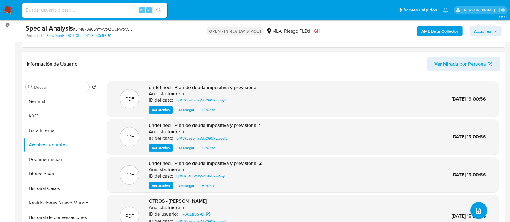
scroll to position [29, 0]
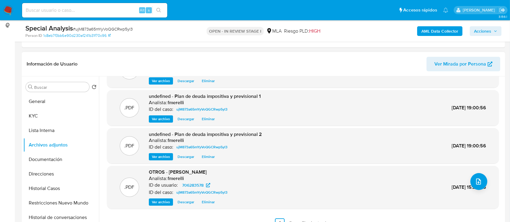
click at [159, 200] on span "Ver archivo" at bounding box center [161, 202] width 18 height 6
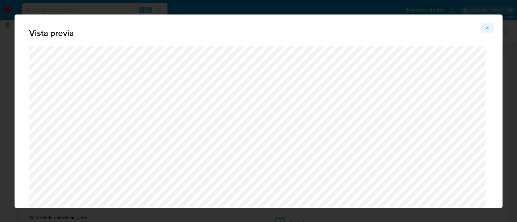
click at [489, 31] on button "Attachment preview" at bounding box center [486, 28] width 13 height 10
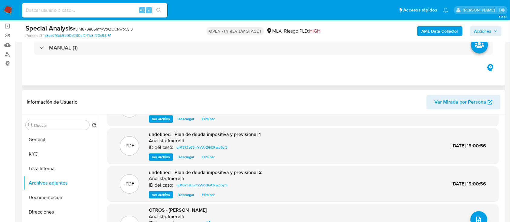
scroll to position [0, 0]
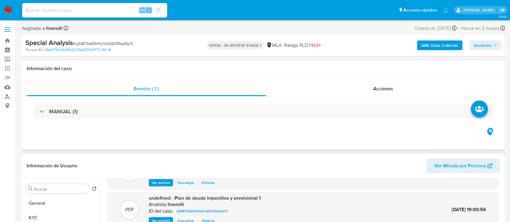
click at [397, 66] on h1 "Información del caso" at bounding box center [264, 69] width 474 height 6
click at [386, 94] on div "Acciones" at bounding box center [383, 89] width 235 height 15
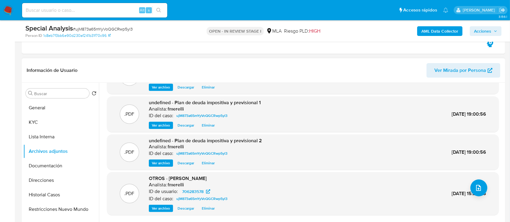
scroll to position [161, 0]
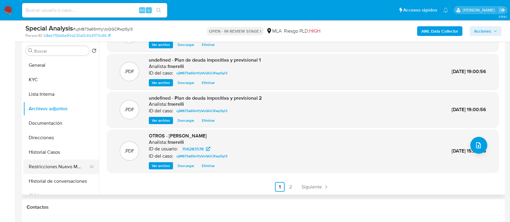
click at [37, 173] on button "Restricciones Nuevo Mundo" at bounding box center [58, 167] width 71 height 15
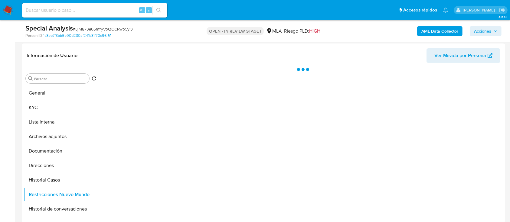
scroll to position [121, 0]
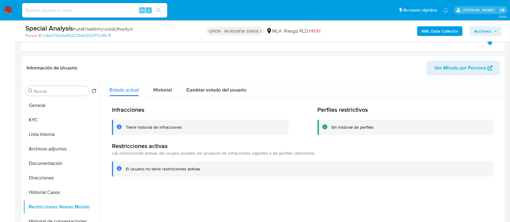
click at [485, 31] on span "Acciones" at bounding box center [482, 31] width 17 height 10
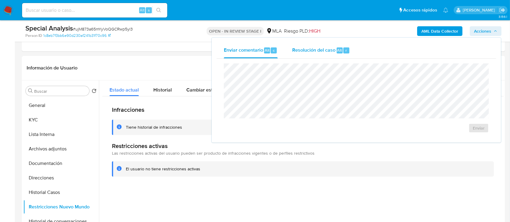
click at [319, 51] on span "Resolución del caso" at bounding box center [313, 50] width 43 height 7
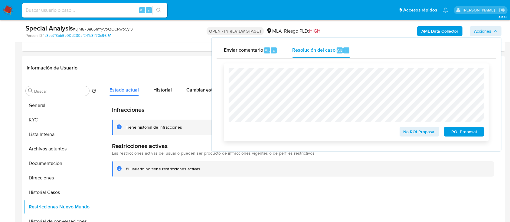
click at [404, 134] on span "No ROI Proposal" at bounding box center [419, 132] width 31 height 8
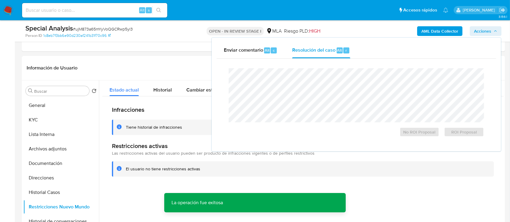
click at [119, 28] on span "# ujM873a65mYyVoQGCRwp5yl3" at bounding box center [103, 29] width 60 height 6
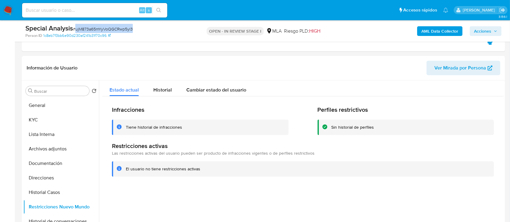
copy span "ujM873a65mYyVoQGCRwp5yl3"
click at [43, 103] on button "General" at bounding box center [58, 105] width 71 height 15
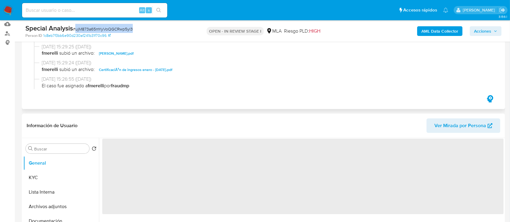
scroll to position [40, 0]
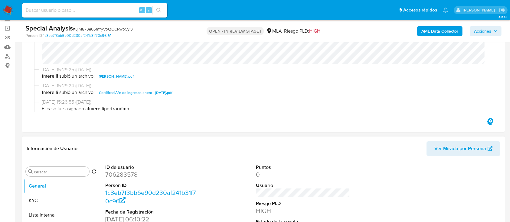
click at [108, 173] on dd "706283578" at bounding box center [152, 175] width 94 height 8
copy dd "706283578"
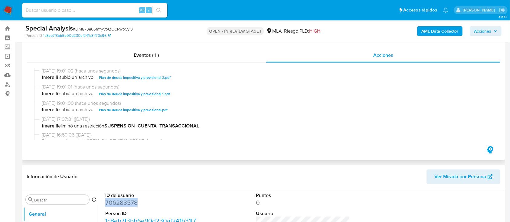
scroll to position [0, 0]
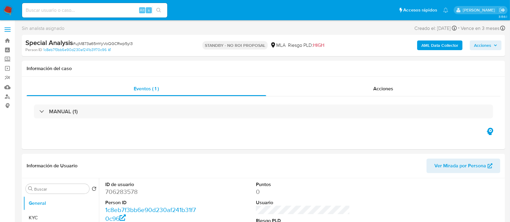
select select "10"
click at [99, 12] on input at bounding box center [94, 10] width 145 height 8
paste input "399775550"
type input "399775550"
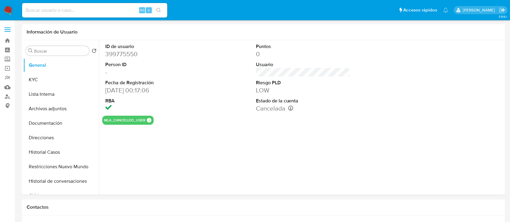
select select "10"
click at [76, 8] on input at bounding box center [94, 10] width 145 height 8
paste input "80713072"
type input "80713072"
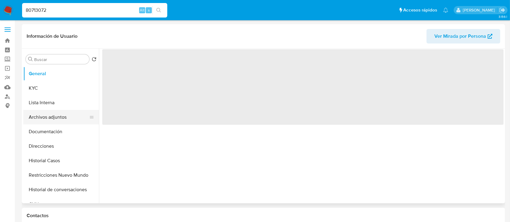
click at [57, 121] on button "Archivos adjuntos" at bounding box center [58, 117] width 71 height 15
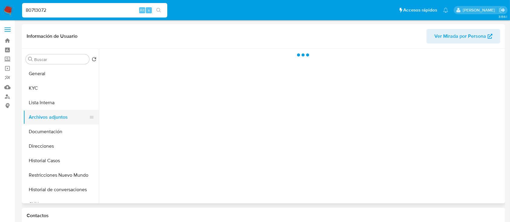
select select "10"
